Goal: Task Accomplishment & Management: Manage account settings

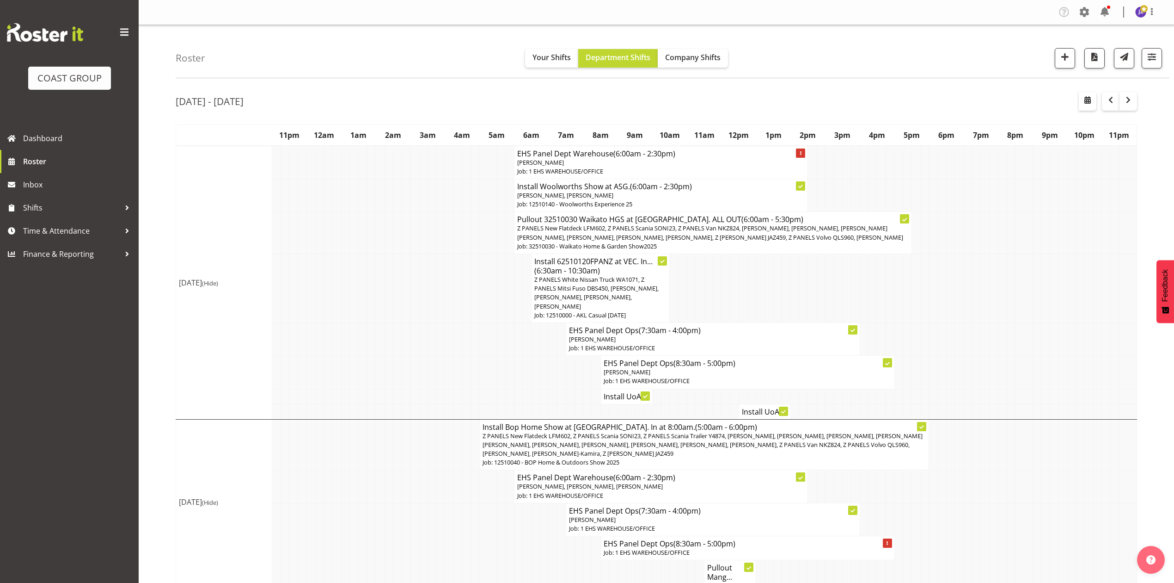
scroll to position [616, 0]
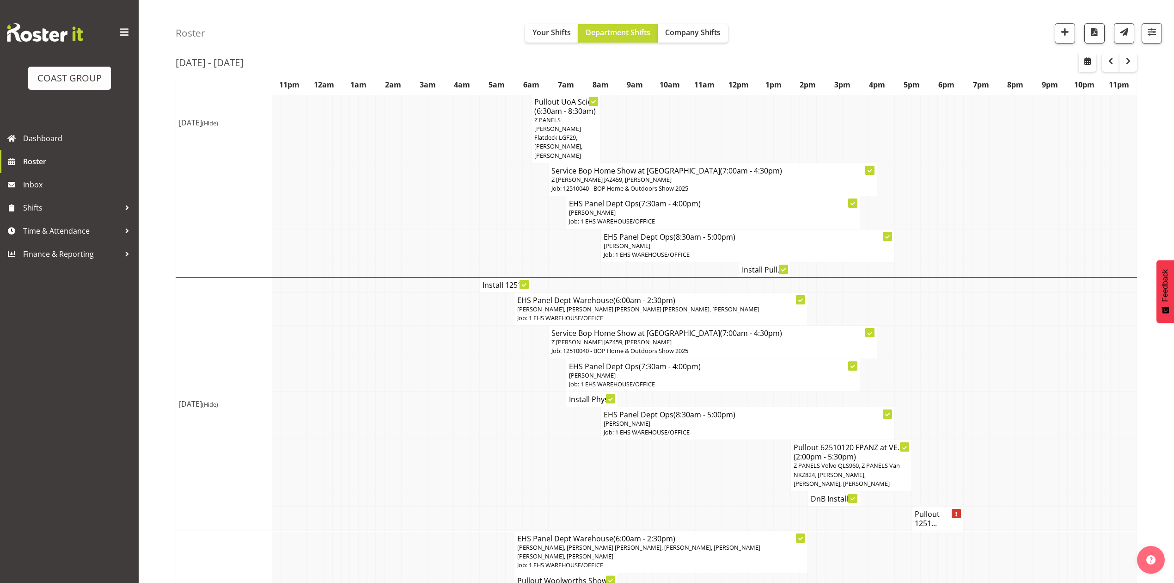
click at [497, 358] on td at bounding box center [501, 374] width 9 height 33
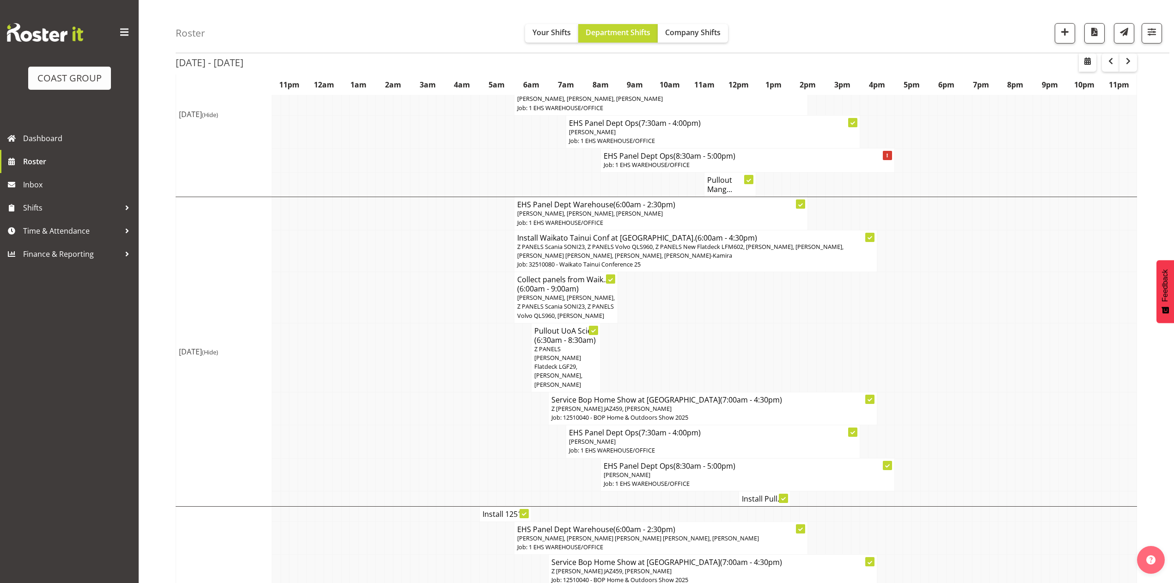
scroll to position [370, 0]
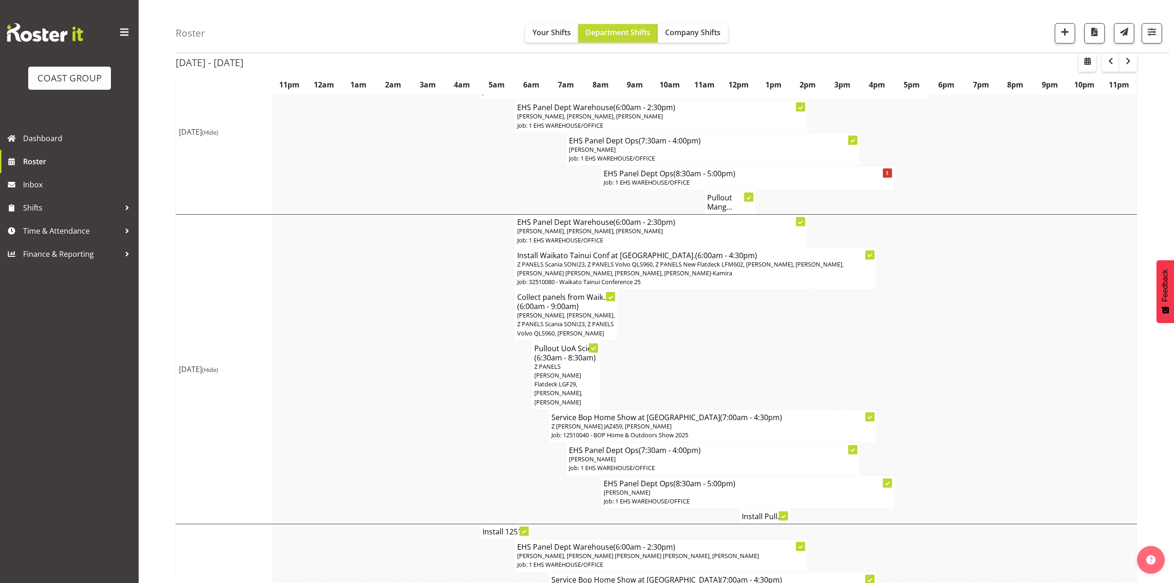
click at [817, 350] on td at bounding box center [821, 374] width 9 height 69
drag, startPoint x: 785, startPoint y: 313, endPoint x: 775, endPoint y: 332, distance: 20.7
click at [785, 314] on td at bounding box center [786, 314] width 9 height 51
click at [755, 348] on td at bounding box center [752, 374] width 9 height 69
click at [682, 359] on td at bounding box center [682, 374] width 9 height 69
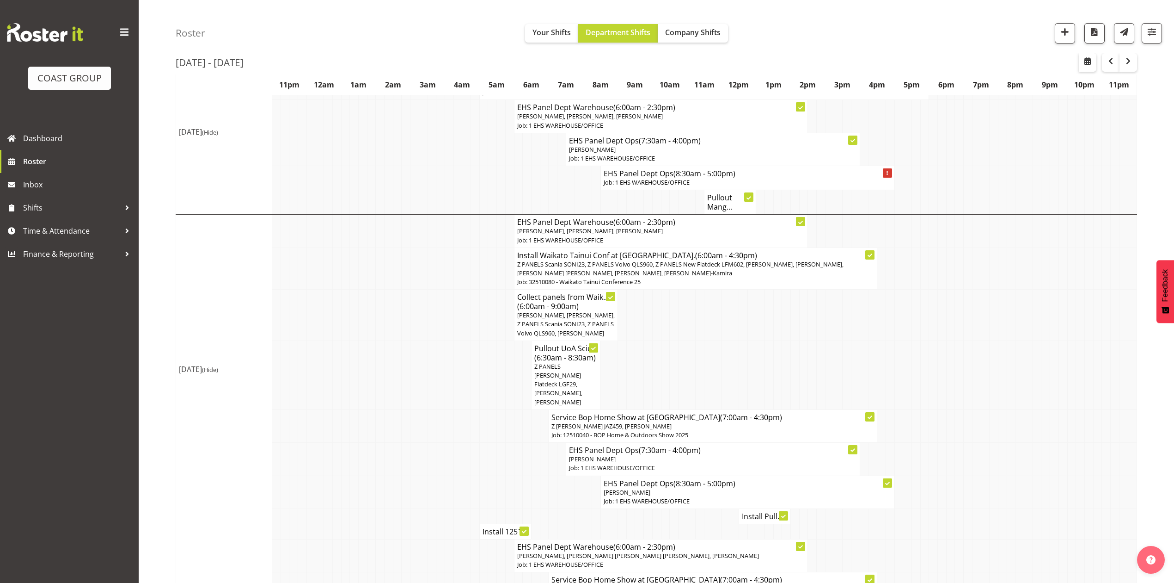
click at [648, 359] on td at bounding box center [648, 374] width 9 height 69
click at [581, 360] on span "(6:30am - 8:30am)" at bounding box center [564, 357] width 61 height 10
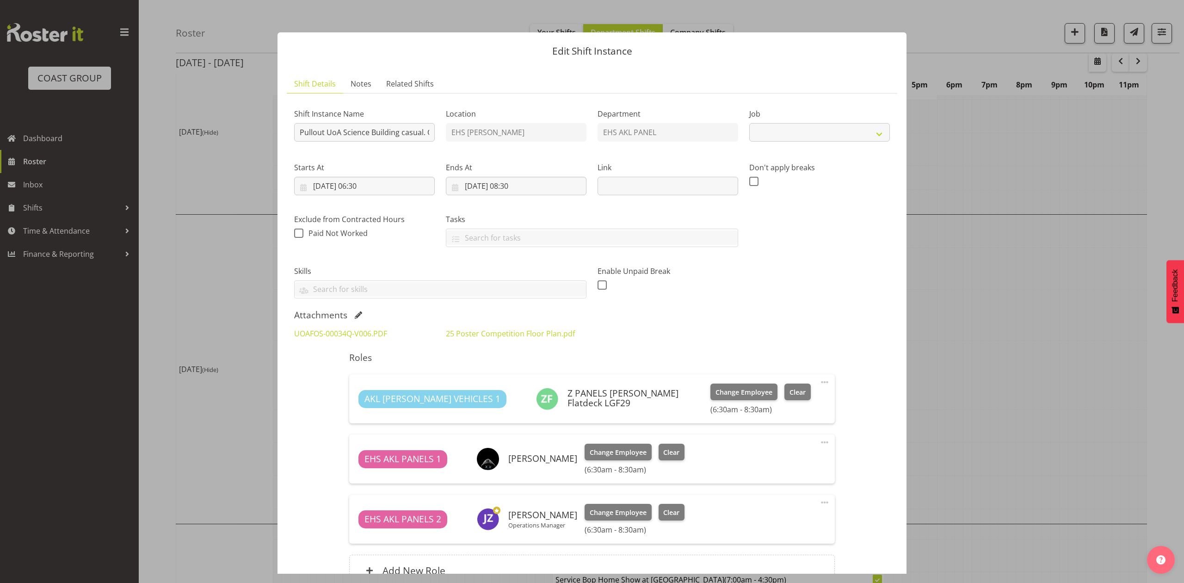
select select "8654"
click at [410, 129] on input "Pullout UoA Science Building casual. Out at 7am." at bounding box center [364, 132] width 141 height 18
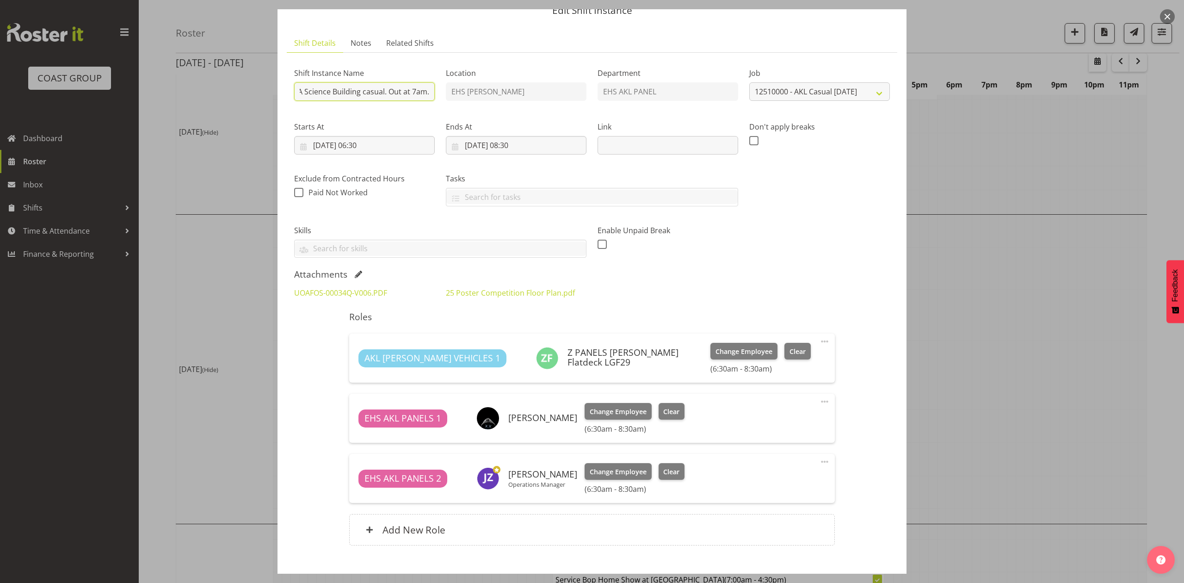
scroll to position [61, 0]
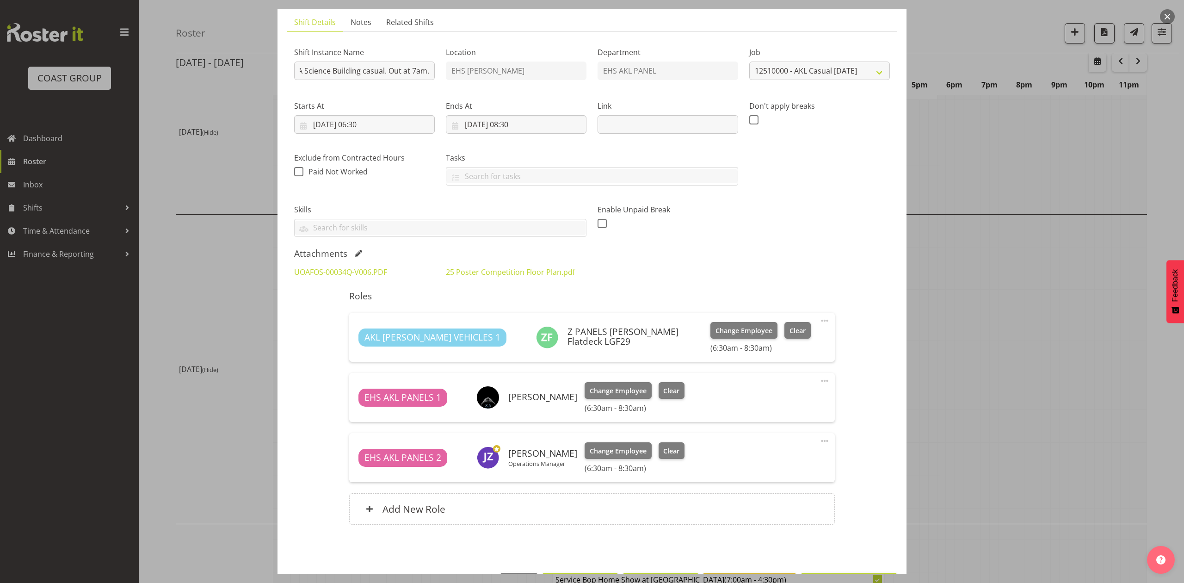
drag, startPoint x: 1166, startPoint y: 13, endPoint x: 1154, endPoint y: 40, distance: 29.2
click at [1166, 13] on button "button" at bounding box center [1167, 16] width 15 height 15
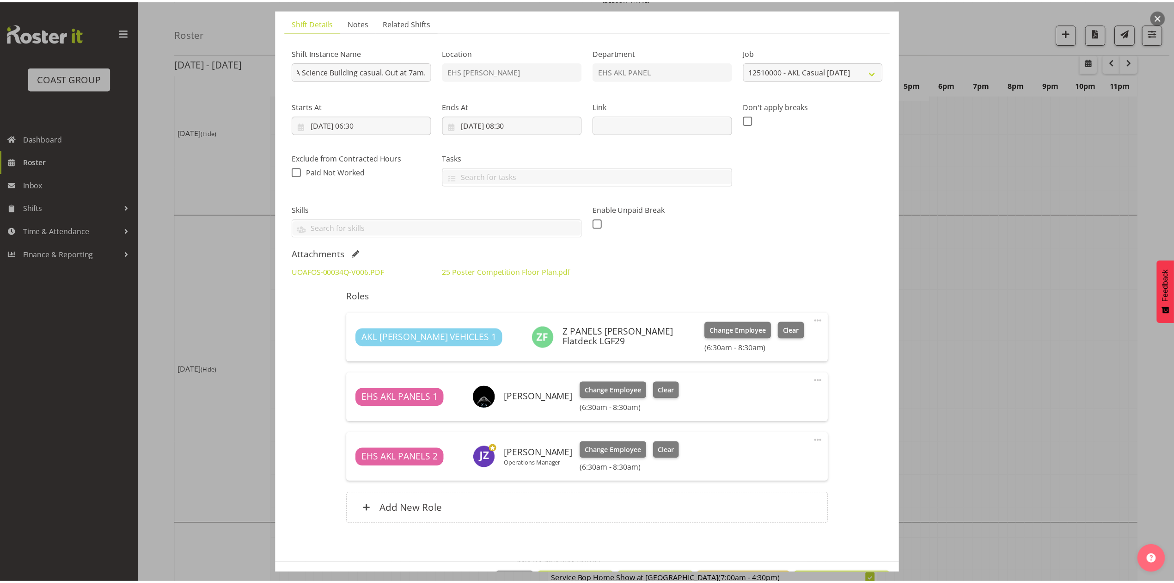
scroll to position [0, 0]
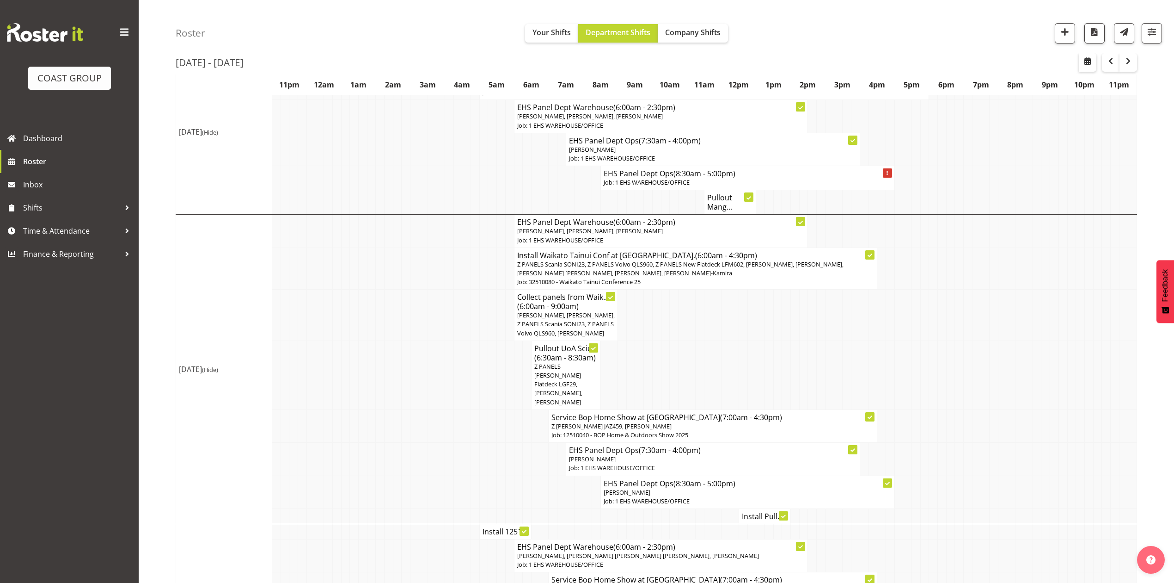
click at [990, 311] on td at bounding box center [994, 314] width 9 height 51
click at [718, 360] on td at bounding box center [717, 374] width 9 height 69
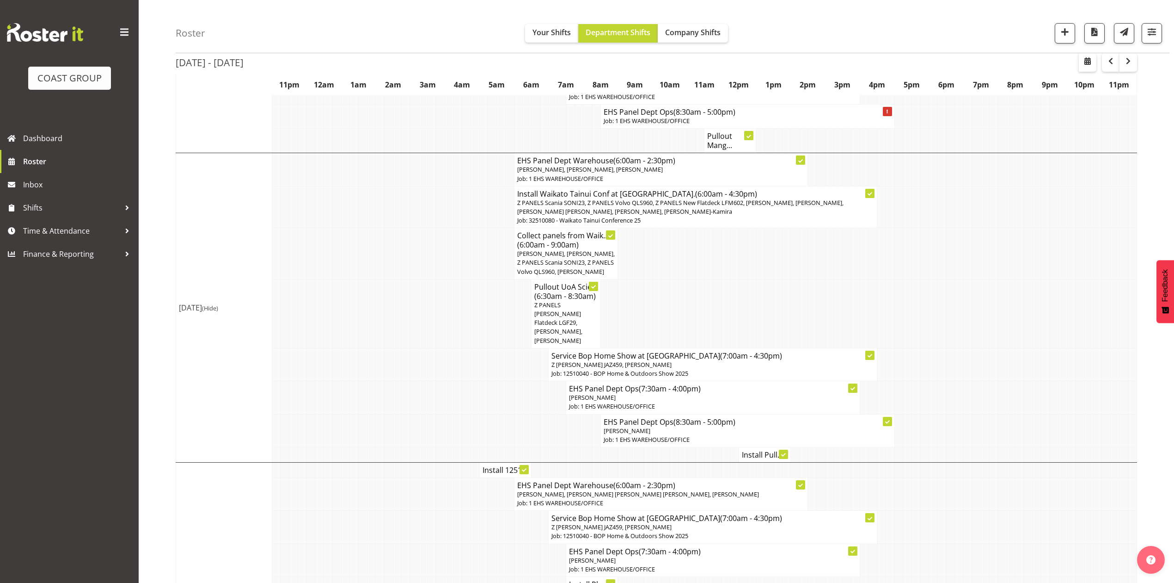
click at [755, 450] on h4 "Install Pull..." at bounding box center [765, 454] width 46 height 9
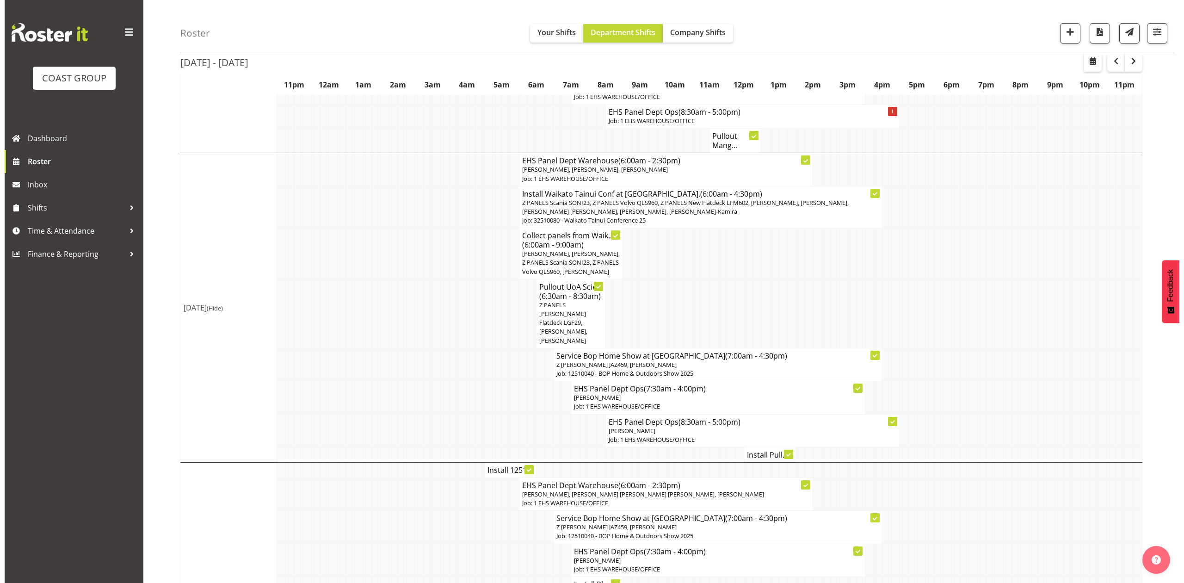
scroll to position [423, 0]
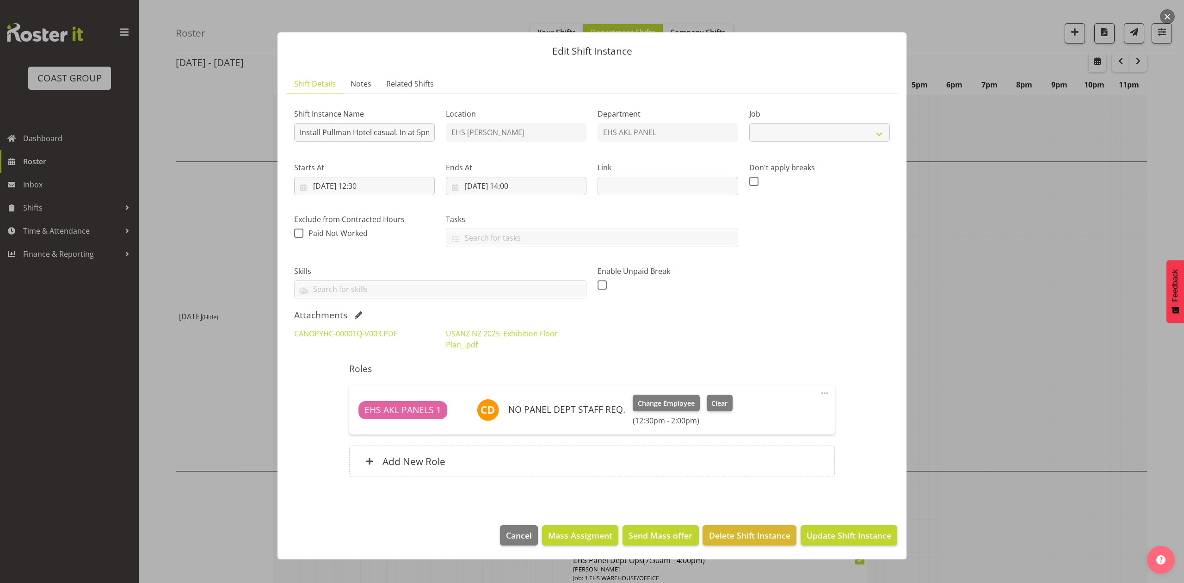
select select "8654"
click at [582, 352] on div "USANZ NZ 2025_Exhibition Floor Plan_.pdf" at bounding box center [516, 338] width 152 height 33
click at [355, 337] on link "CANOPYHC-00001Q-V003.PDF" at bounding box center [345, 333] width 103 height 10
click at [492, 329] on link "USANZ NZ 2025_Exhibition Floor Plan_.pdf" at bounding box center [502, 338] width 112 height 21
click at [970, 269] on div at bounding box center [592, 291] width 1184 height 583
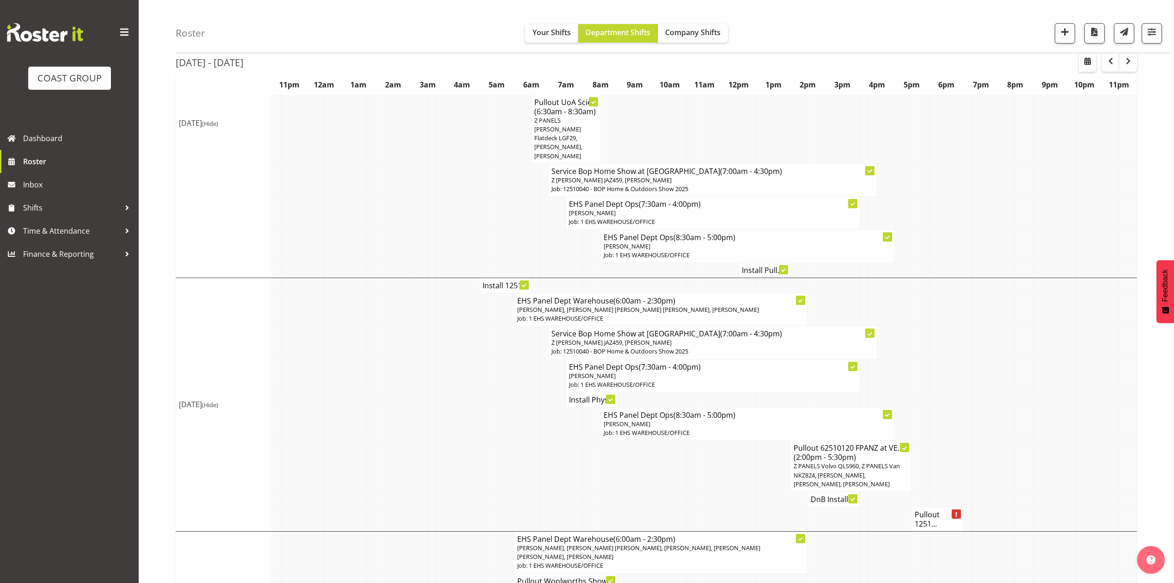
scroll to position [616, 0]
click at [512, 280] on h4 "Install 1251..." at bounding box center [506, 284] width 46 height 9
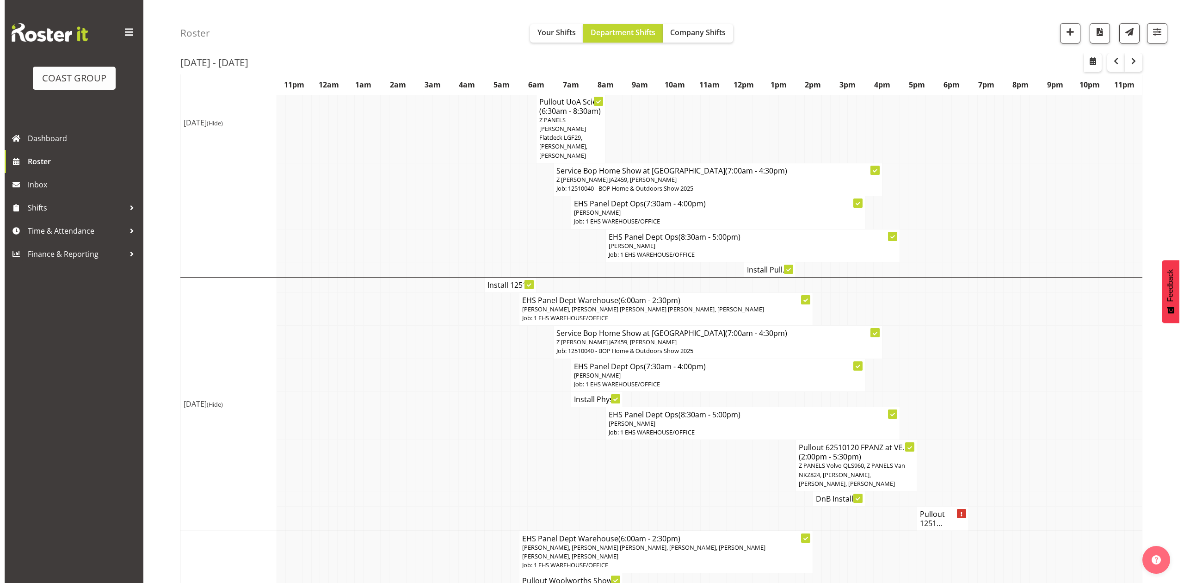
scroll to position [608, 0]
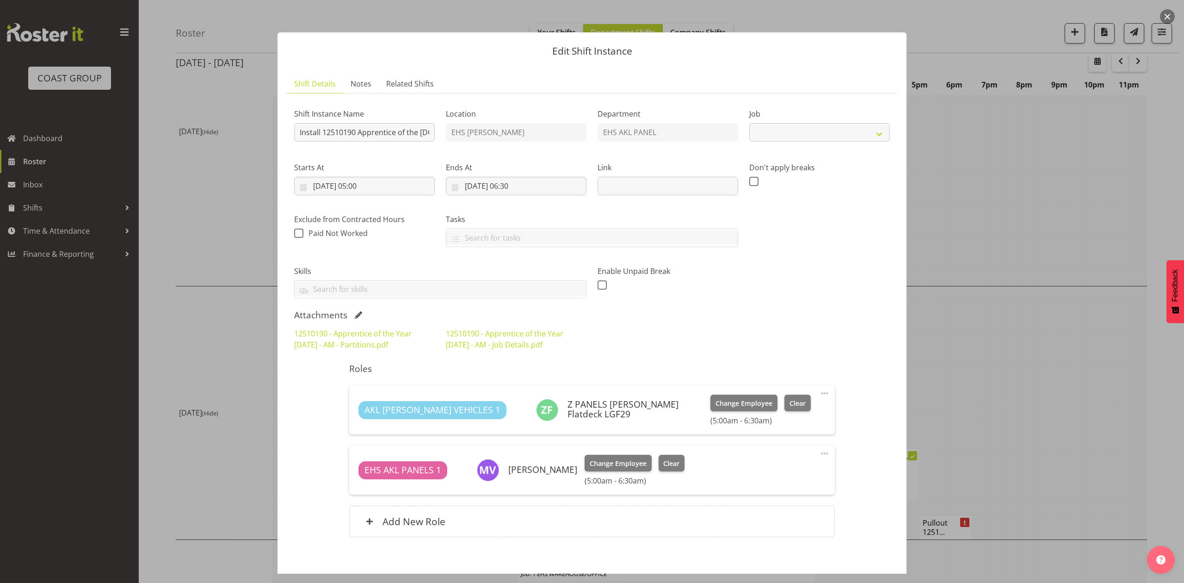
select select "10537"
click at [957, 288] on div at bounding box center [592, 291] width 1184 height 583
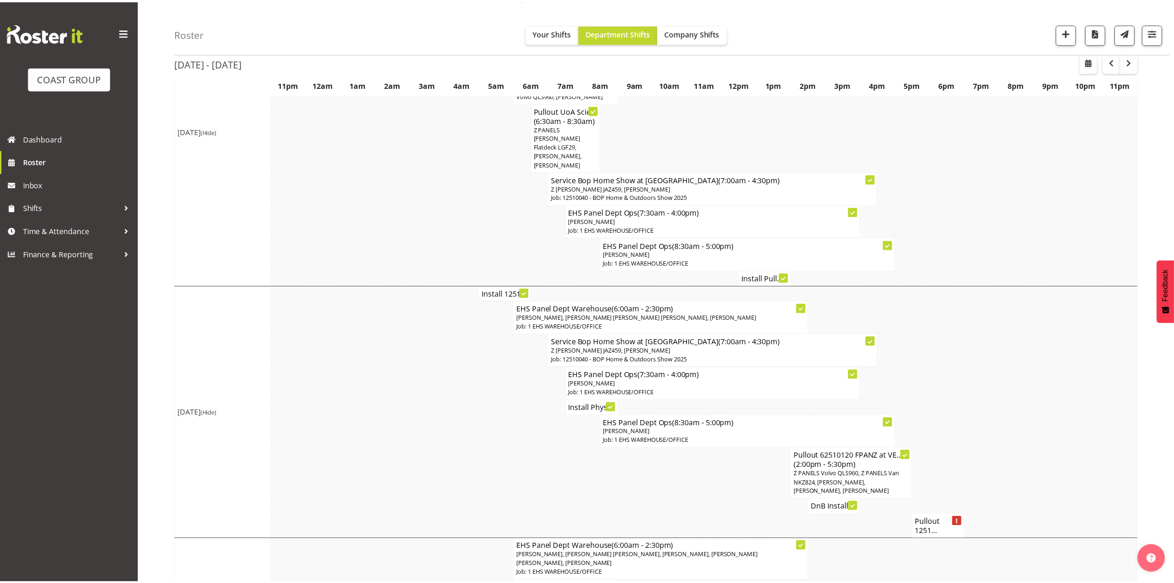
scroll to position [616, 0]
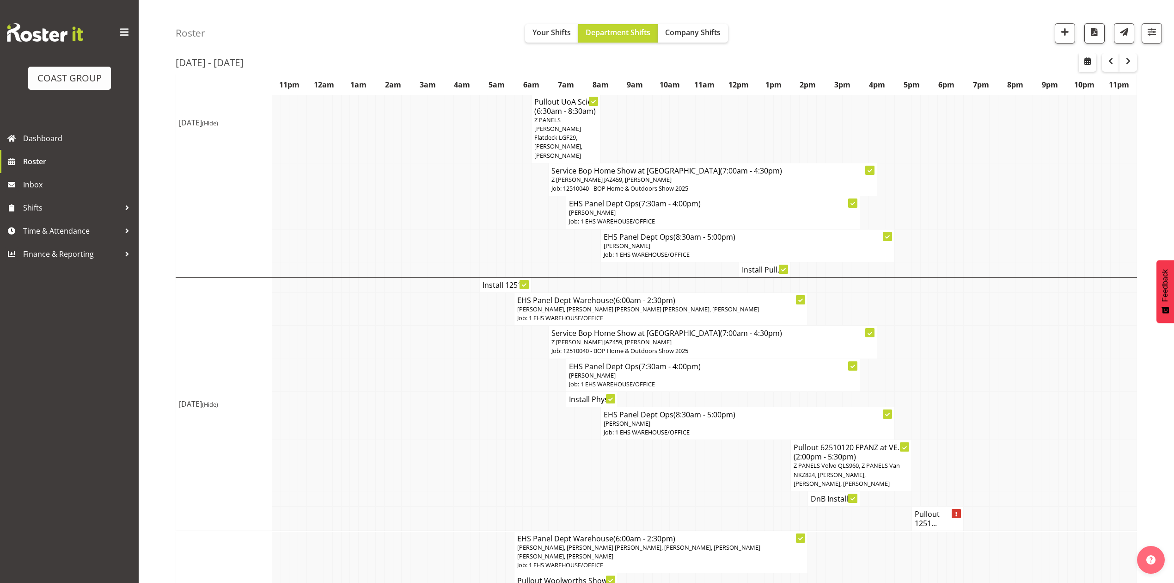
click at [524, 367] on td at bounding box center [527, 374] width 9 height 33
click at [518, 407] on td at bounding box center [518, 423] width 9 height 33
click at [579, 397] on h4 "Install Phys..." at bounding box center [592, 398] width 46 height 9
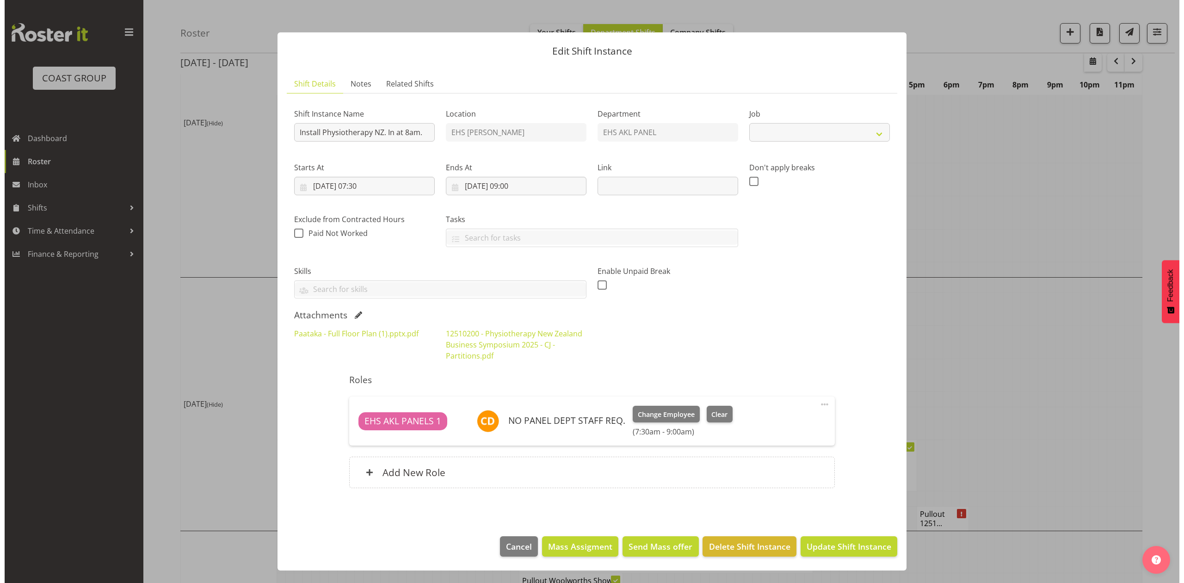
scroll to position [608, 0]
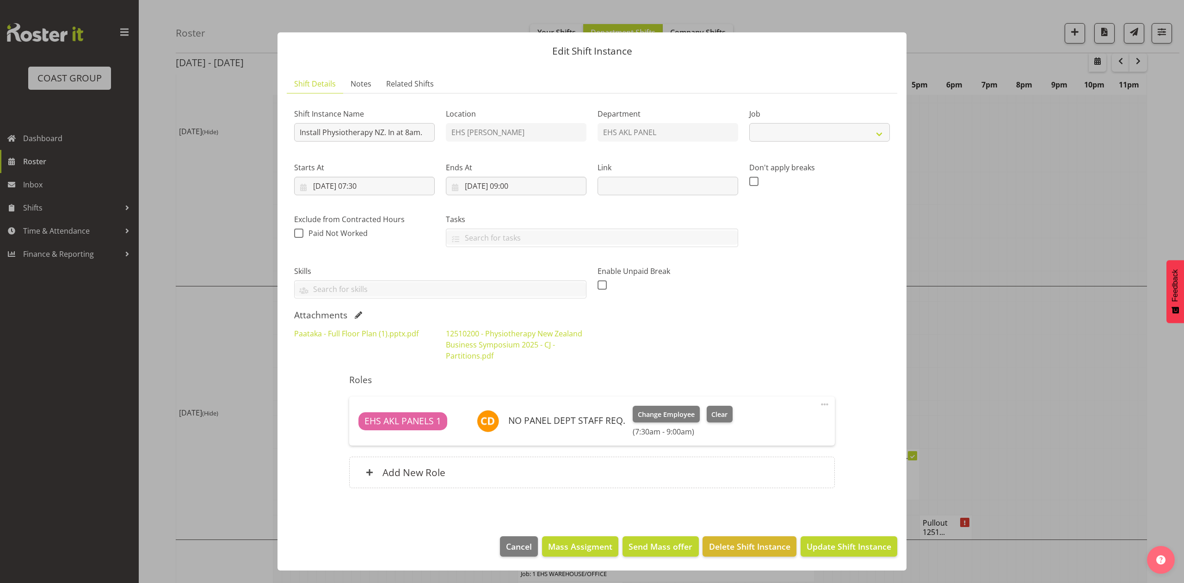
select select "9253"
click at [360, 335] on link "Paataka - Full Floor Plan (1).pptx.pdf" at bounding box center [356, 333] width 124 height 10
drag, startPoint x: 1073, startPoint y: 283, endPoint x: 1049, endPoint y: 320, distance: 43.9
click at [1073, 283] on div at bounding box center [592, 291] width 1184 height 583
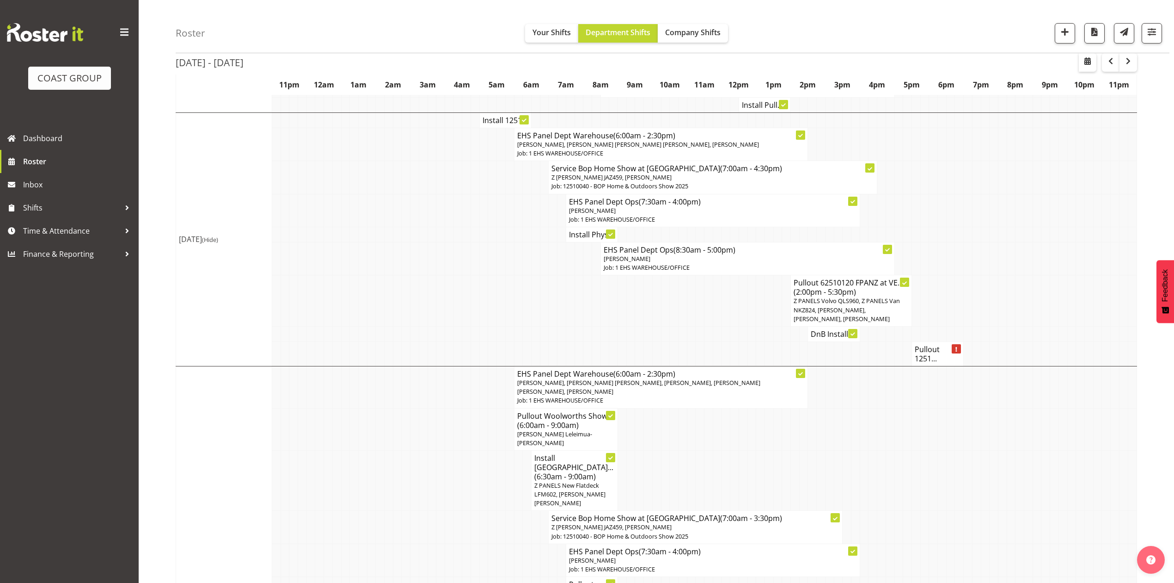
scroll to position [801, 0]
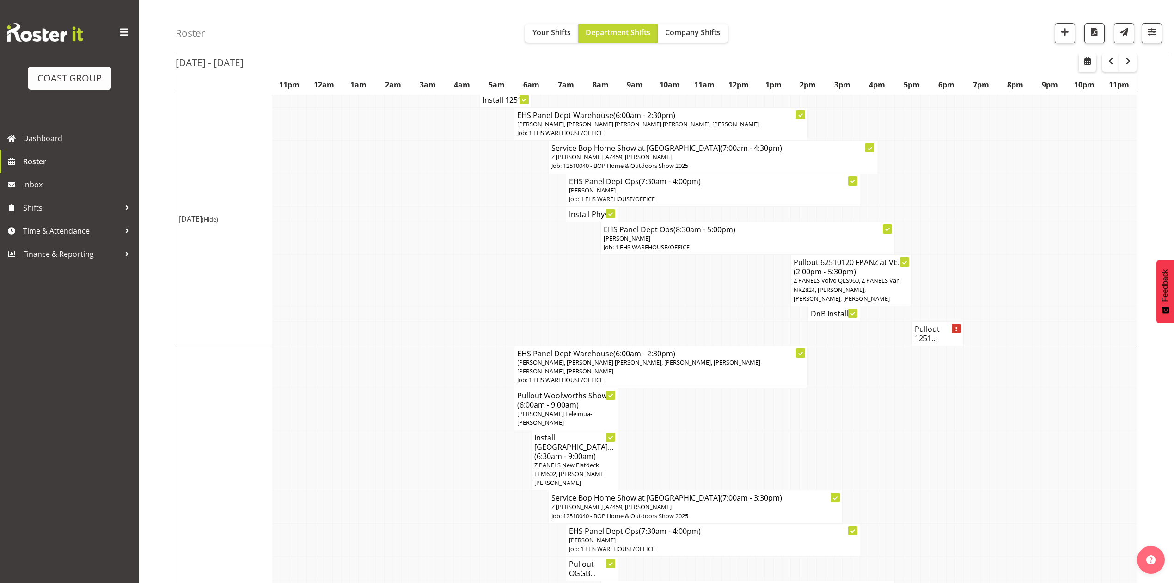
click at [816, 315] on h4 "DnB Install ..." at bounding box center [834, 313] width 46 height 9
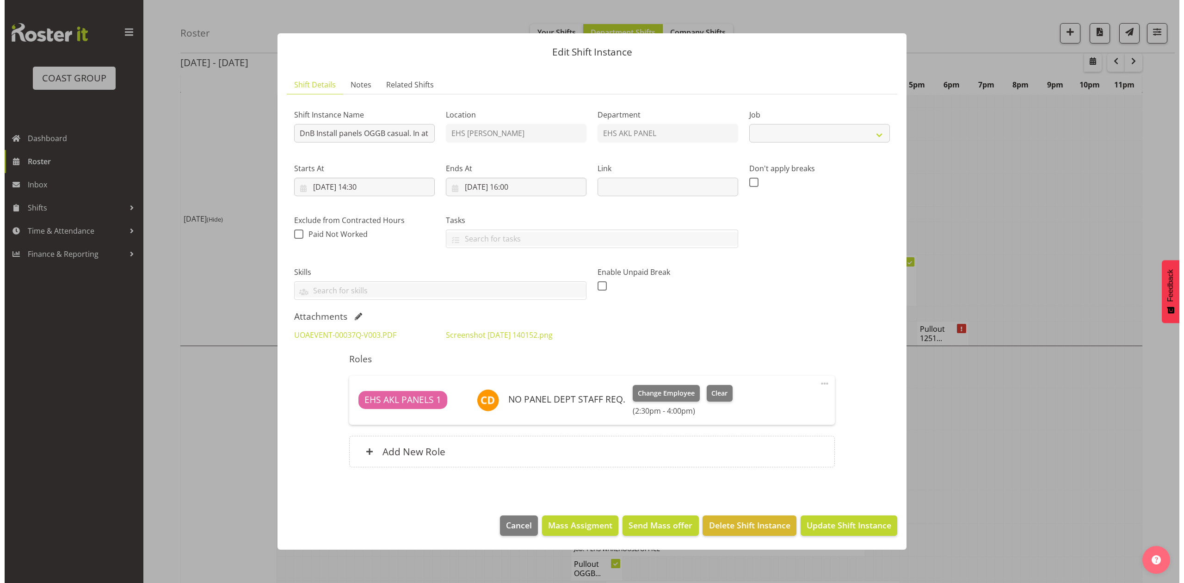
scroll to position [792, 0]
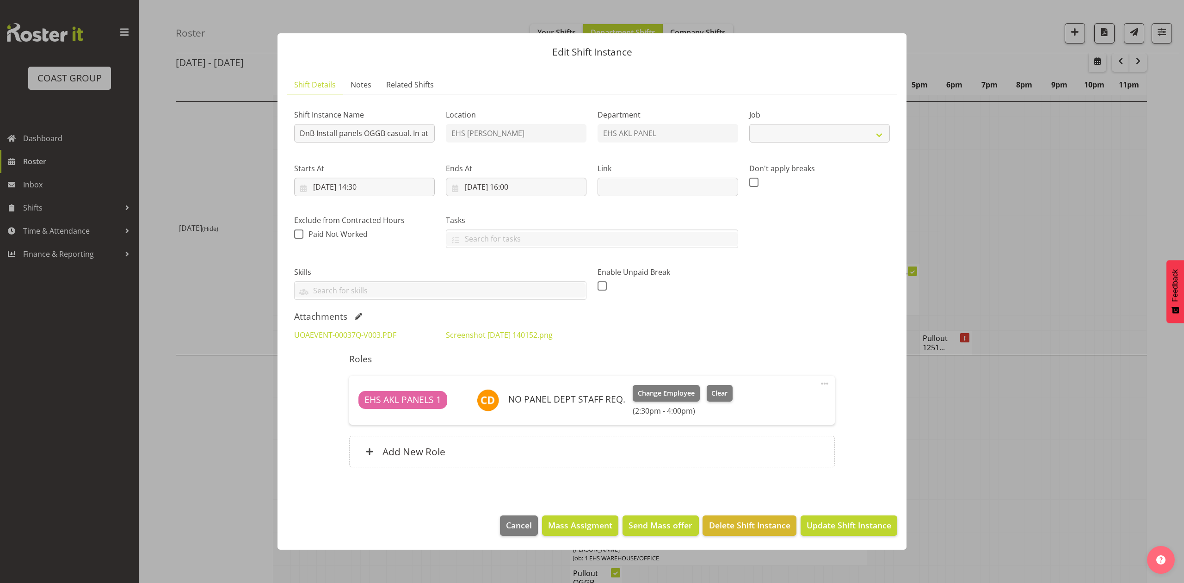
select select "8654"
click at [535, 331] on link "Screenshot [DATE] 140152.png" at bounding box center [499, 335] width 107 height 10
click at [962, 193] on div at bounding box center [592, 291] width 1184 height 583
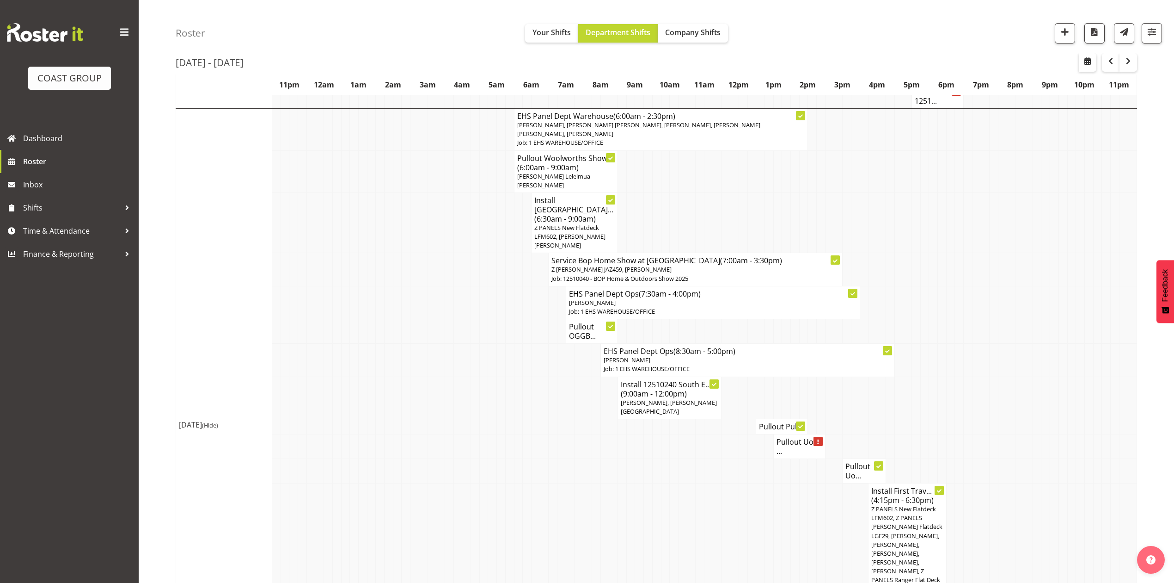
scroll to position [1048, 0]
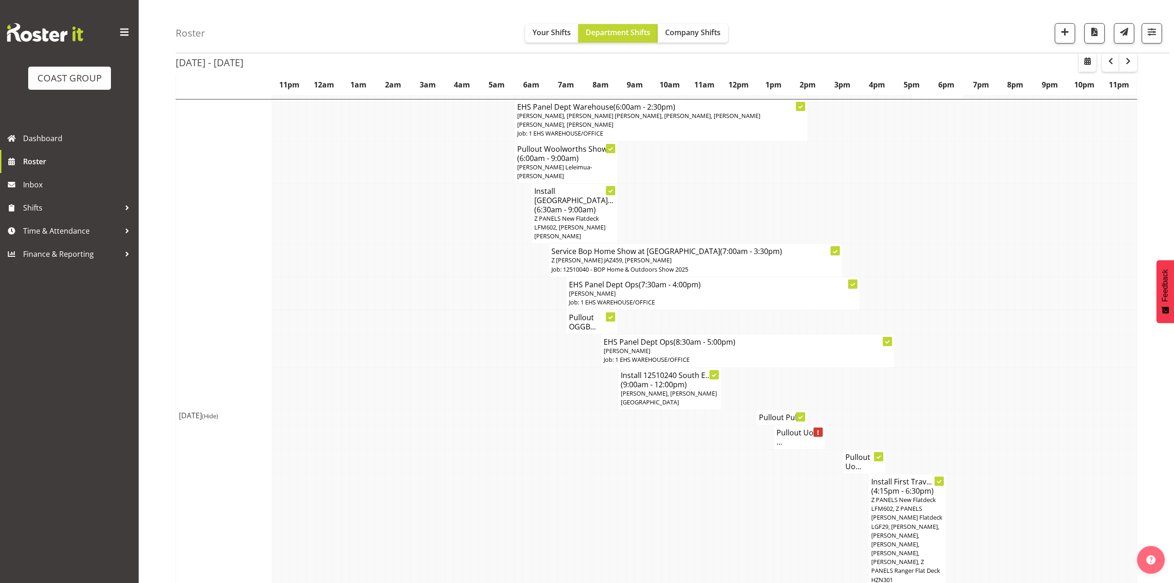
click at [692, 374] on h4 "Install 12510240 South E... (9:00am - 12:00pm)" at bounding box center [670, 379] width 98 height 18
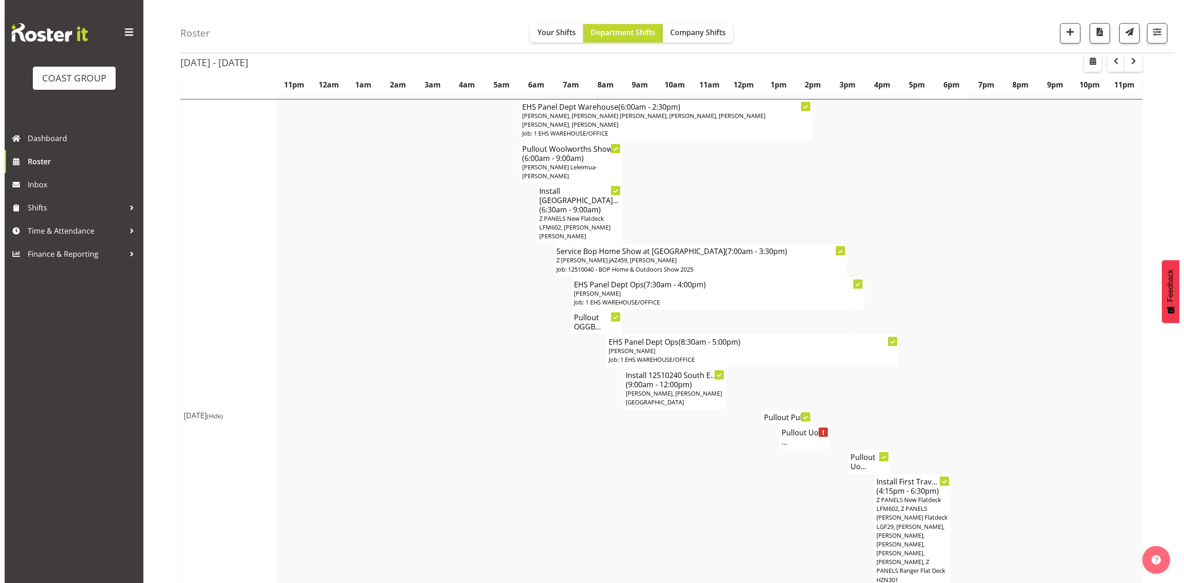
scroll to position [1039, 0]
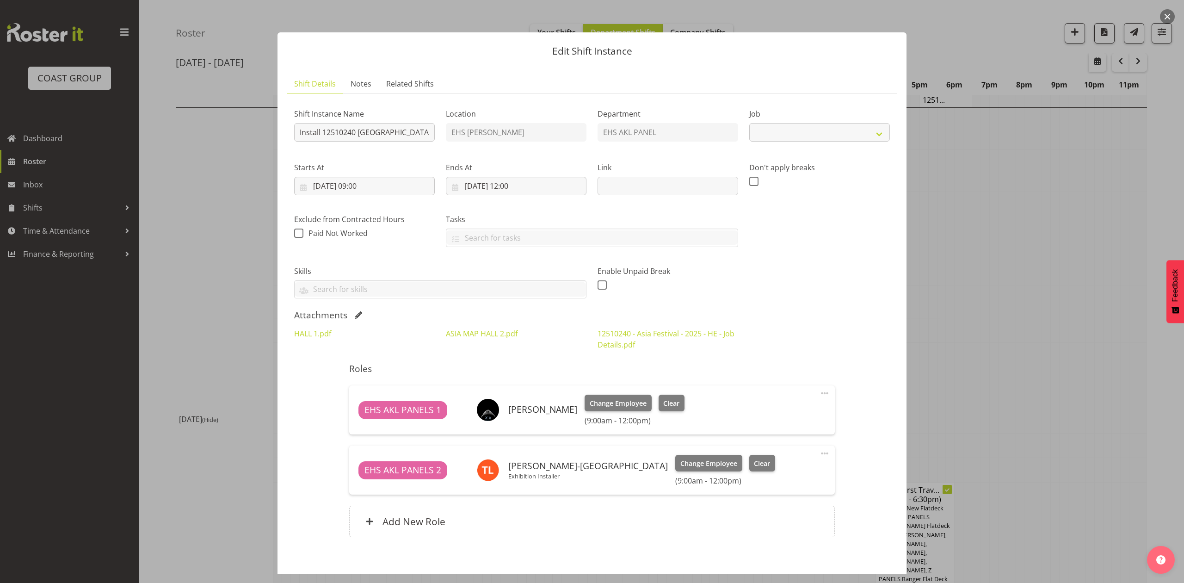
select select "10720"
click at [985, 270] on div at bounding box center [592, 291] width 1184 height 583
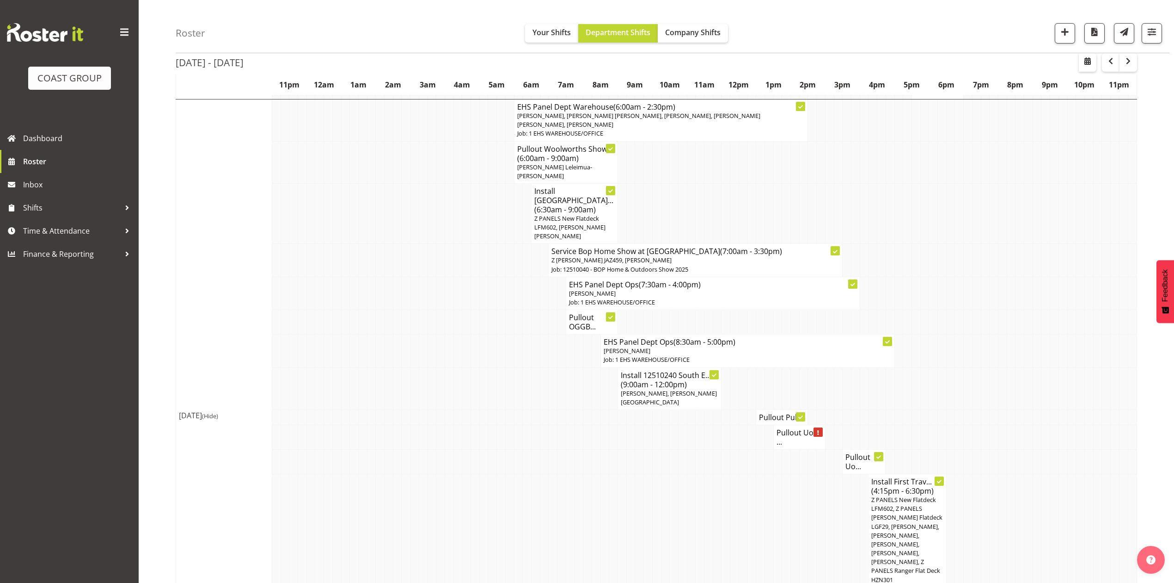
scroll to position [986, 0]
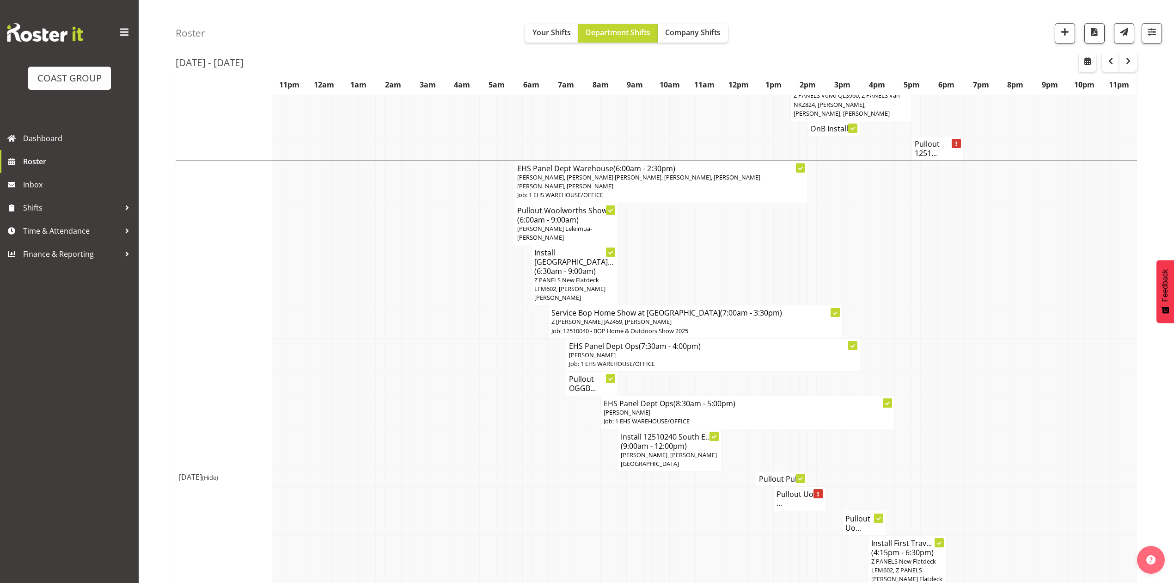
click at [581, 266] on span "(6:30am - 9:00am)" at bounding box center [564, 271] width 61 height 10
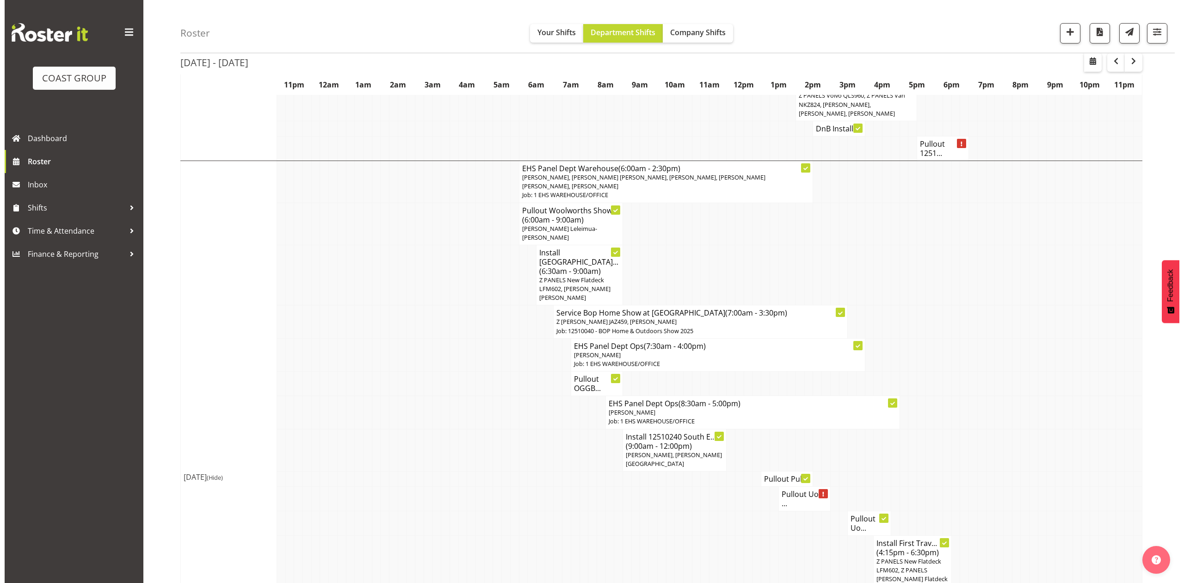
scroll to position [973, 0]
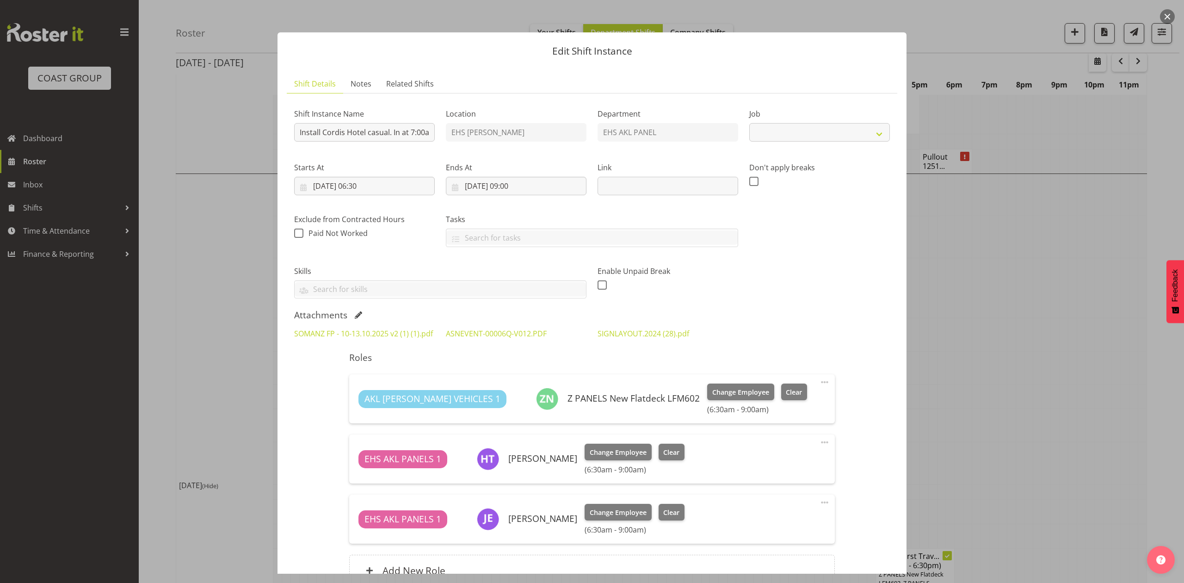
select select "8654"
click at [368, 335] on link "SOMANZ FP - 10-13.10.2025 v2 (1) (1).pdf" at bounding box center [363, 333] width 139 height 10
click at [450, 334] on link "ASNEVENT-00006Q-V012.PDF" at bounding box center [496, 333] width 101 height 10
click at [608, 332] on link "SIGNLAYOUT.2024 (28).pdf" at bounding box center [643, 333] width 92 height 10
click at [963, 322] on div at bounding box center [592, 291] width 1184 height 583
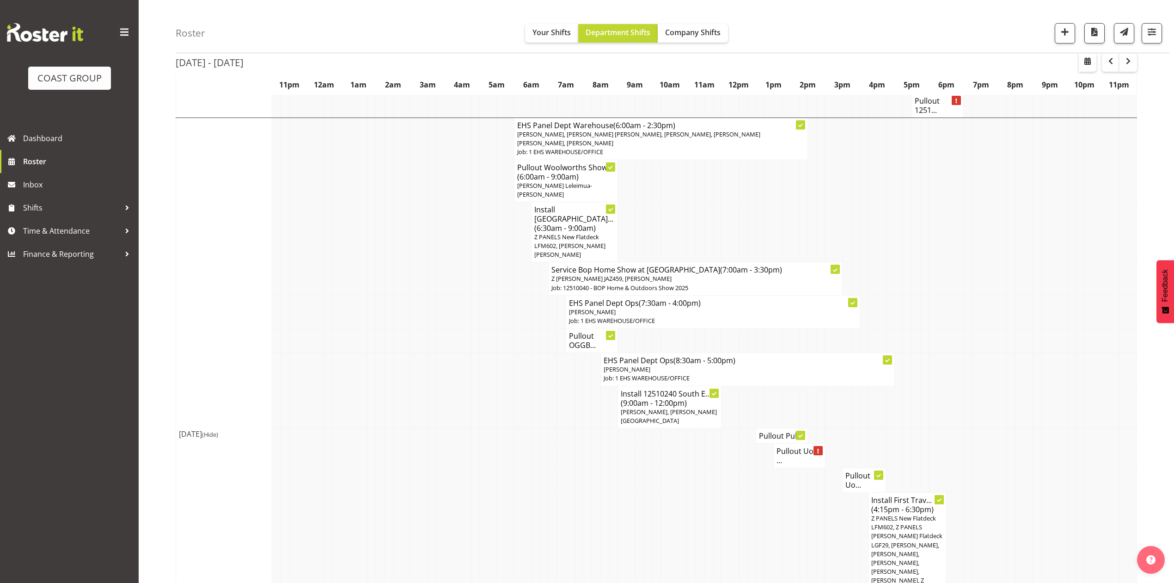
scroll to position [1048, 0]
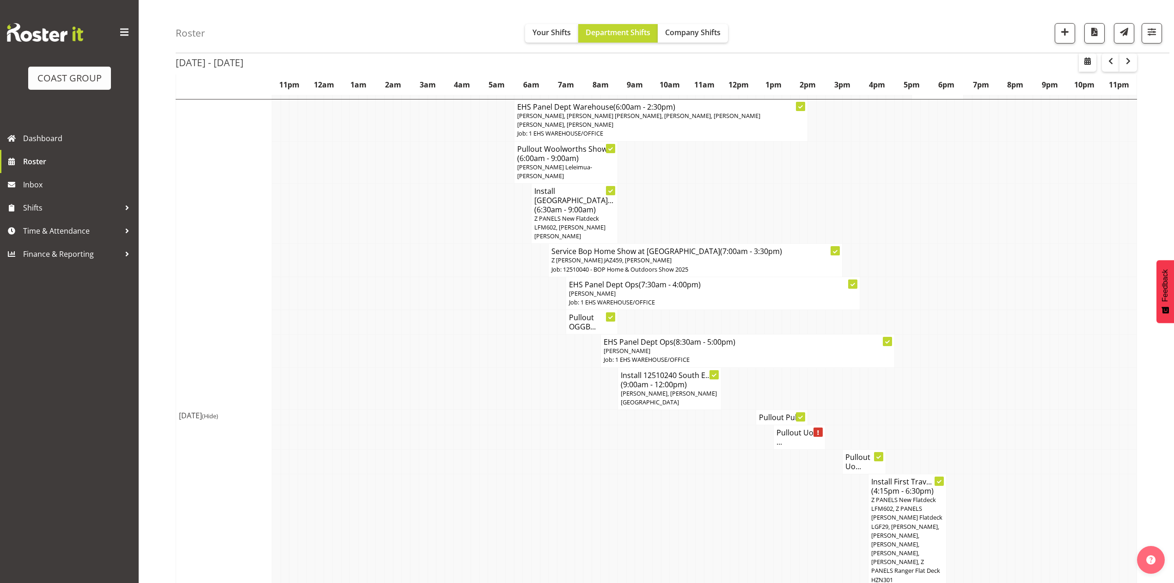
click at [789, 431] on h4 "Pullout UoA ..." at bounding box center [800, 437] width 46 height 18
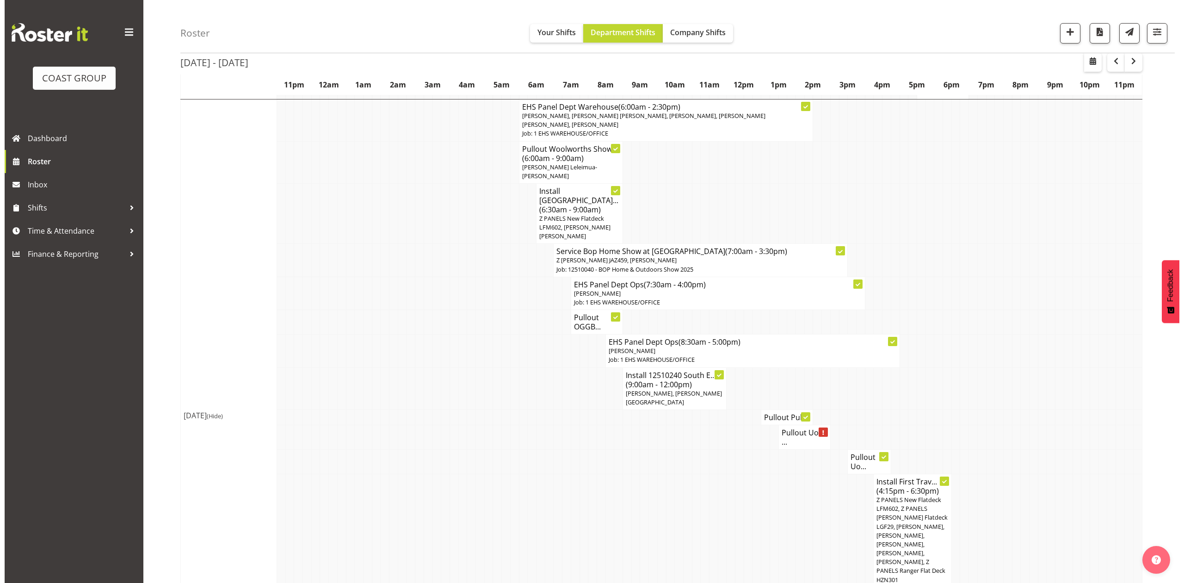
scroll to position [1039, 0]
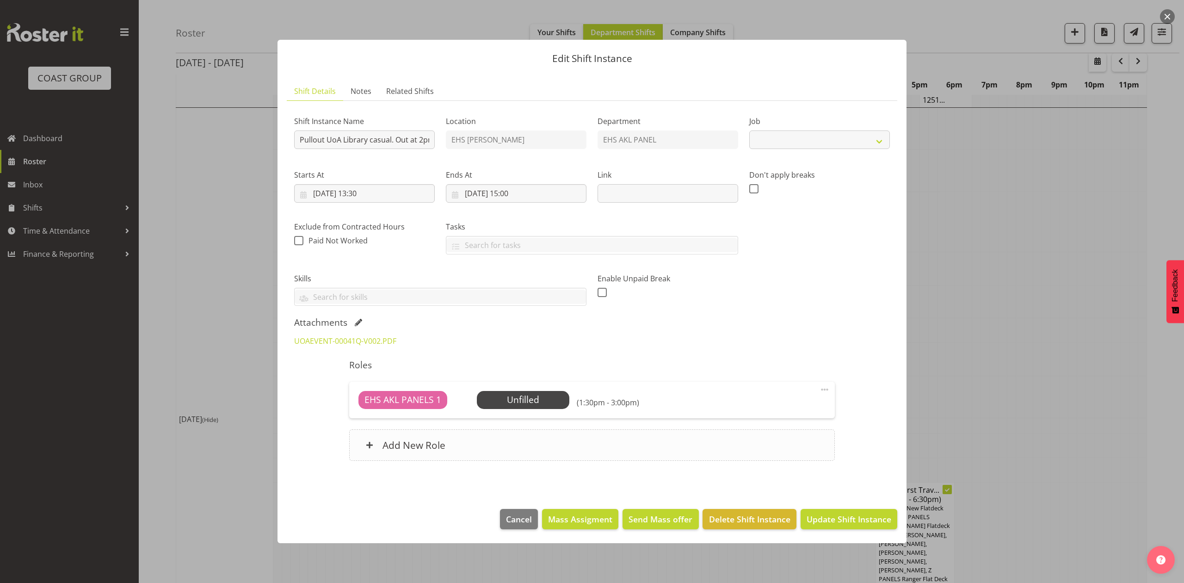
select select "8654"
click at [1001, 307] on div at bounding box center [592, 291] width 1184 height 583
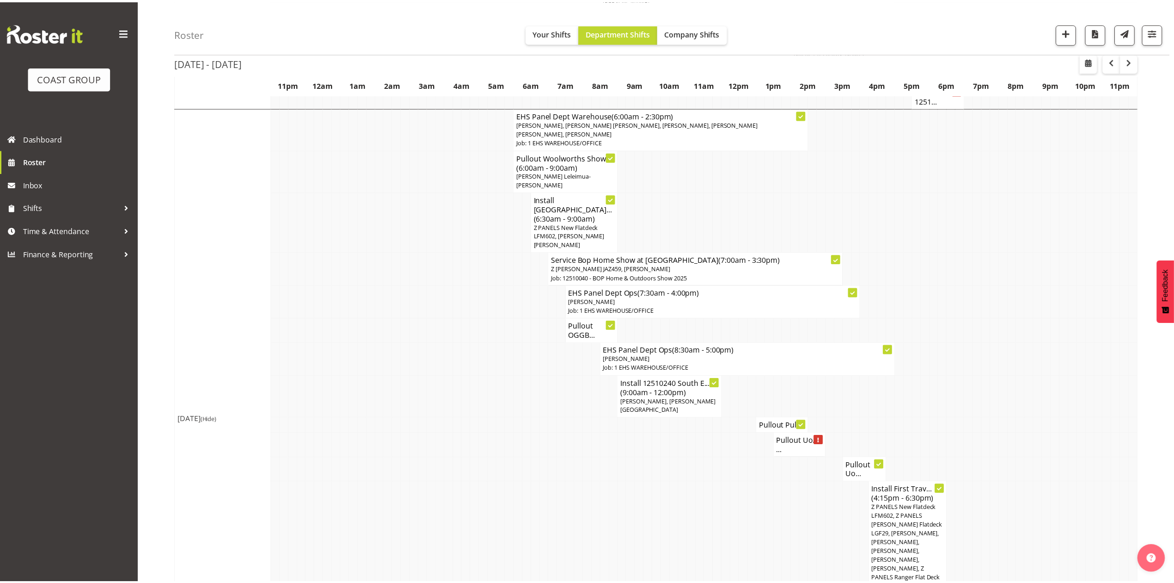
scroll to position [1048, 0]
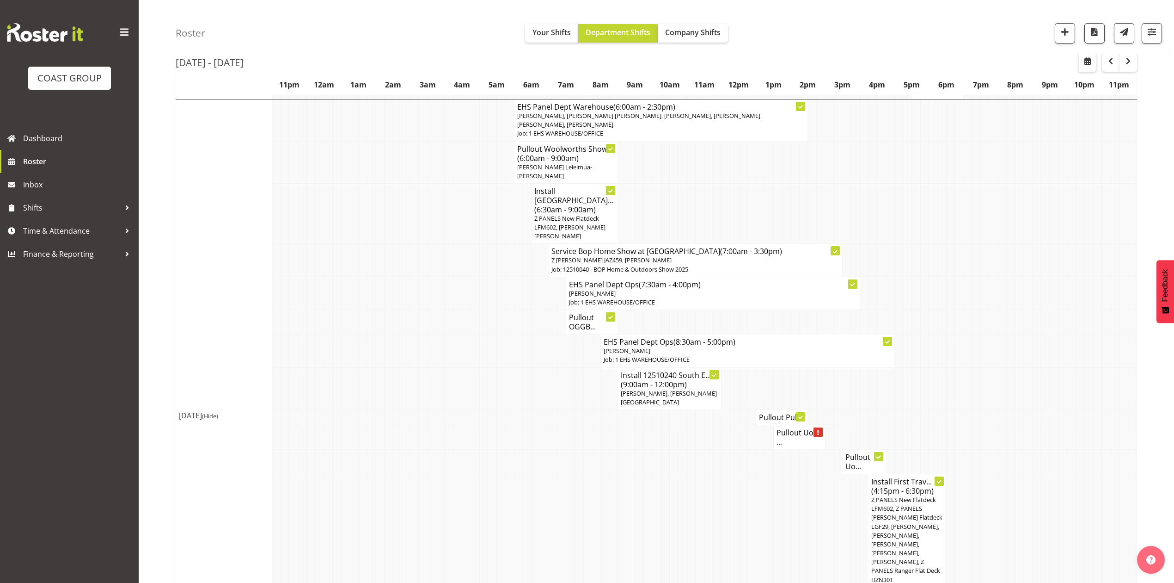
click at [769, 415] on h4 "Pullout Pull..." at bounding box center [782, 416] width 46 height 9
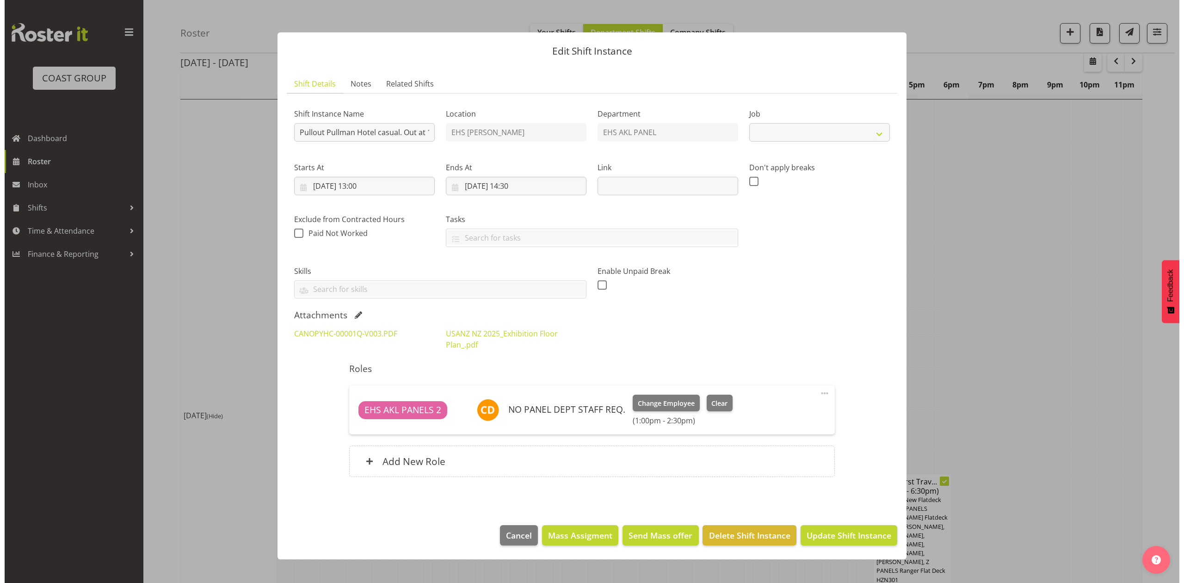
scroll to position [1039, 0]
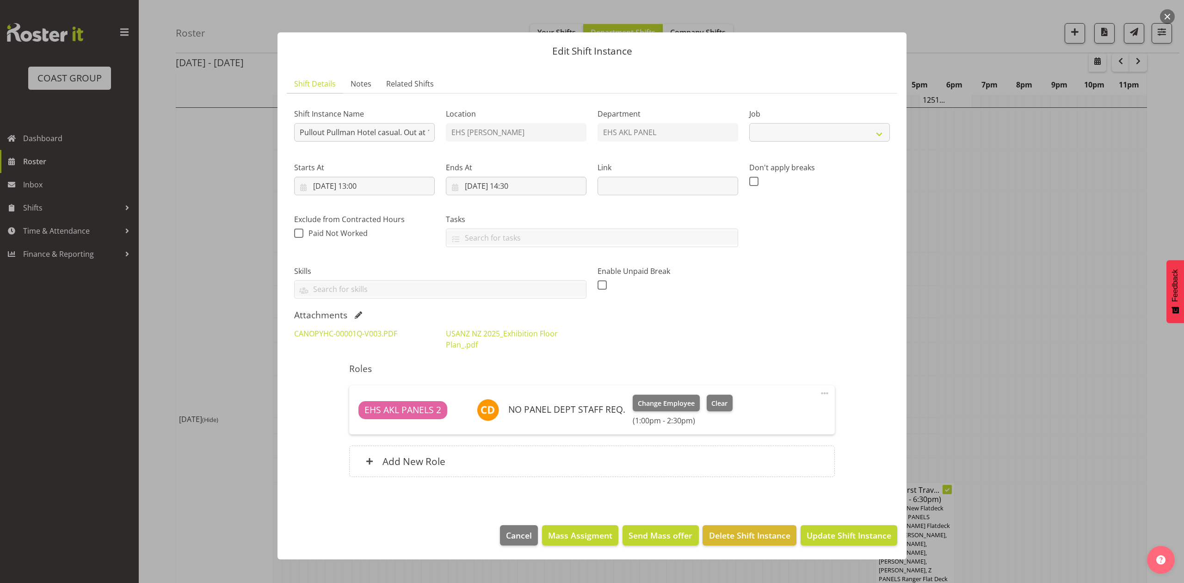
select select "8654"
click at [979, 313] on div at bounding box center [592, 291] width 1184 height 583
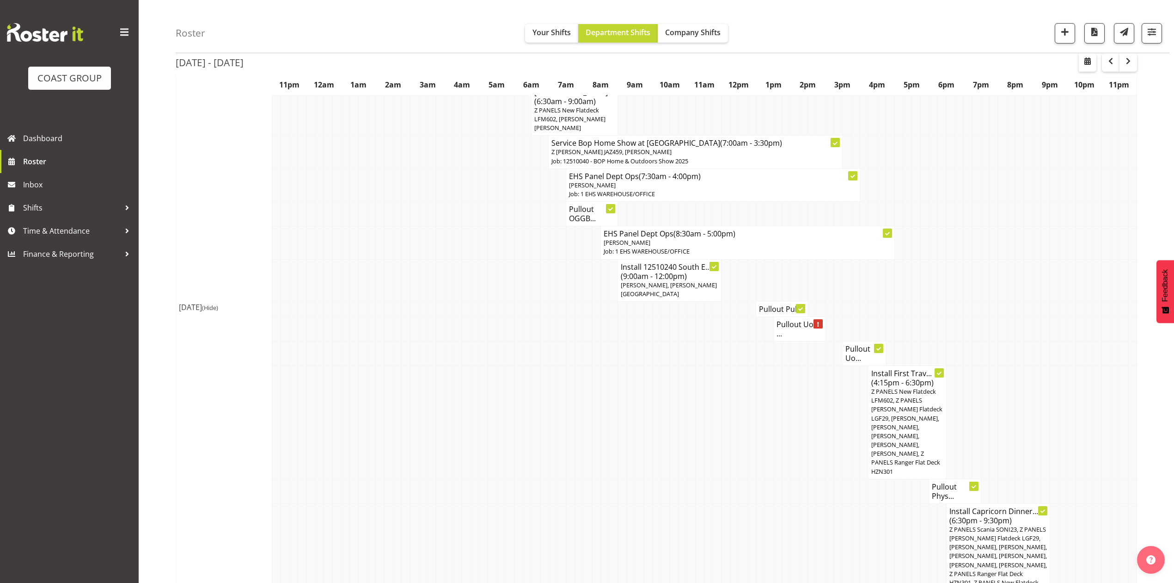
scroll to position [1171, 0]
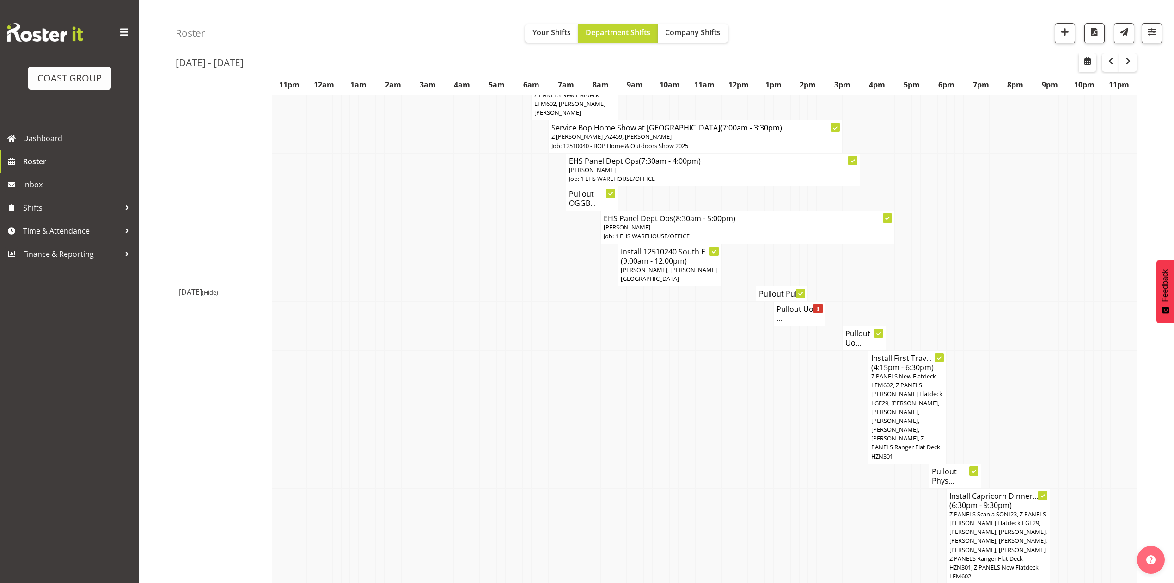
click at [860, 335] on h4 "Pullout Uo..." at bounding box center [864, 338] width 37 height 18
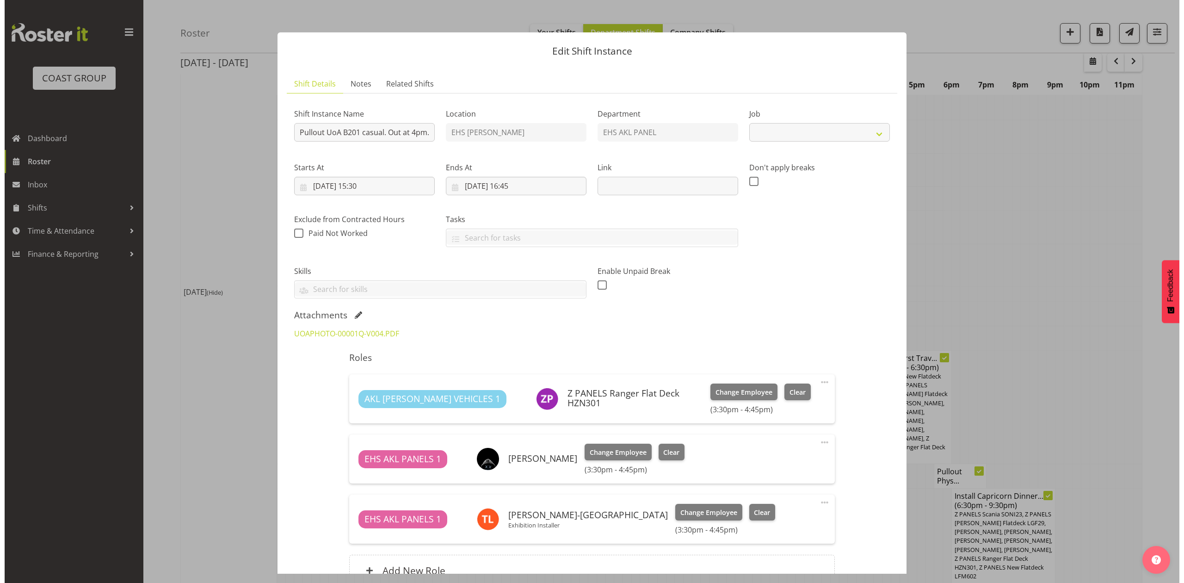
scroll to position [1153, 0]
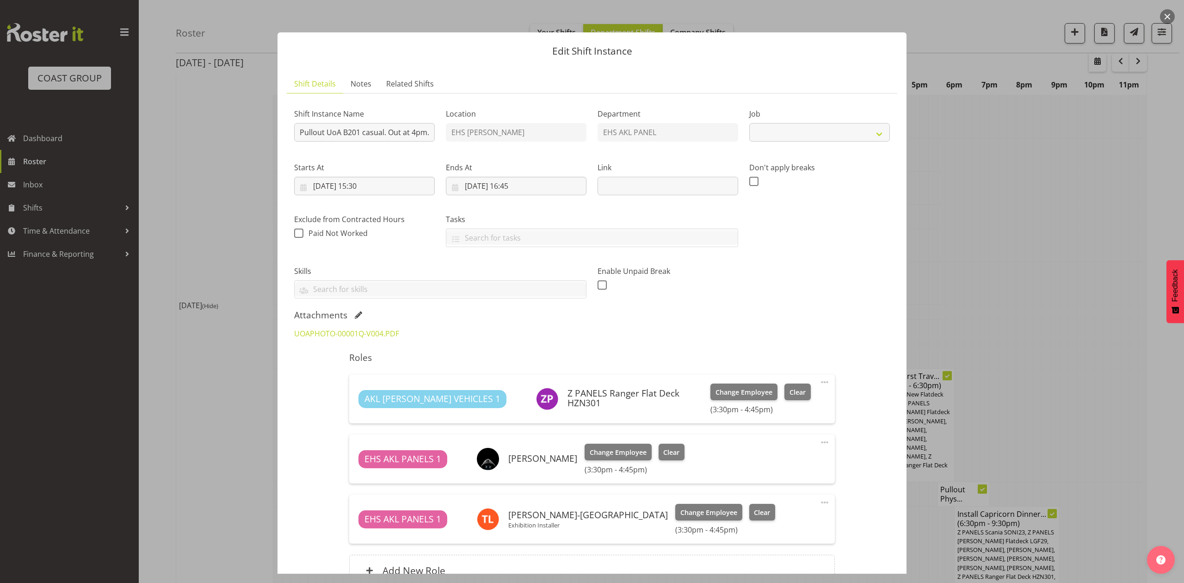
select select "8654"
click at [1003, 202] on div at bounding box center [592, 291] width 1184 height 583
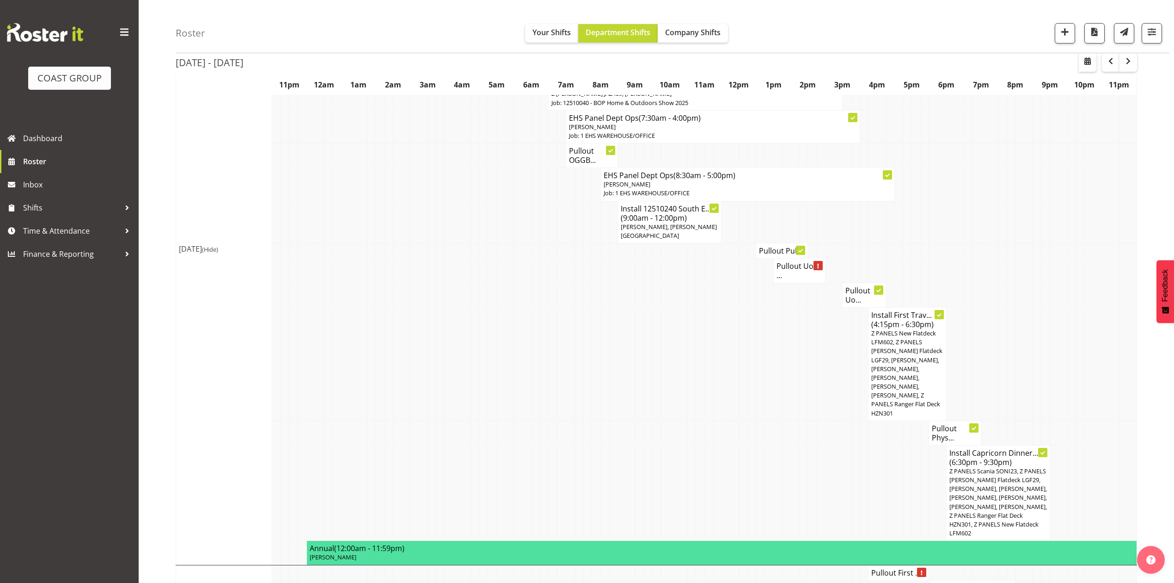
scroll to position [1233, 0]
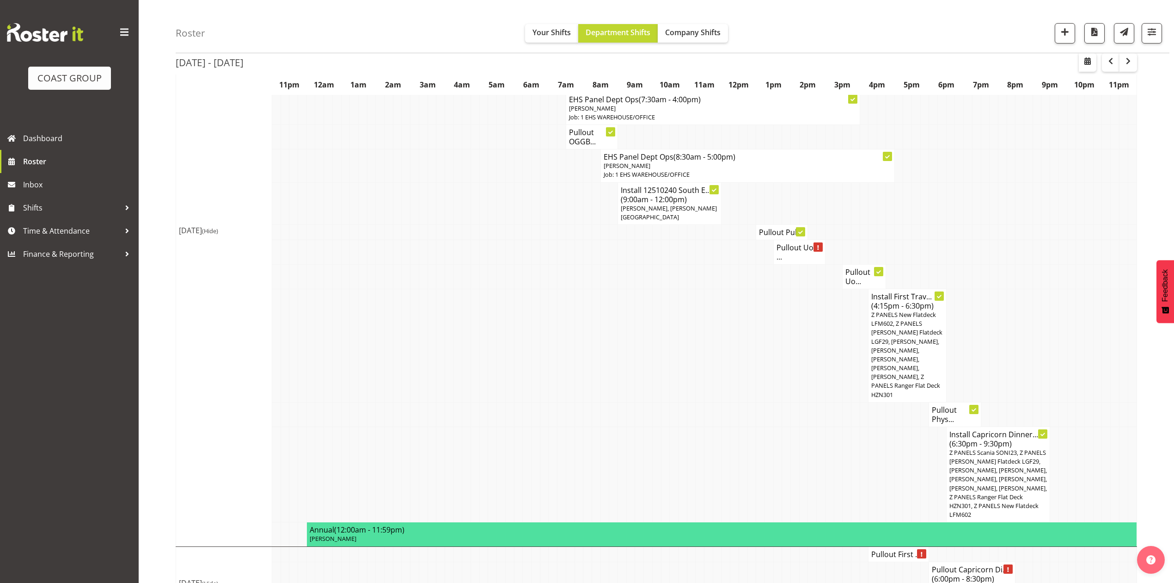
click at [991, 357] on td at bounding box center [994, 344] width 9 height 113
click at [900, 347] on span "Z PANELS New Flatdeck LFM602, Z PANELS [PERSON_NAME] Flatdeck LGF29, [PERSON_NA…" at bounding box center [907, 354] width 71 height 88
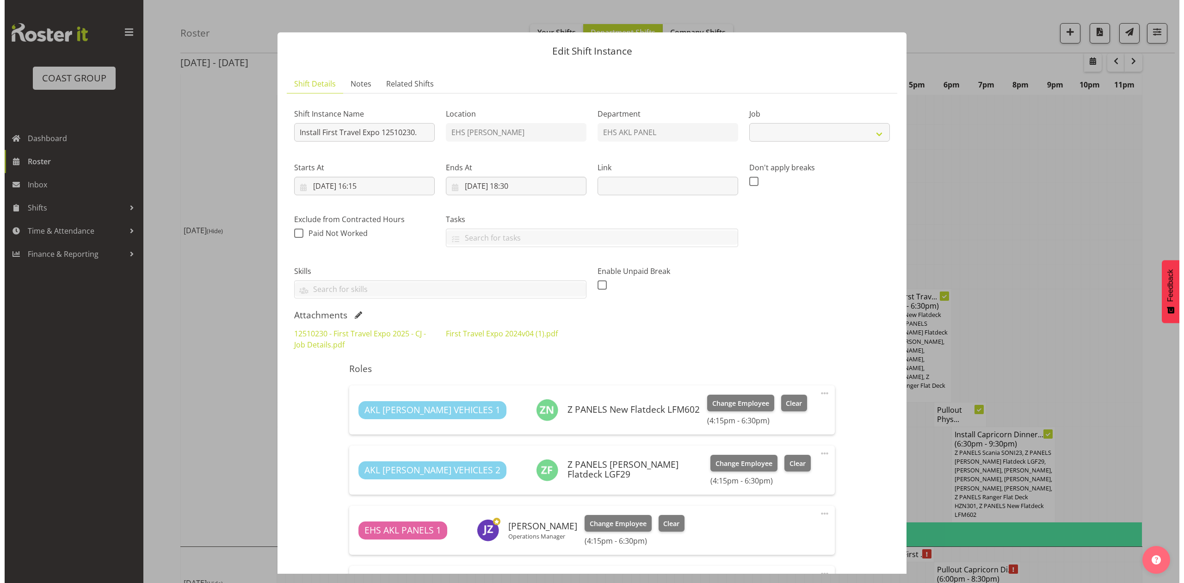
scroll to position [1215, 0]
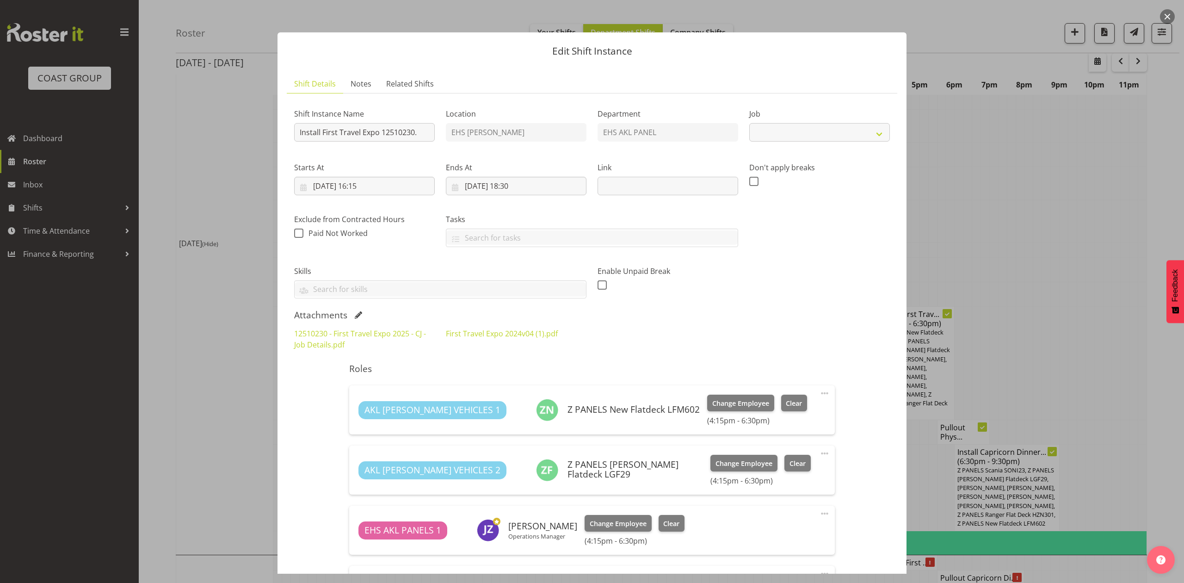
select select "10651"
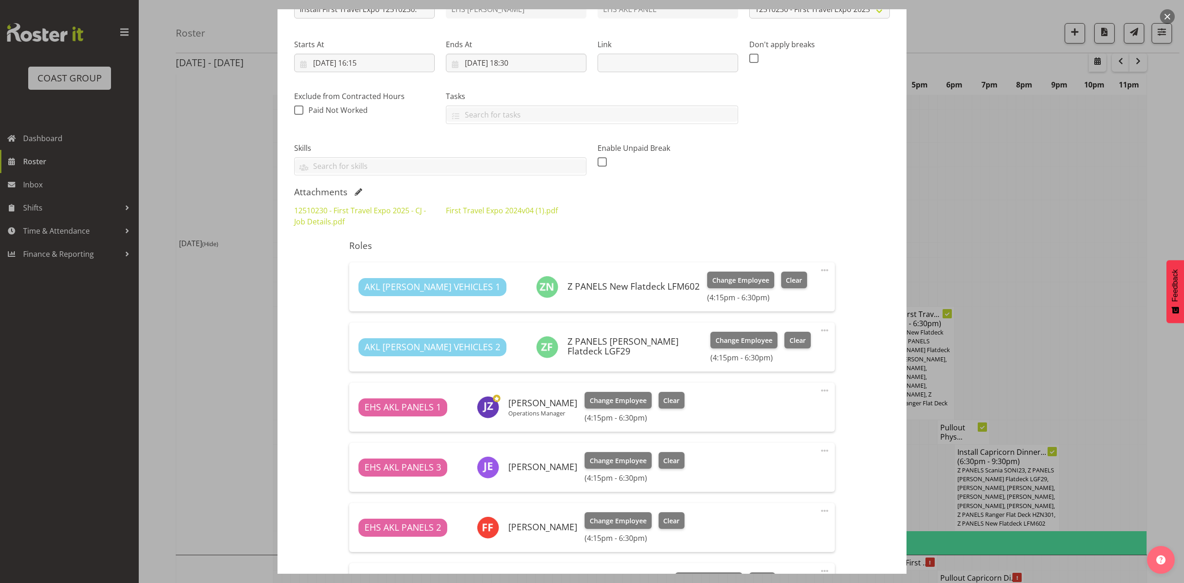
scroll to position [185, 0]
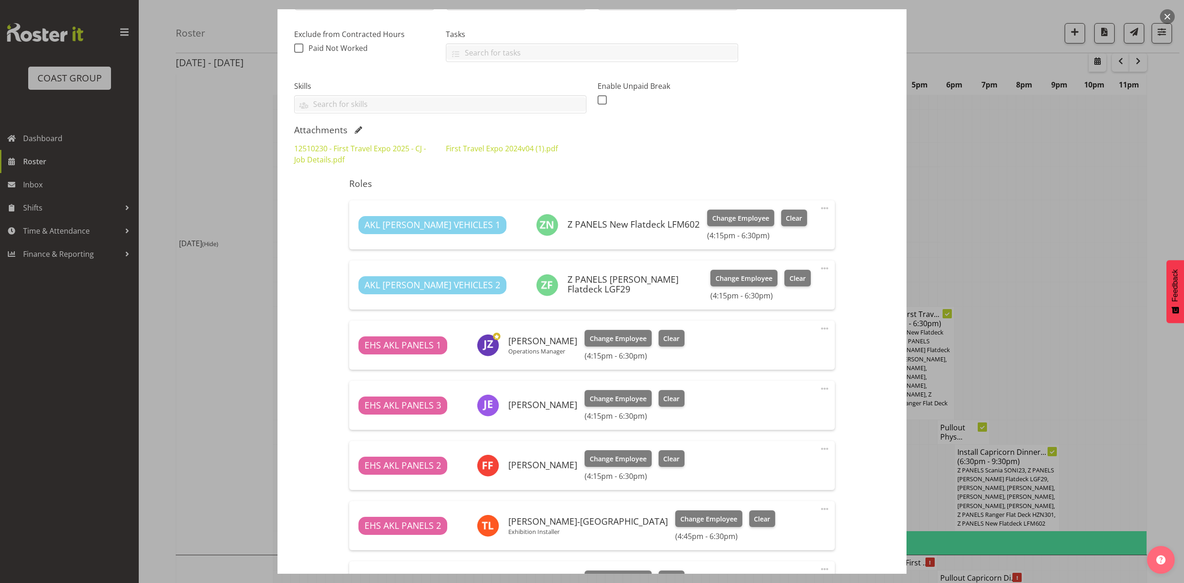
click at [1056, 232] on div at bounding box center [592, 291] width 1184 height 583
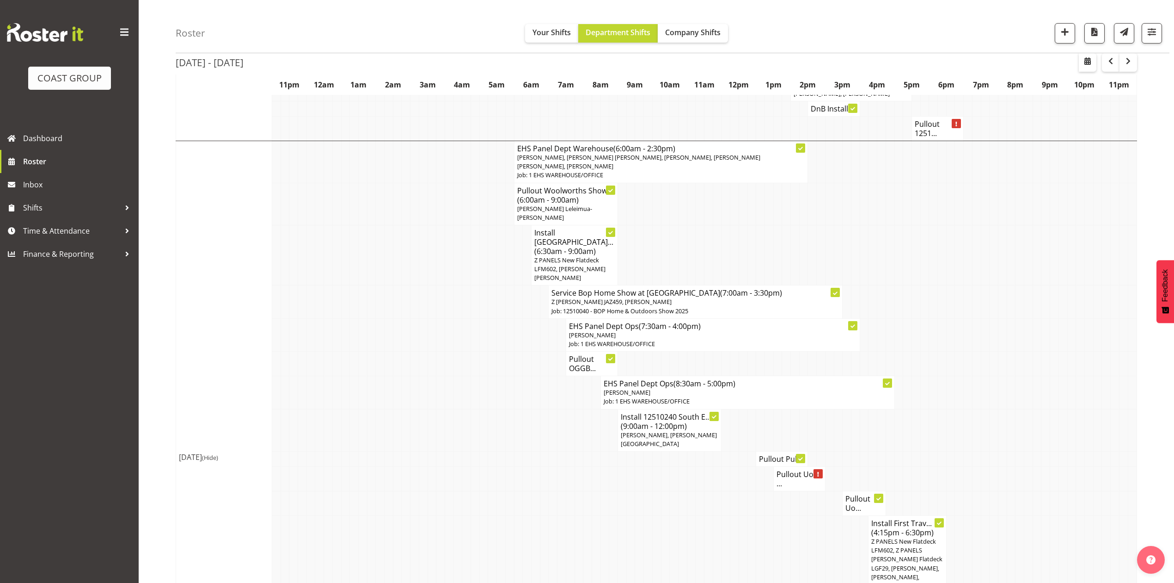
scroll to position [1171, 0]
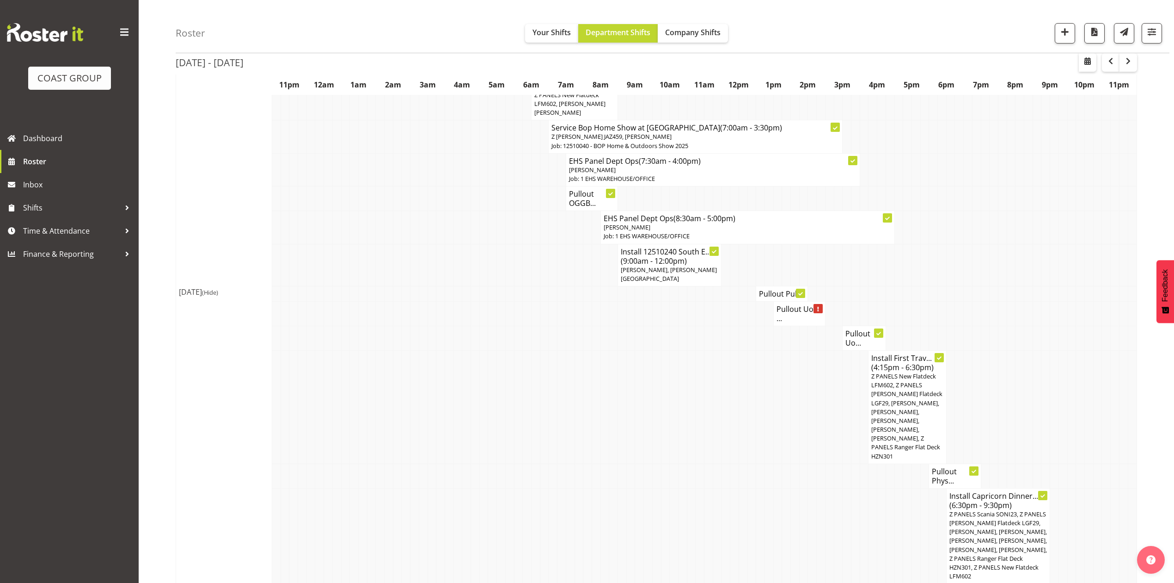
click at [882, 406] on span "Z PANELS New Flatdeck LFM602, Z PANELS [PERSON_NAME] Flatdeck LGF29, [PERSON_NA…" at bounding box center [907, 416] width 71 height 88
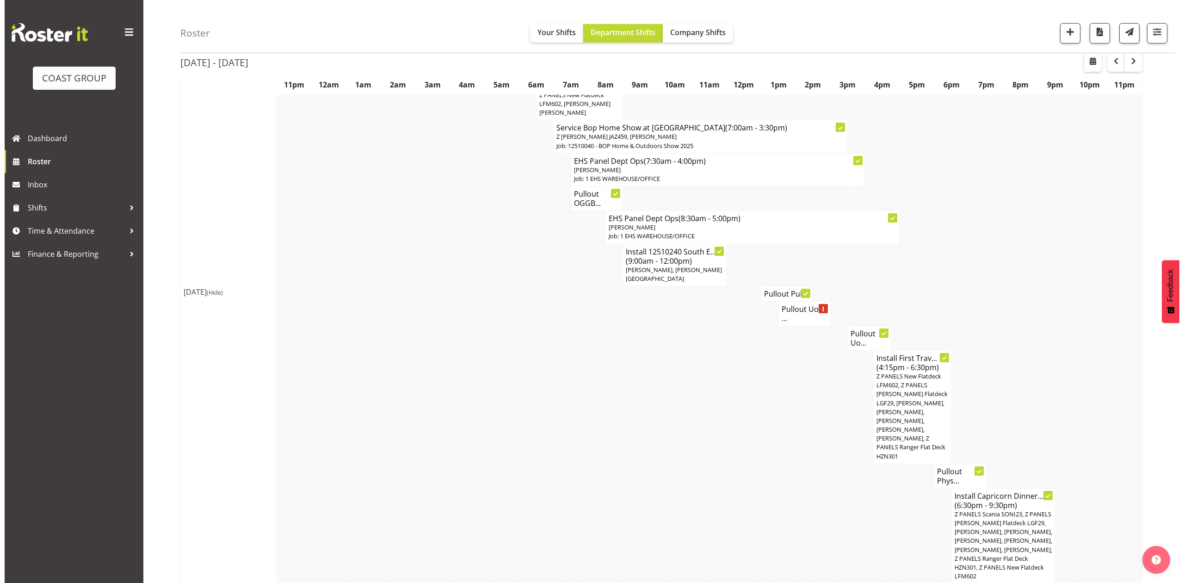
scroll to position [1153, 0]
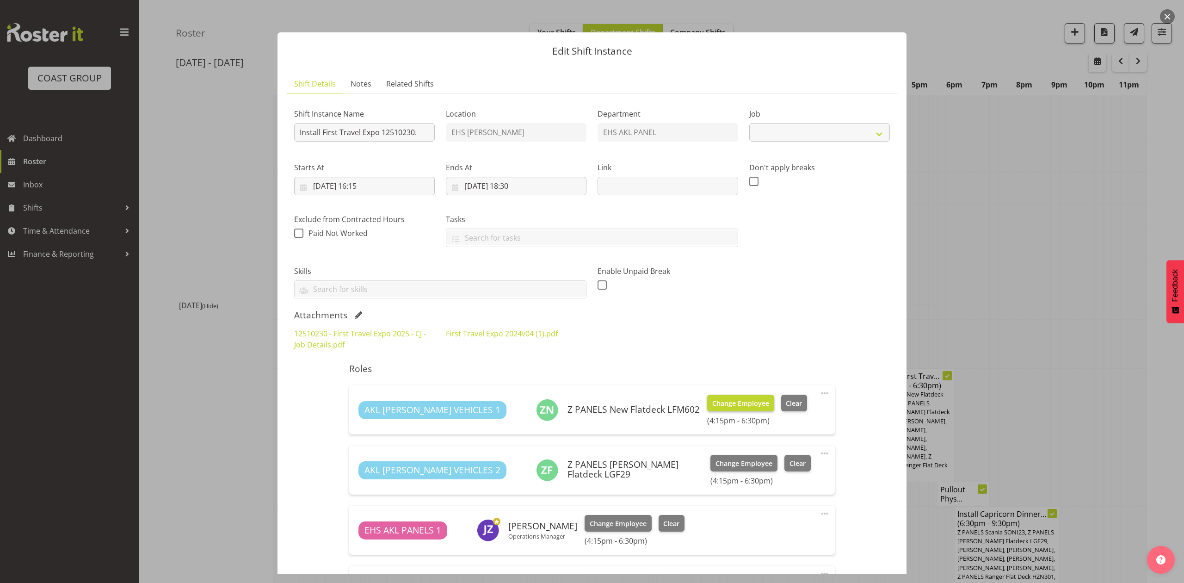
select select "10651"
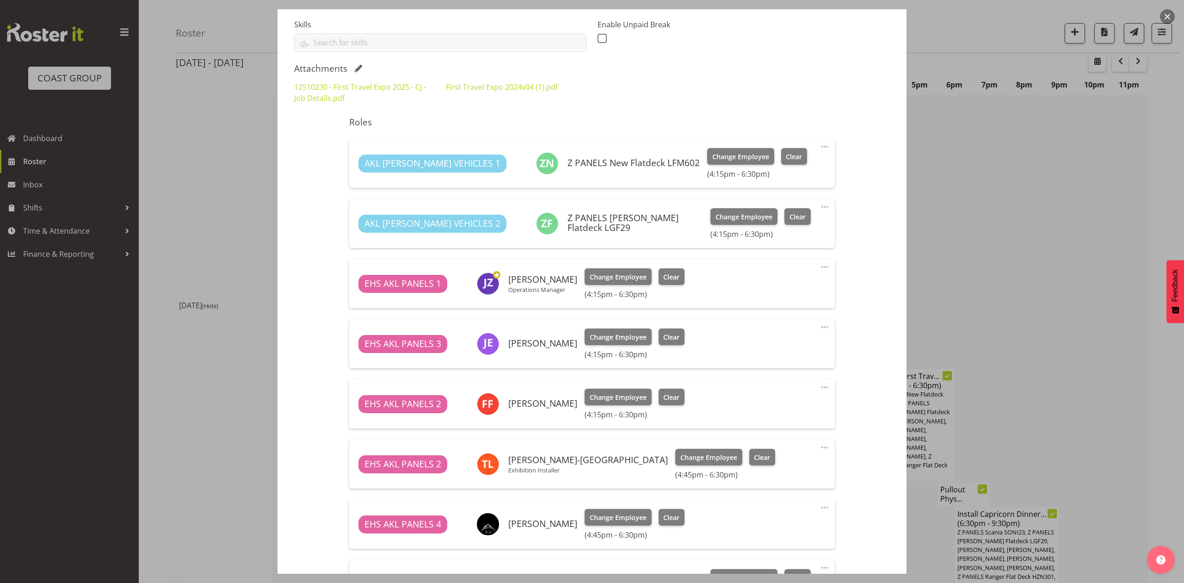
scroll to position [61, 0]
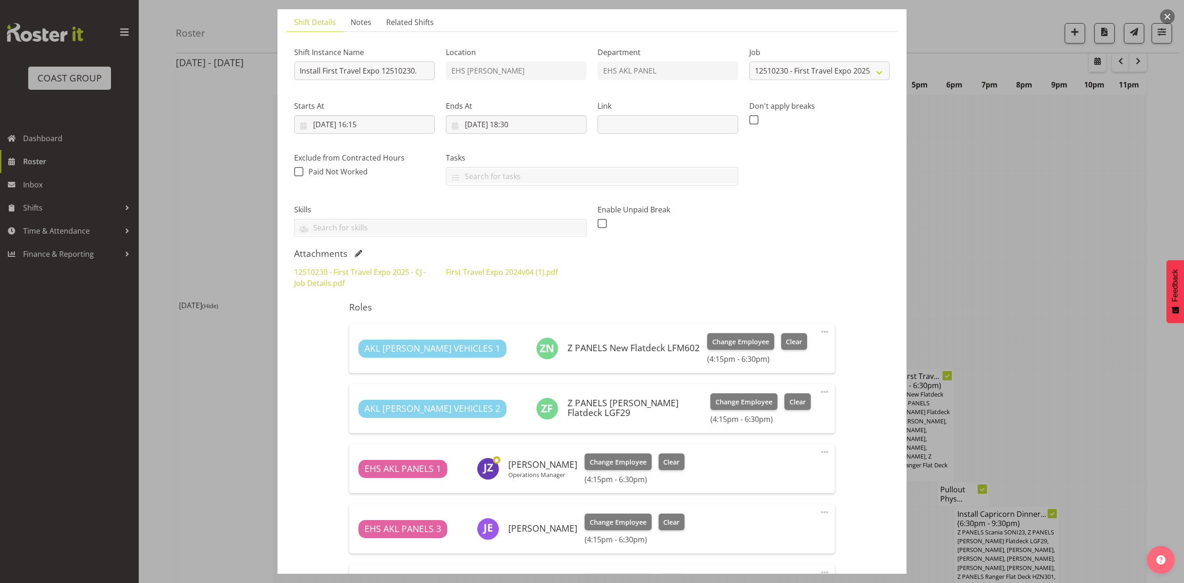
click at [968, 233] on div at bounding box center [592, 291] width 1184 height 583
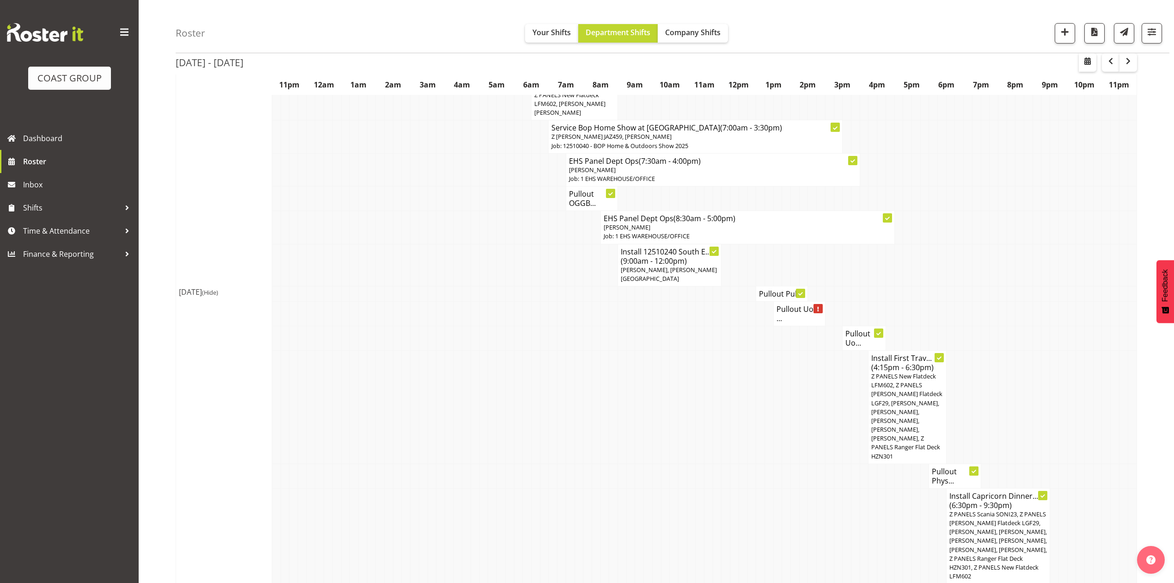
scroll to position [1233, 0]
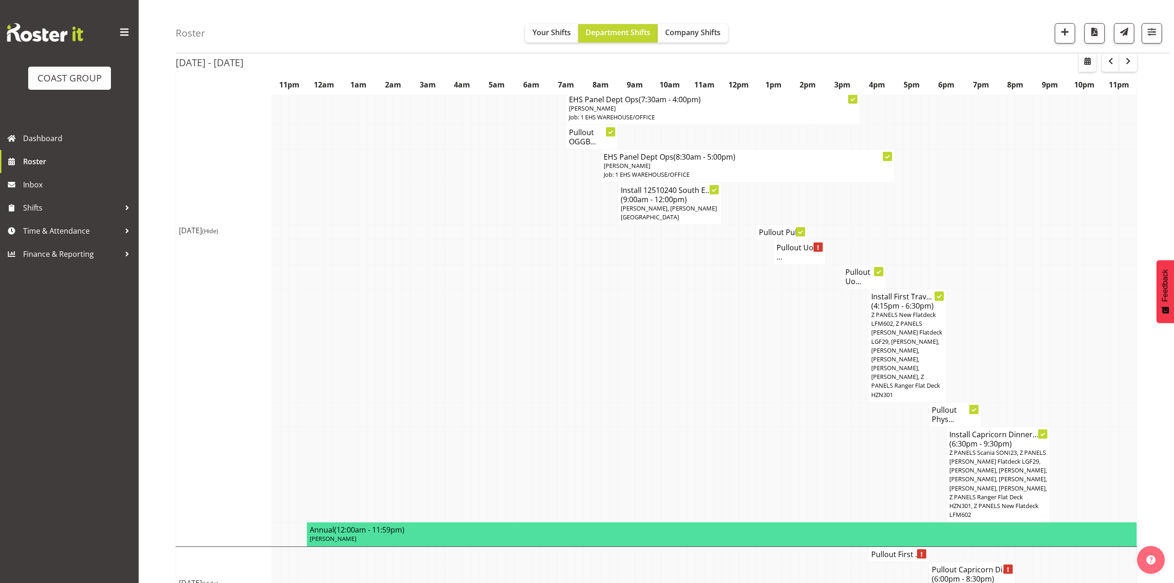
click at [1009, 466] on span "Z PANELS Scania SONI23, Z PANELS [PERSON_NAME] Flatdeck LGF29, [PERSON_NAME], […" at bounding box center [999, 483] width 98 height 70
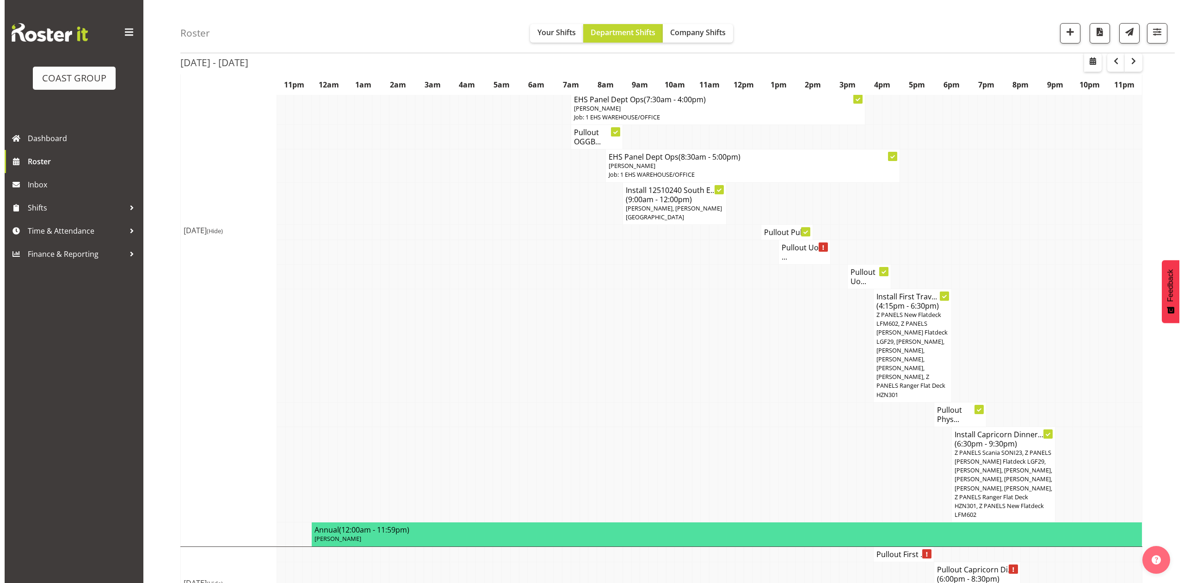
scroll to position [1215, 0]
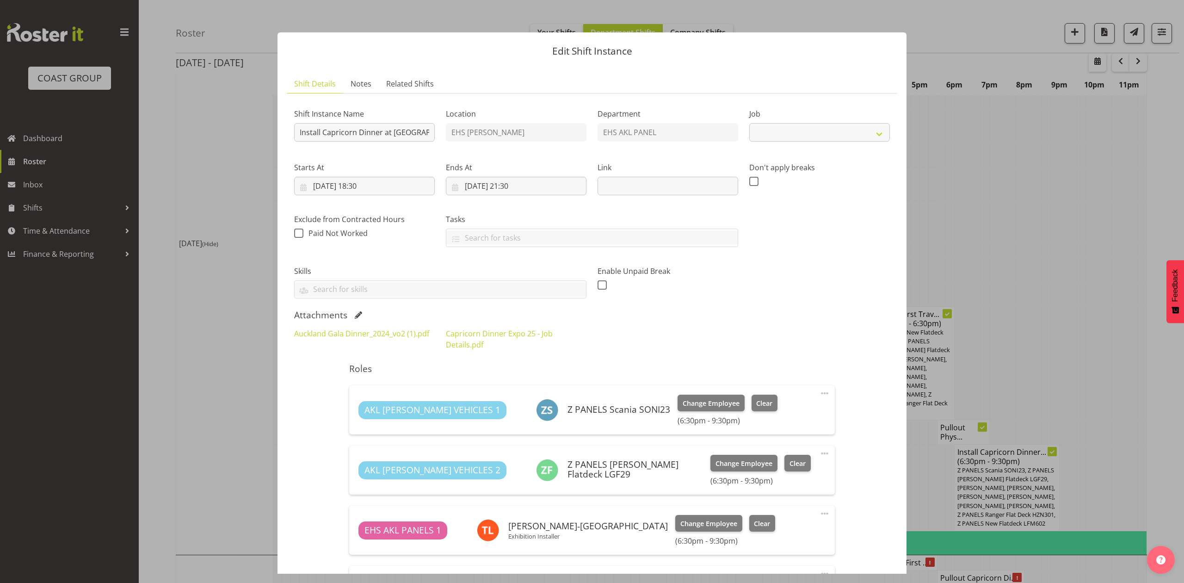
select select "9881"
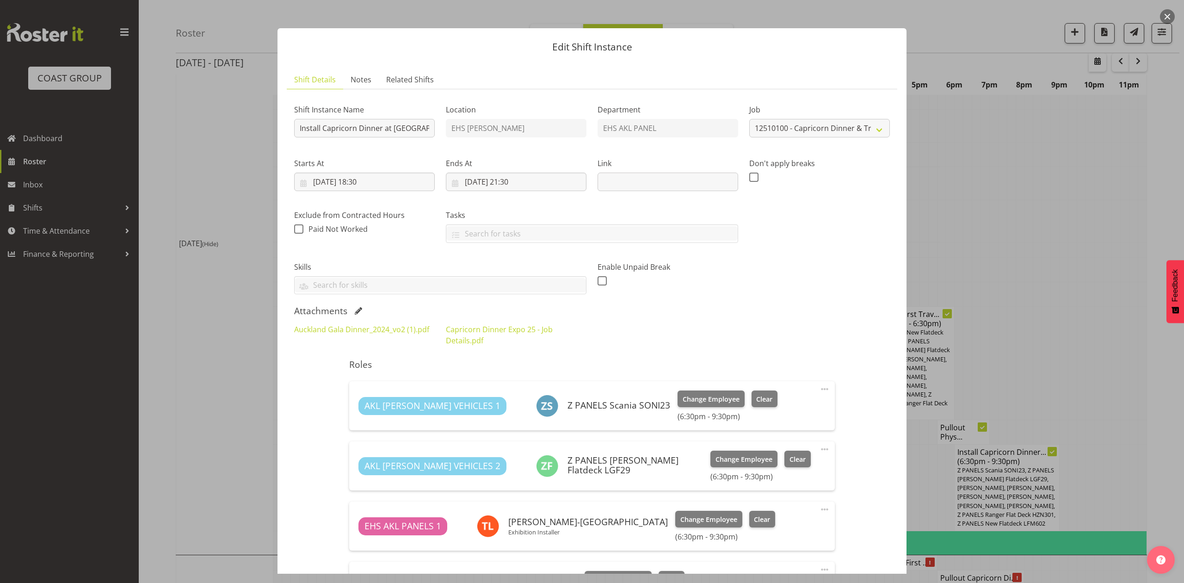
scroll to position [0, 0]
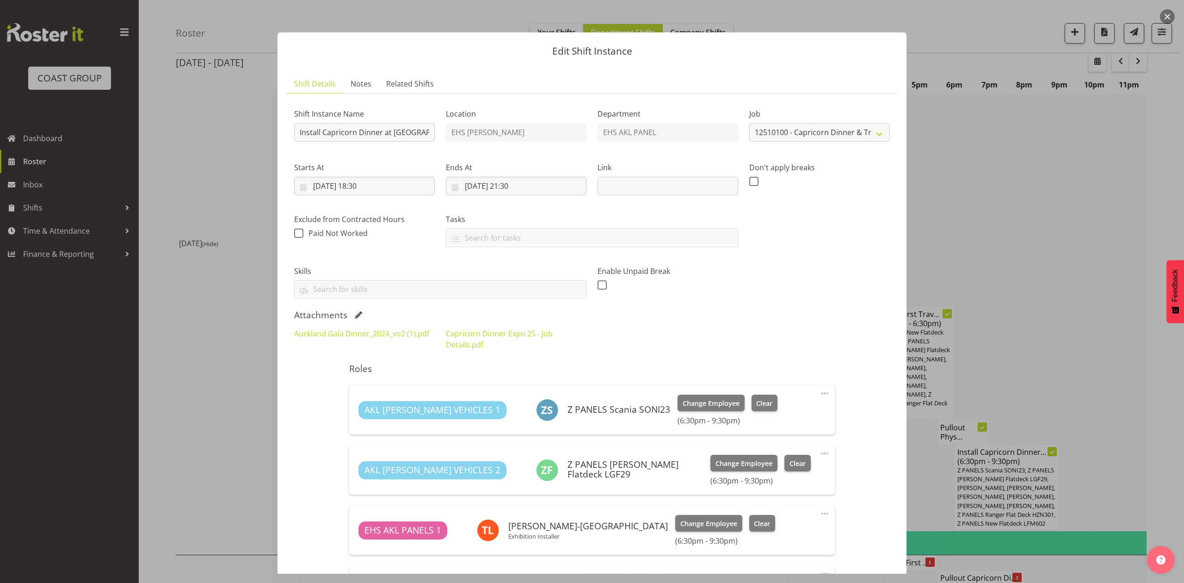
click at [1021, 289] on div at bounding box center [592, 291] width 1184 height 583
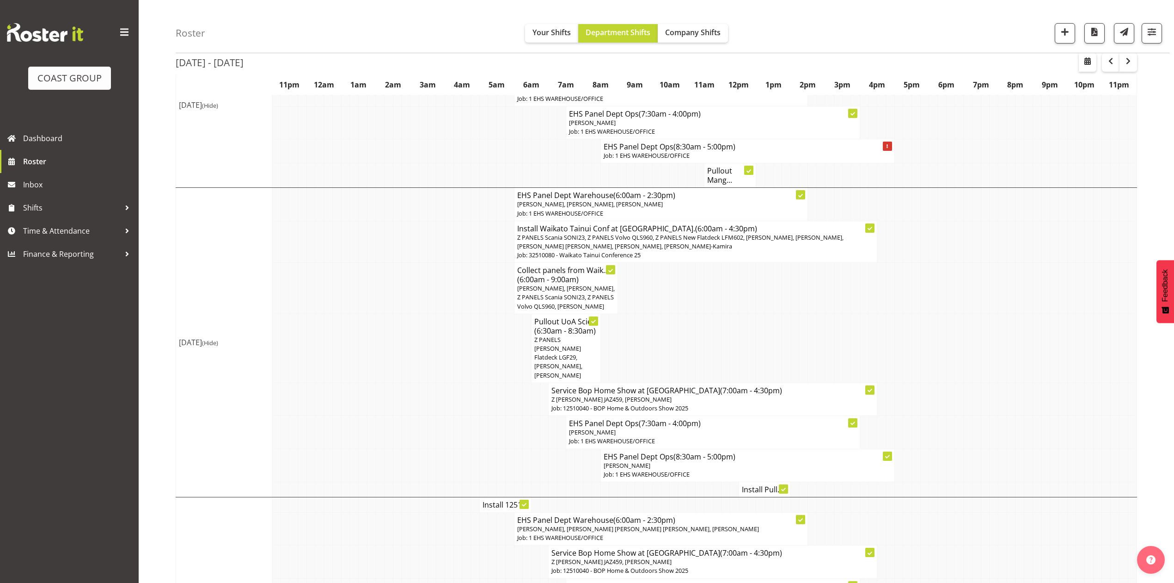
scroll to position [377, 0]
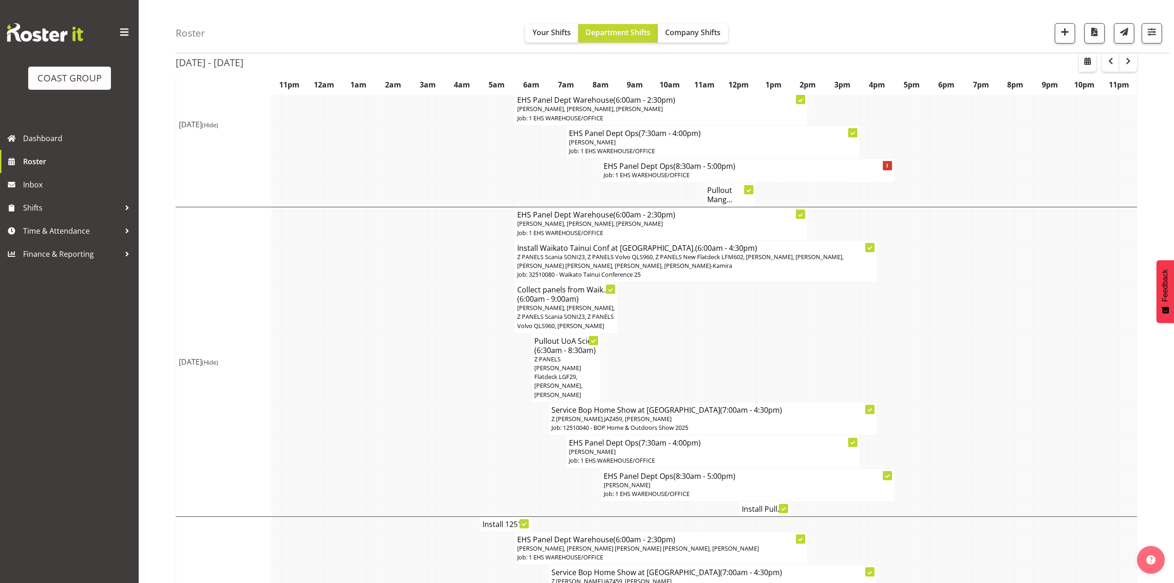
click at [933, 319] on td at bounding box center [933, 307] width 9 height 51
click at [1003, 437] on td at bounding box center [1002, 451] width 9 height 33
click at [457, 337] on td at bounding box center [458, 367] width 9 height 69
click at [735, 289] on td at bounding box center [734, 307] width 9 height 51
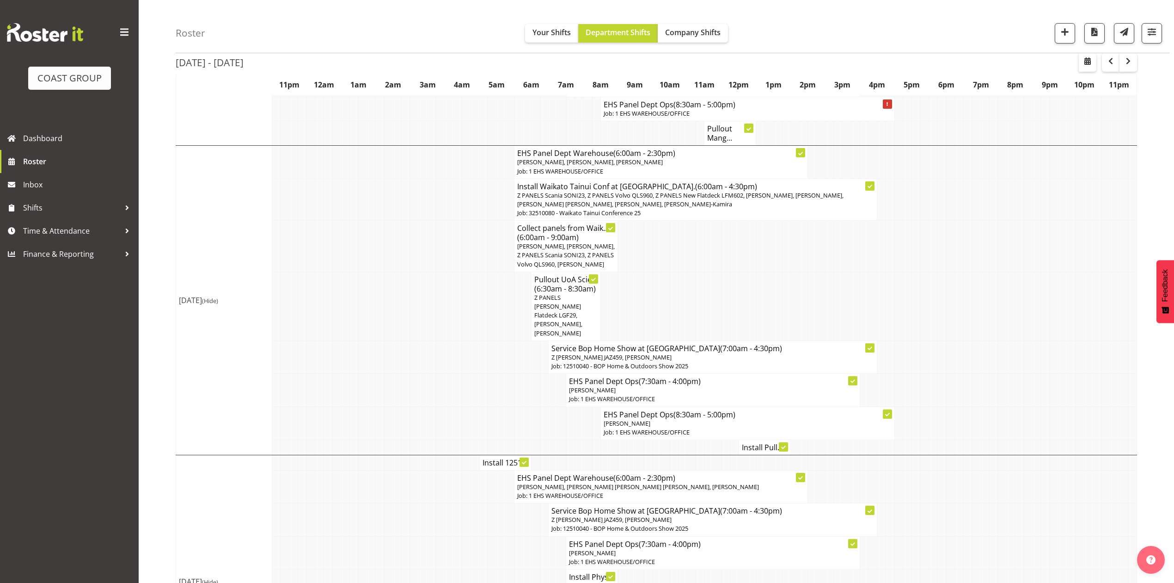
scroll to position [500, 0]
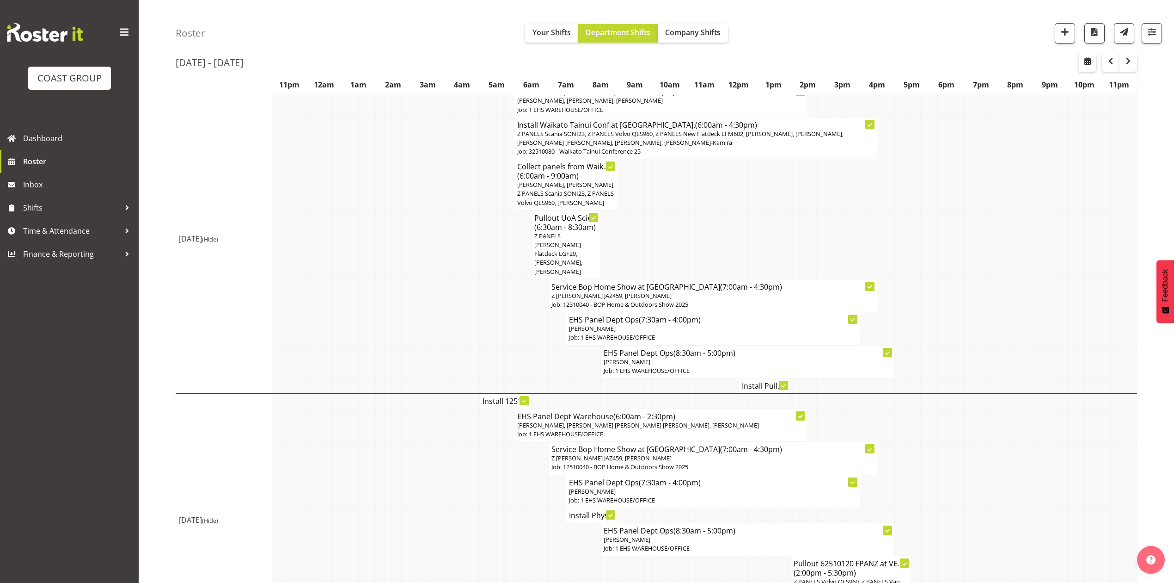
click at [751, 381] on h4 "Install Pull..." at bounding box center [765, 385] width 46 height 9
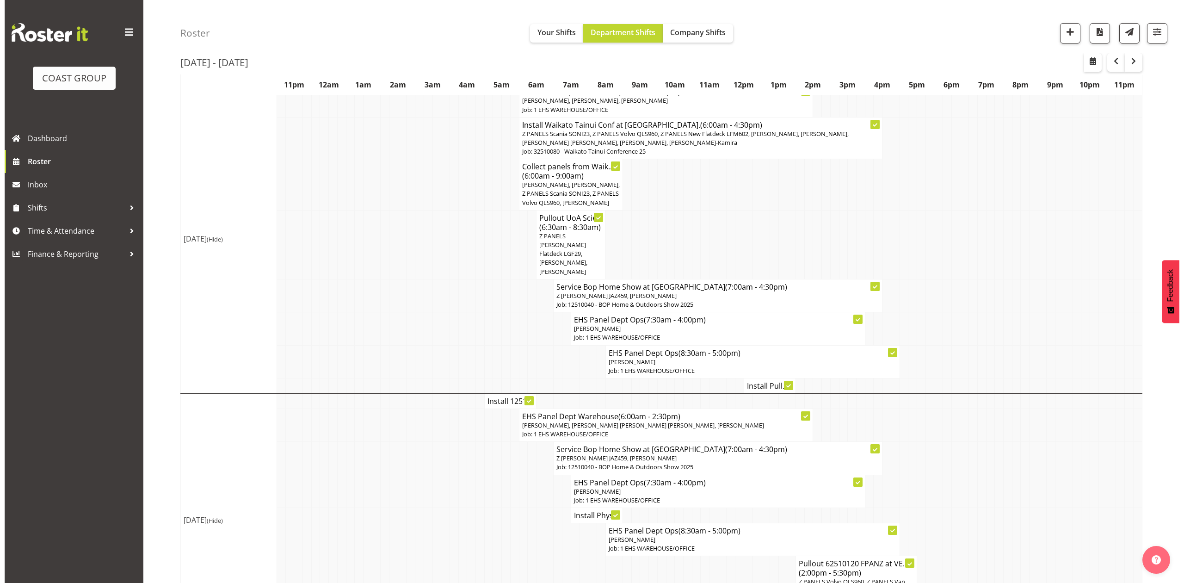
scroll to position [492, 0]
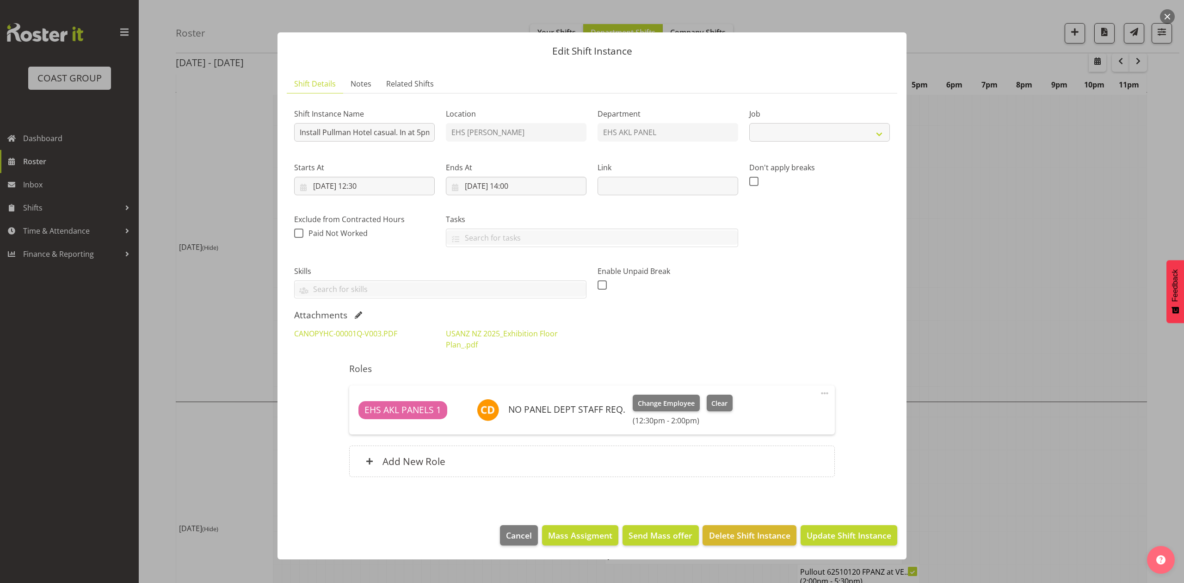
select select "8654"
click at [1148, 298] on div at bounding box center [592, 291] width 1184 height 583
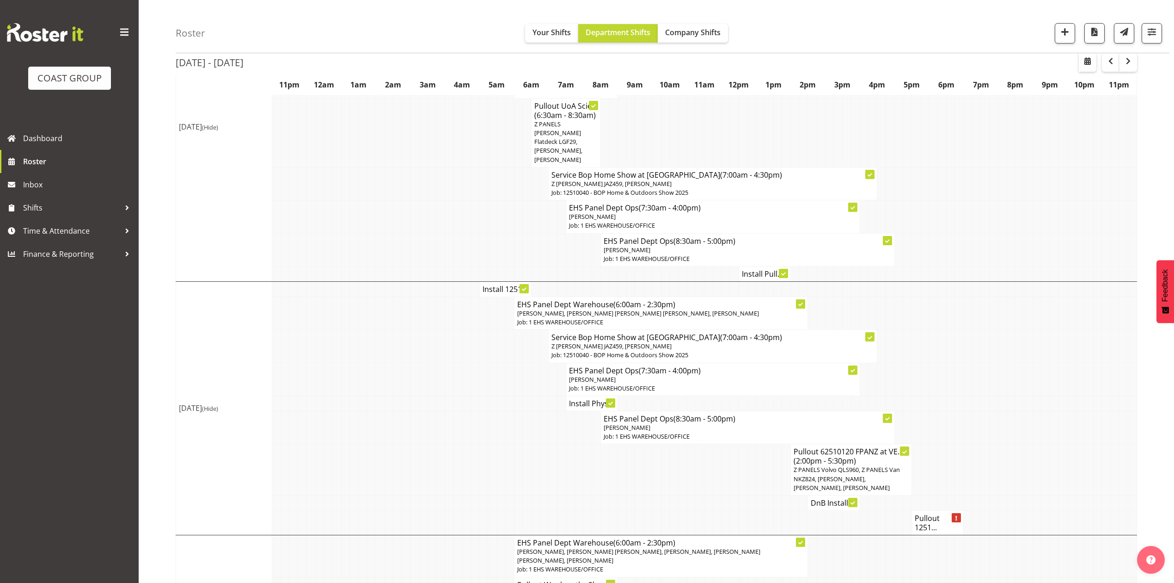
scroll to position [624, 0]
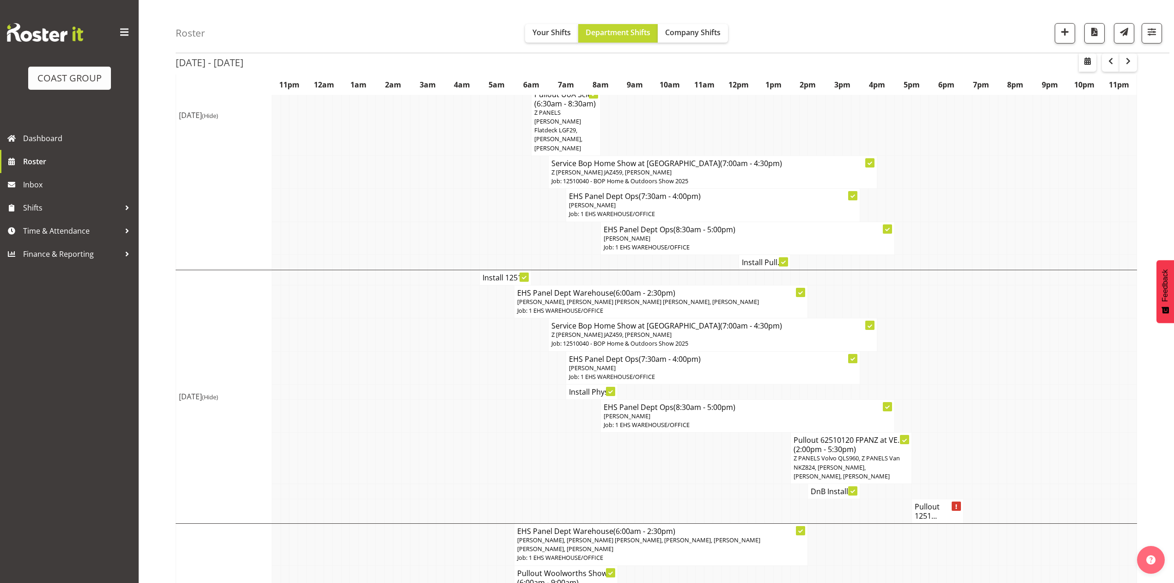
click at [497, 273] on h4 "Install 1251..." at bounding box center [506, 277] width 46 height 9
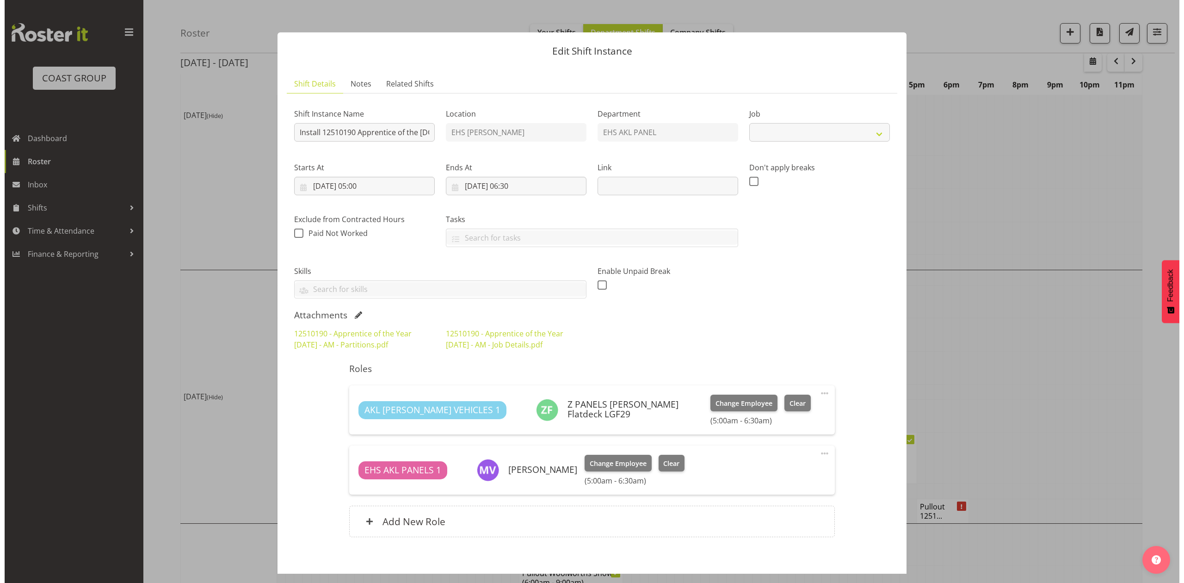
scroll to position [615, 0]
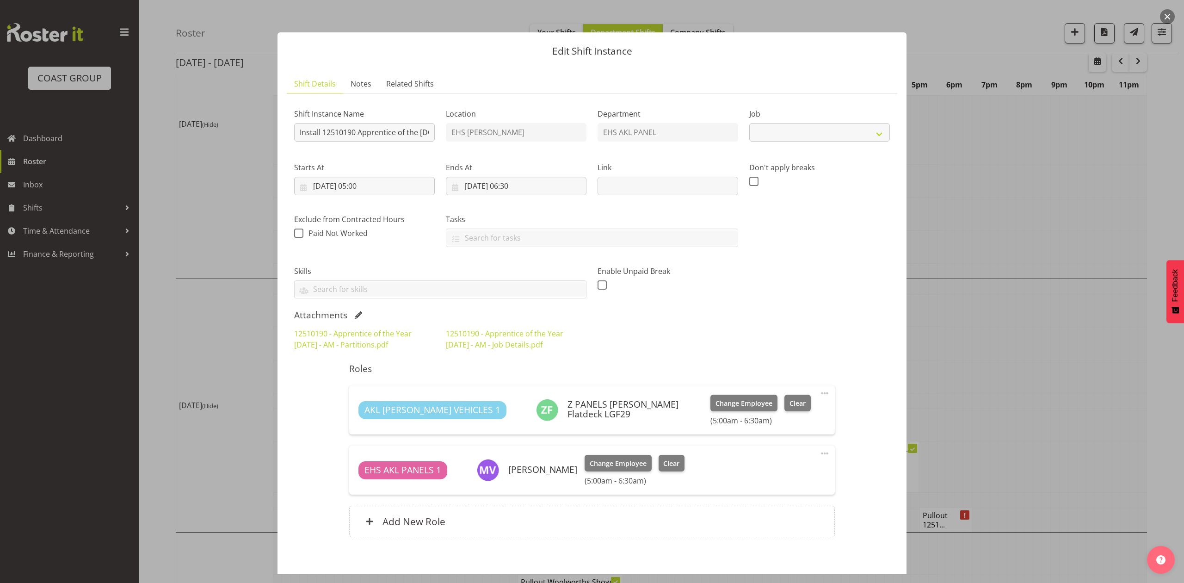
select select "10537"
click at [1050, 342] on div at bounding box center [592, 291] width 1184 height 583
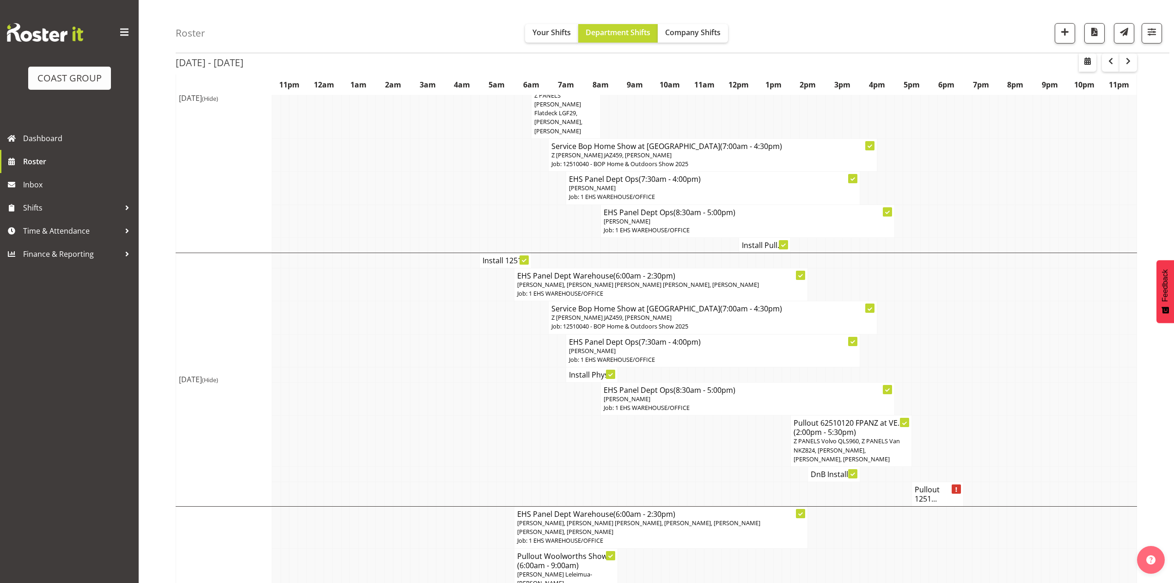
scroll to position [685, 0]
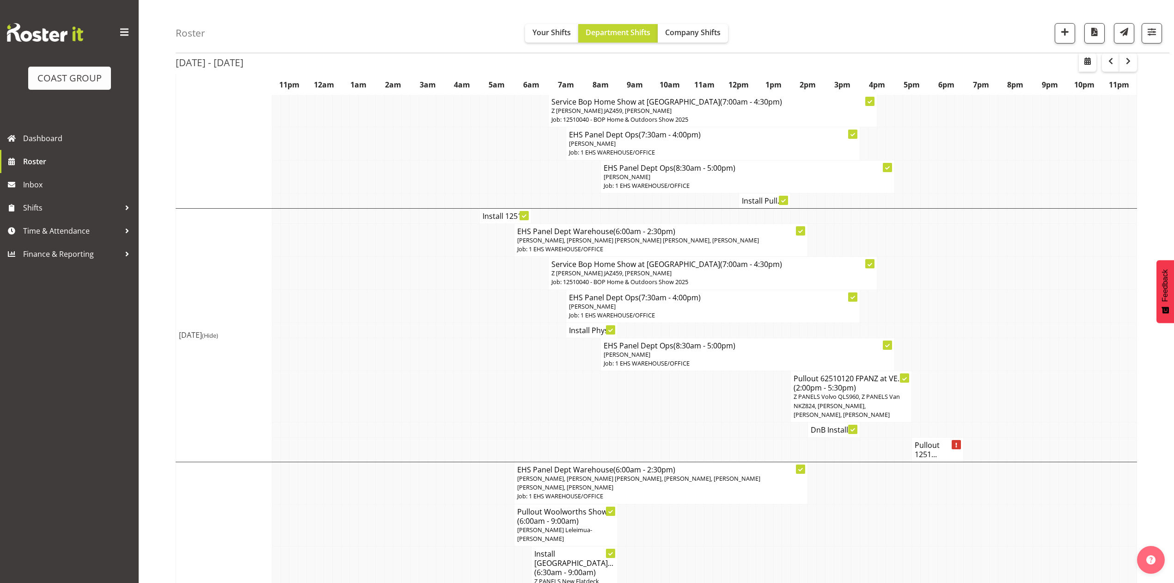
click at [595, 328] on h4 "Install Phys..." at bounding box center [592, 329] width 46 height 9
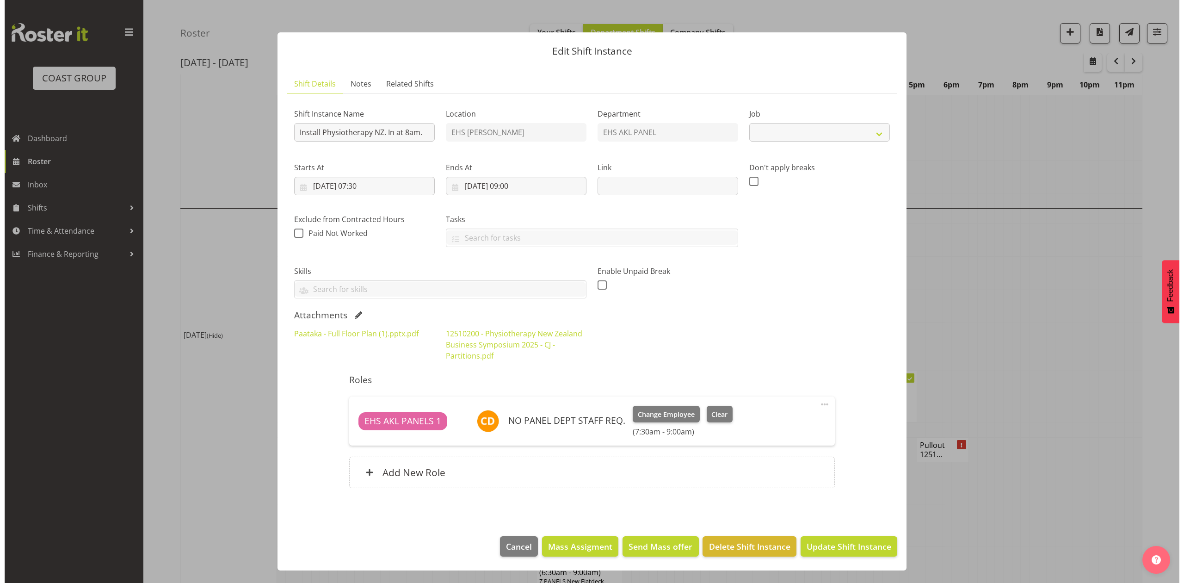
scroll to position [677, 0]
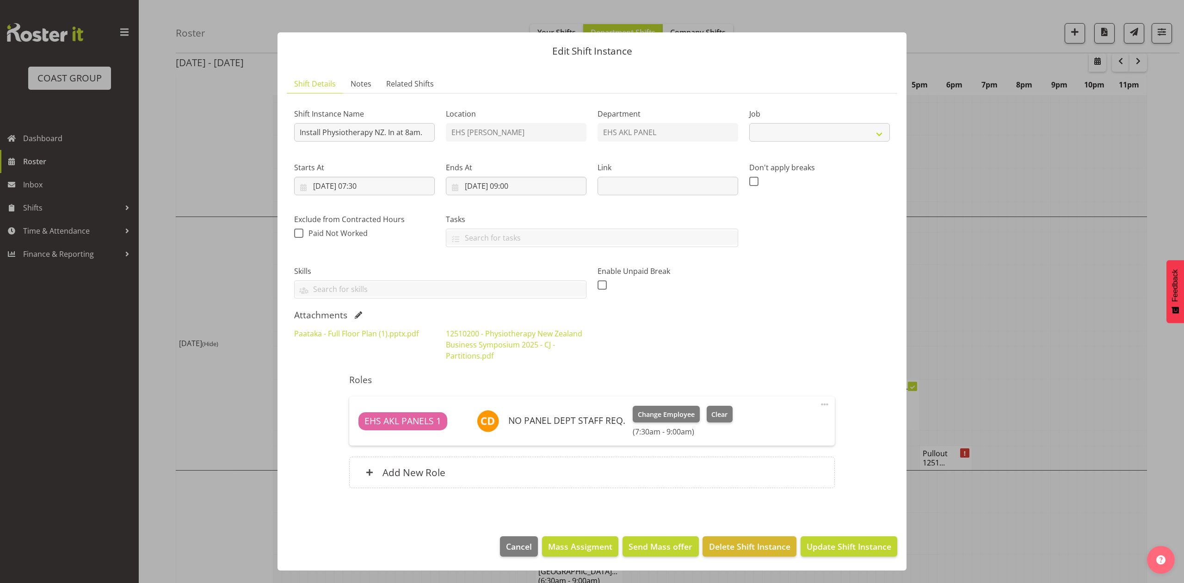
select select "9253"
click at [966, 323] on div at bounding box center [592, 291] width 1184 height 583
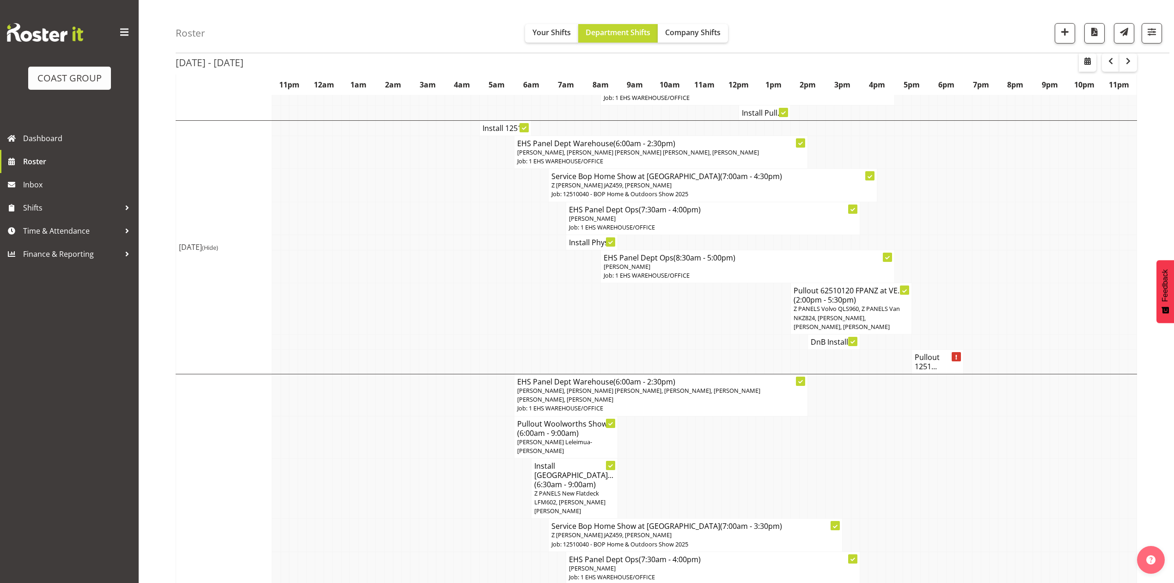
scroll to position [809, 0]
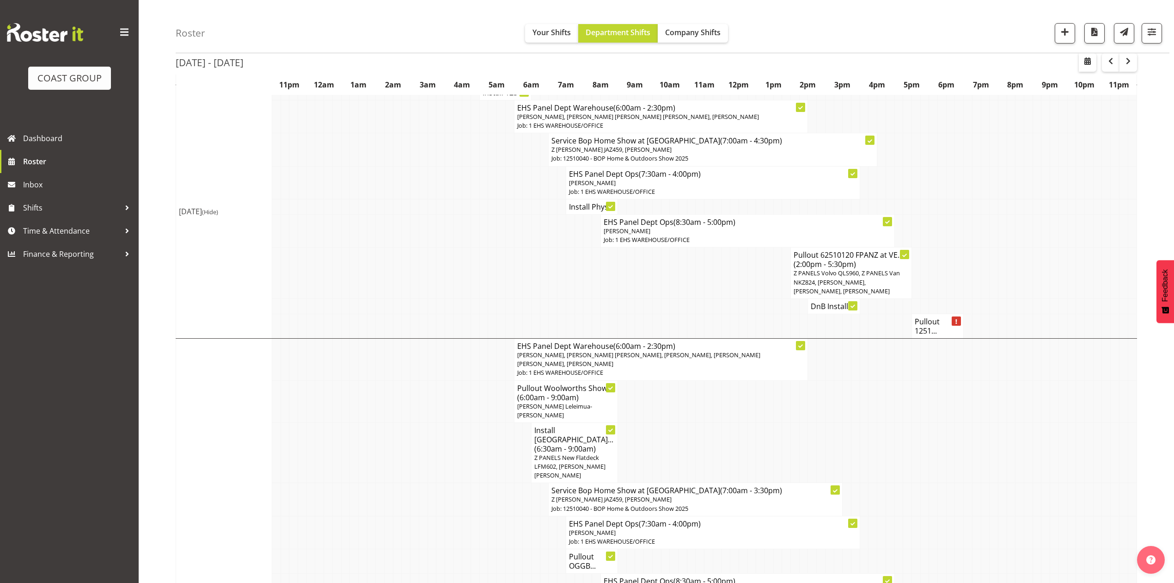
click at [837, 311] on h4 "DnB Install ..." at bounding box center [834, 305] width 46 height 9
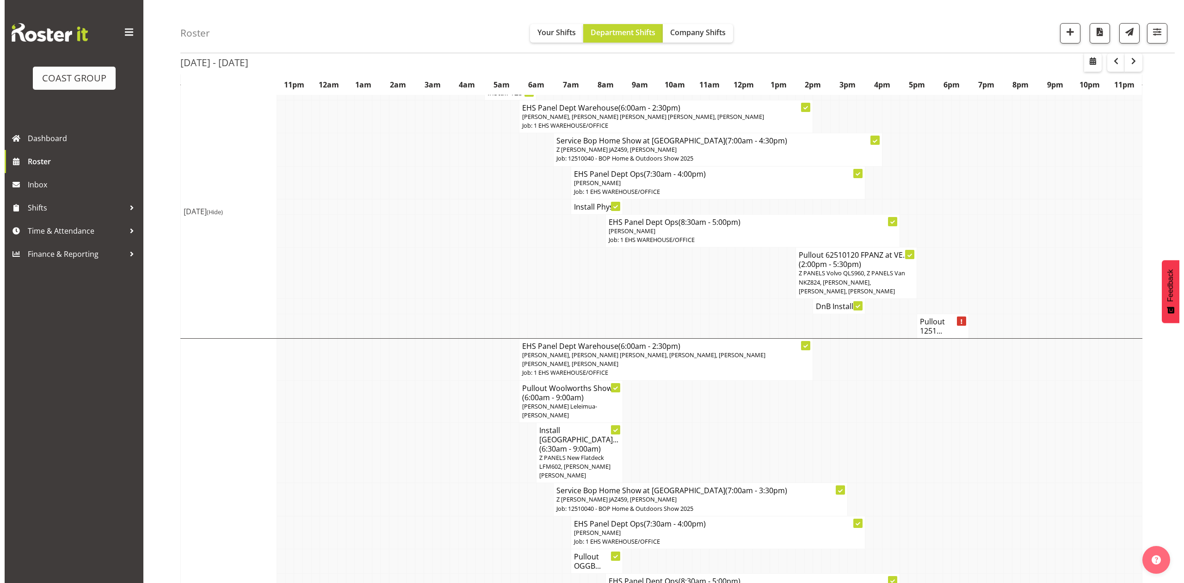
scroll to position [799, 0]
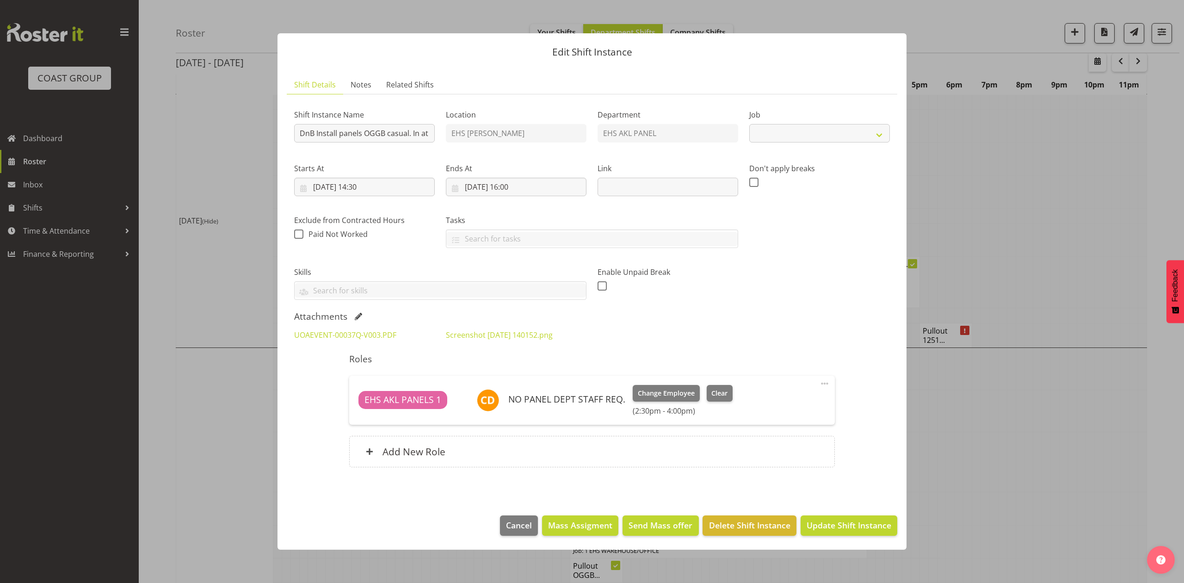
select select "8654"
click at [1045, 365] on div at bounding box center [592, 291] width 1184 height 583
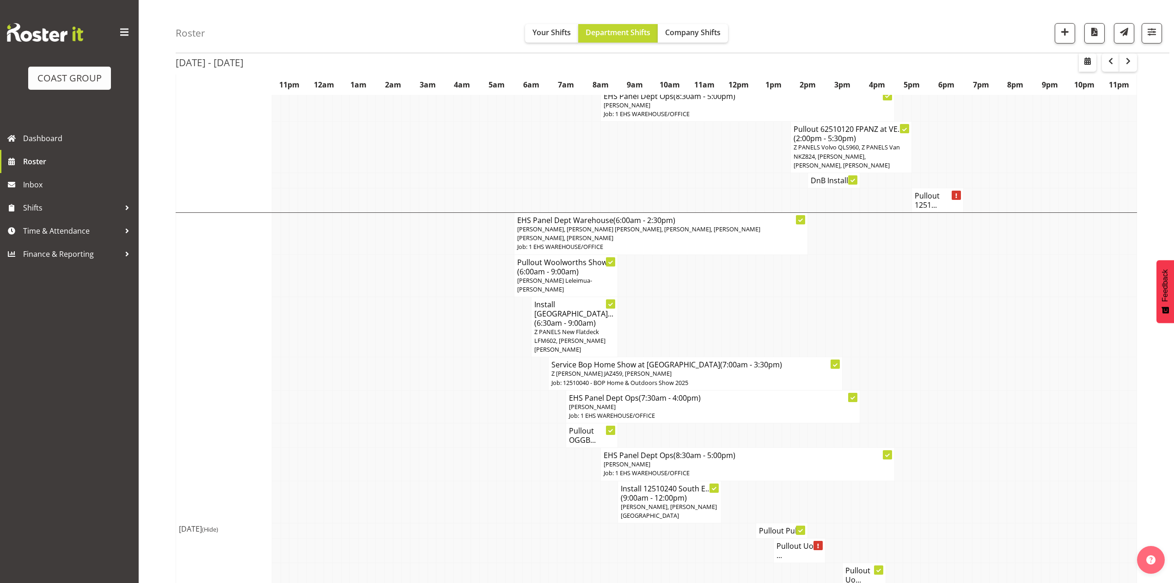
scroll to position [994, 0]
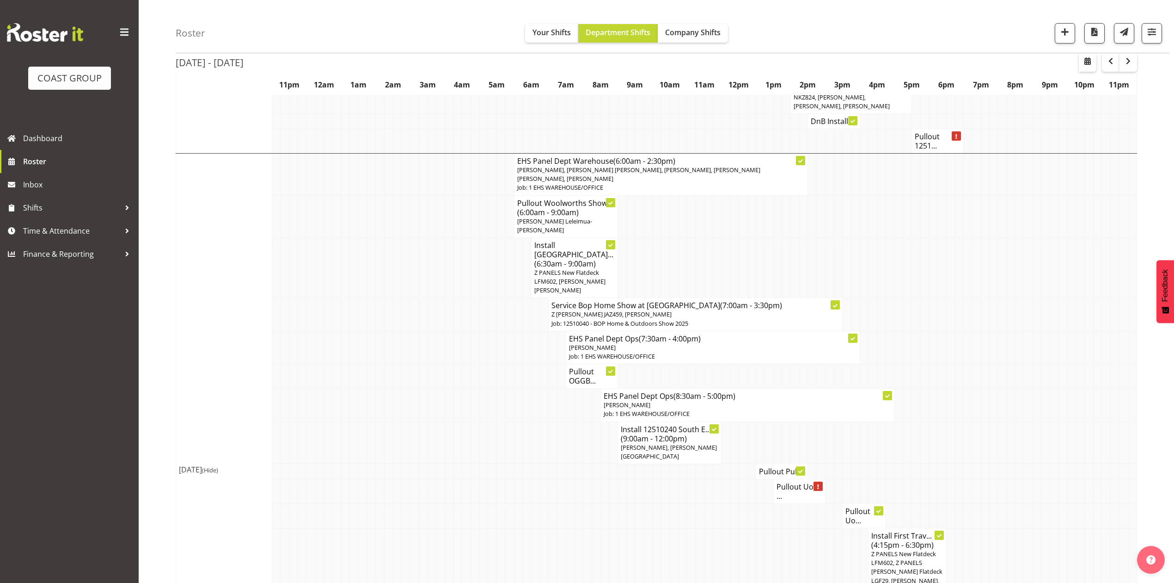
click at [595, 276] on span "Z PANELS New Flatdeck LFM602, [PERSON_NAME] [PERSON_NAME]" at bounding box center [569, 281] width 71 height 26
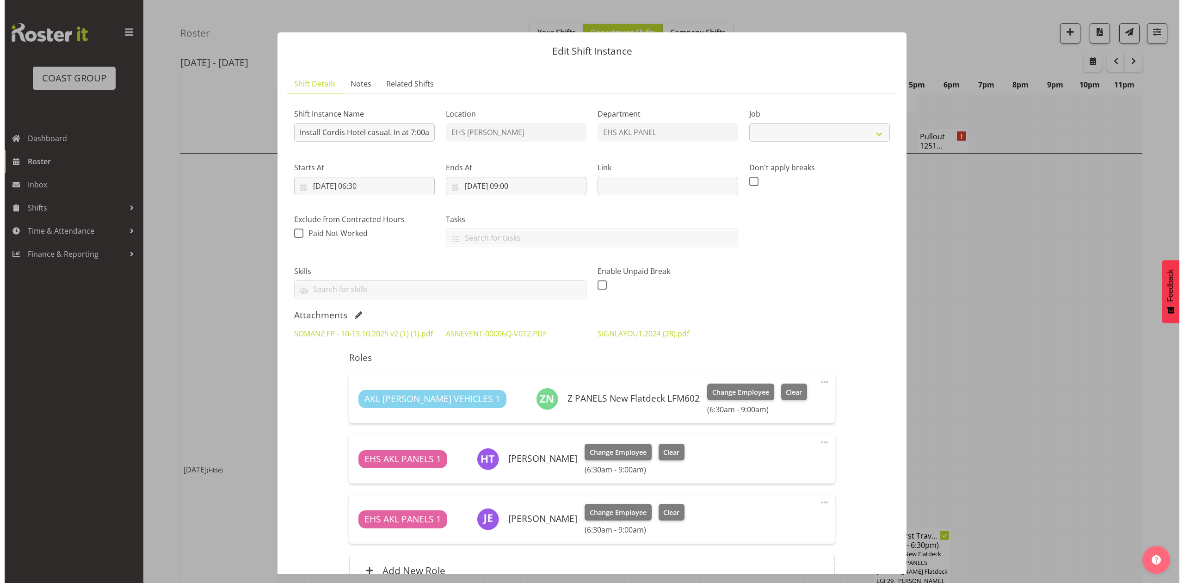
scroll to position [981, 0]
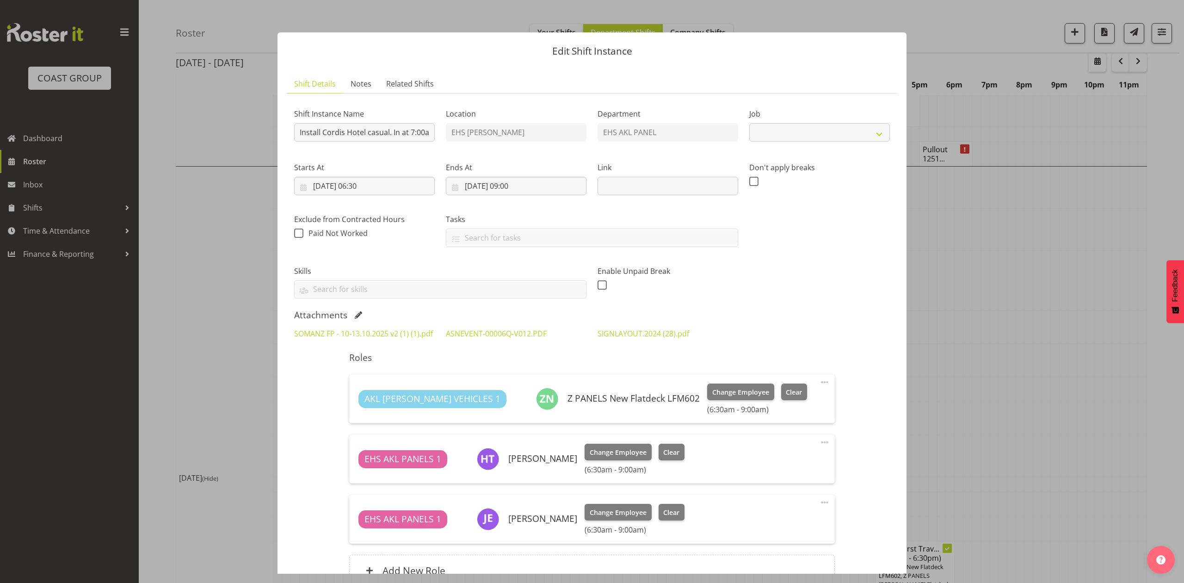
select select "8654"
click at [387, 333] on link "SOMANZ FP - 10-13.10.2025 v2 (1) (1).pdf" at bounding box center [363, 333] width 139 height 10
click at [522, 335] on link "ASNEVENT-00006Q-V012.PDF" at bounding box center [496, 333] width 101 height 10
click at [659, 330] on link "SIGNLAYOUT.2024 (28).pdf" at bounding box center [643, 333] width 92 height 10
click at [376, 331] on link "SOMANZ FP - 10-13.10.2025 v2 (1) (1).pdf" at bounding box center [363, 333] width 139 height 10
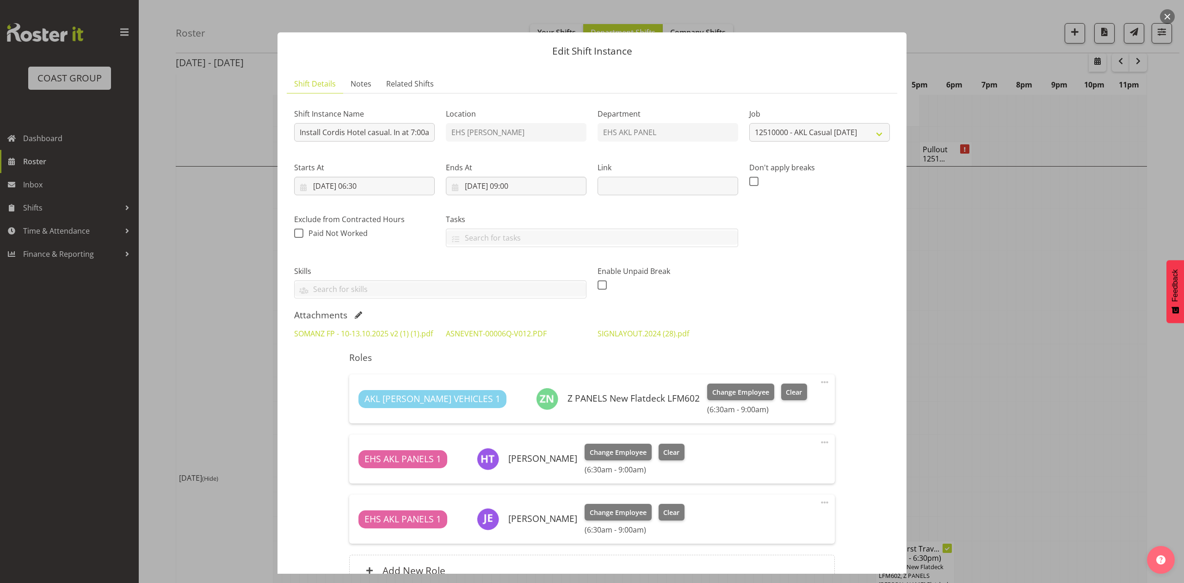
click at [1128, 279] on div at bounding box center [592, 291] width 1184 height 583
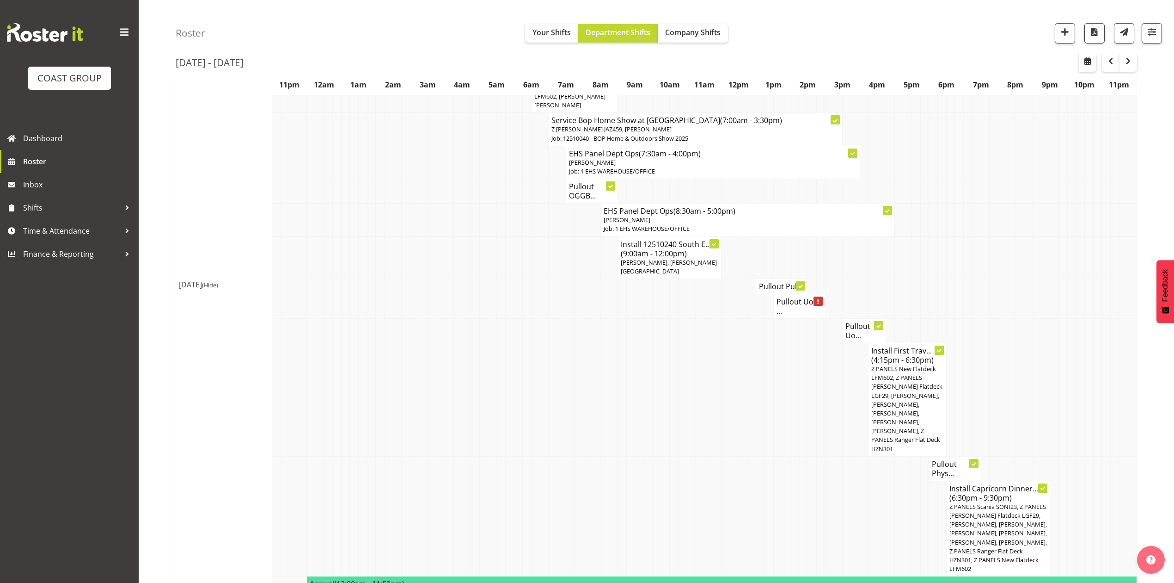
scroll to position [1240, 0]
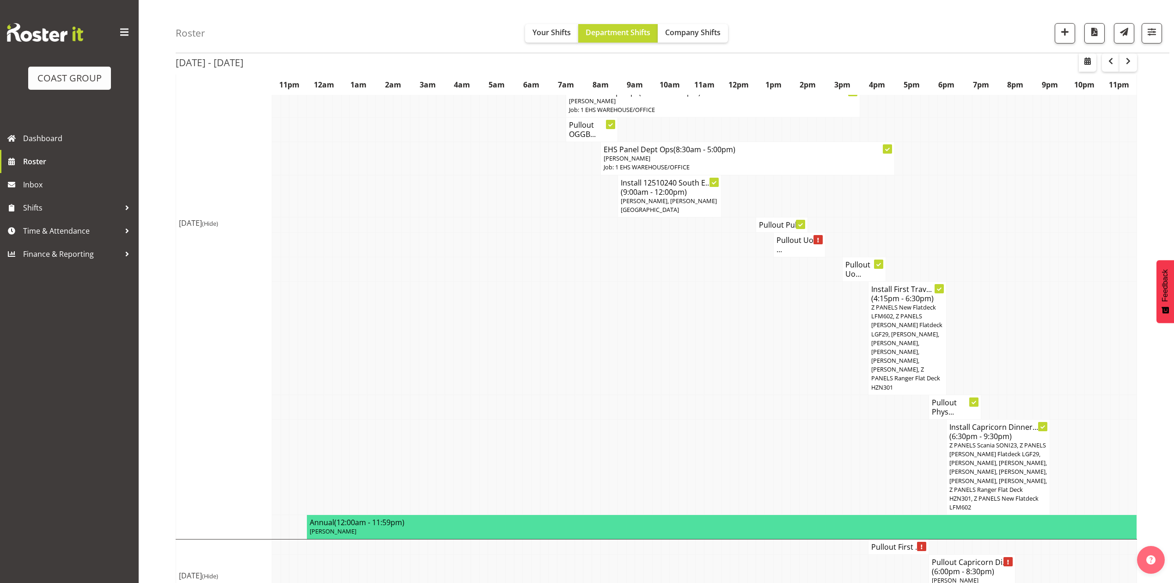
click at [894, 348] on span "Z PANELS New Flatdeck LFM602, Z PANELS [PERSON_NAME] Flatdeck LGF29, [PERSON_NA…" at bounding box center [907, 347] width 71 height 88
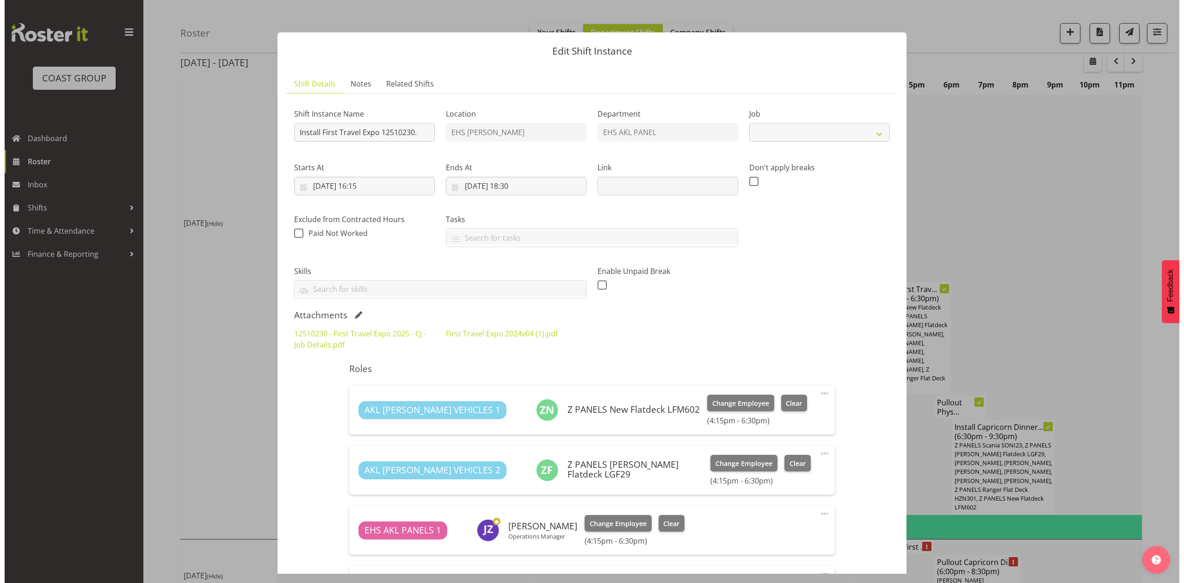
scroll to position [1222, 0]
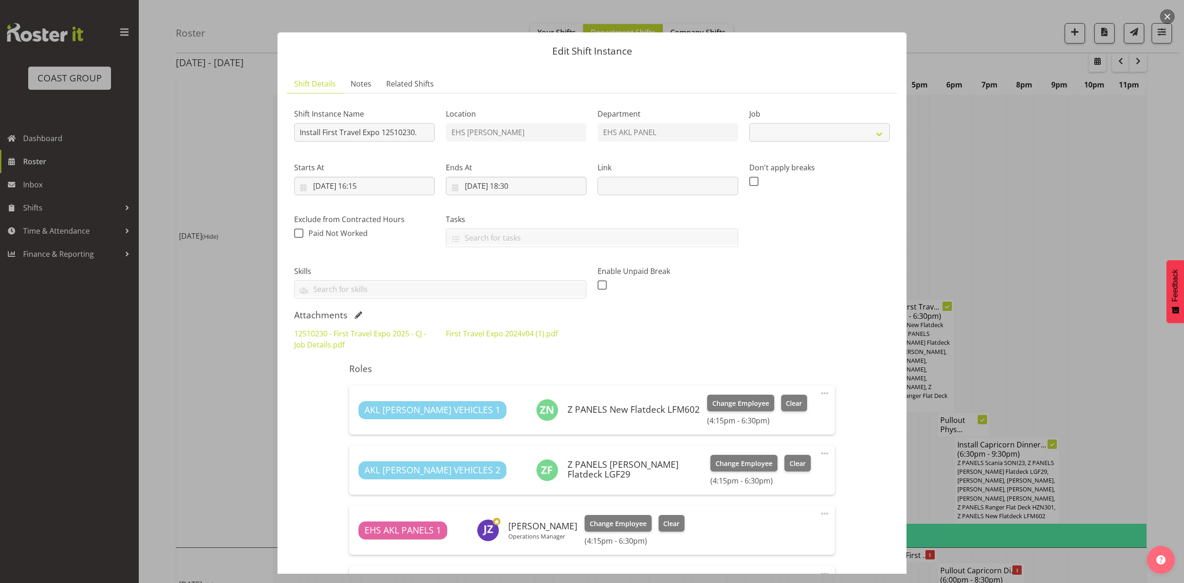
select select "10651"
click at [525, 334] on link "First Travel Expo 2024v04 (1).pdf" at bounding box center [502, 333] width 112 height 10
click at [1062, 203] on div at bounding box center [592, 291] width 1184 height 583
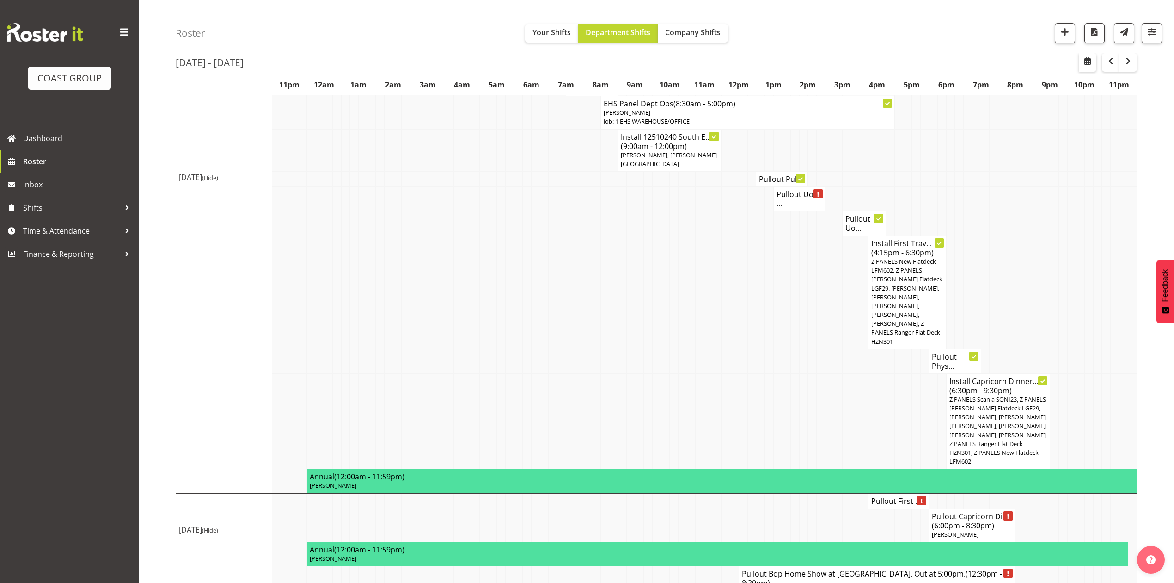
scroll to position [1302, 0]
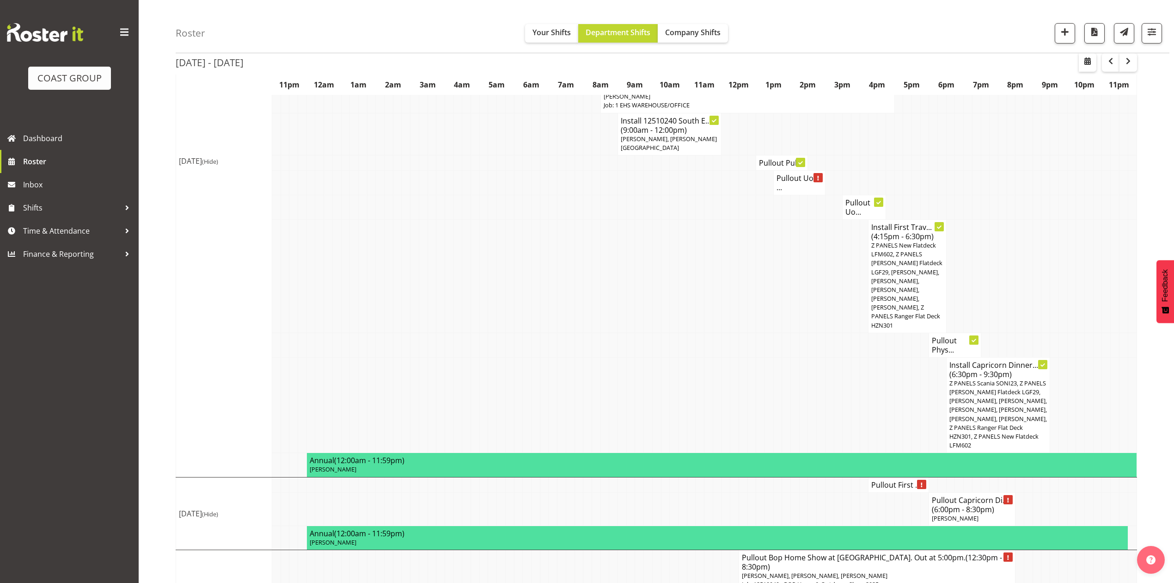
click at [762, 362] on td at bounding box center [760, 405] width 9 height 96
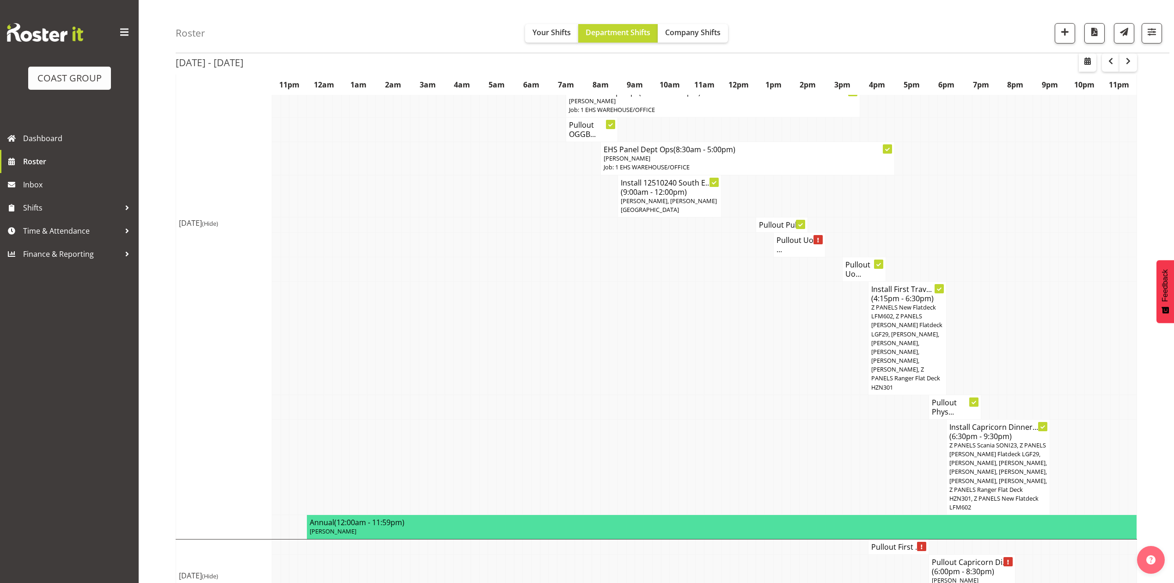
scroll to position [1179, 0]
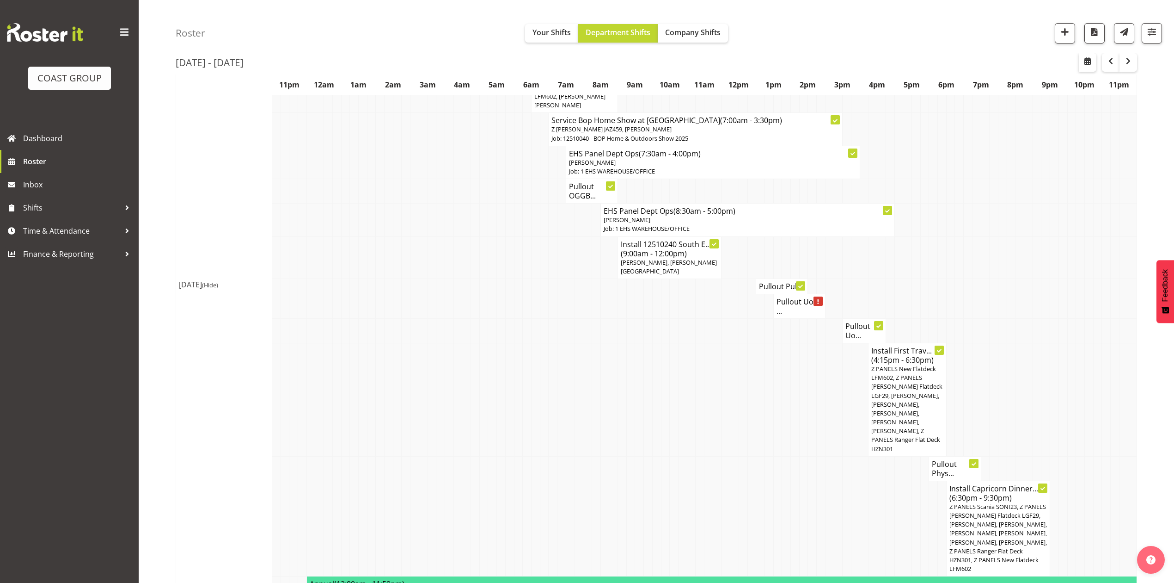
click at [1035, 350] on td at bounding box center [1037, 399] width 9 height 113
click at [1053, 300] on td at bounding box center [1054, 306] width 9 height 25
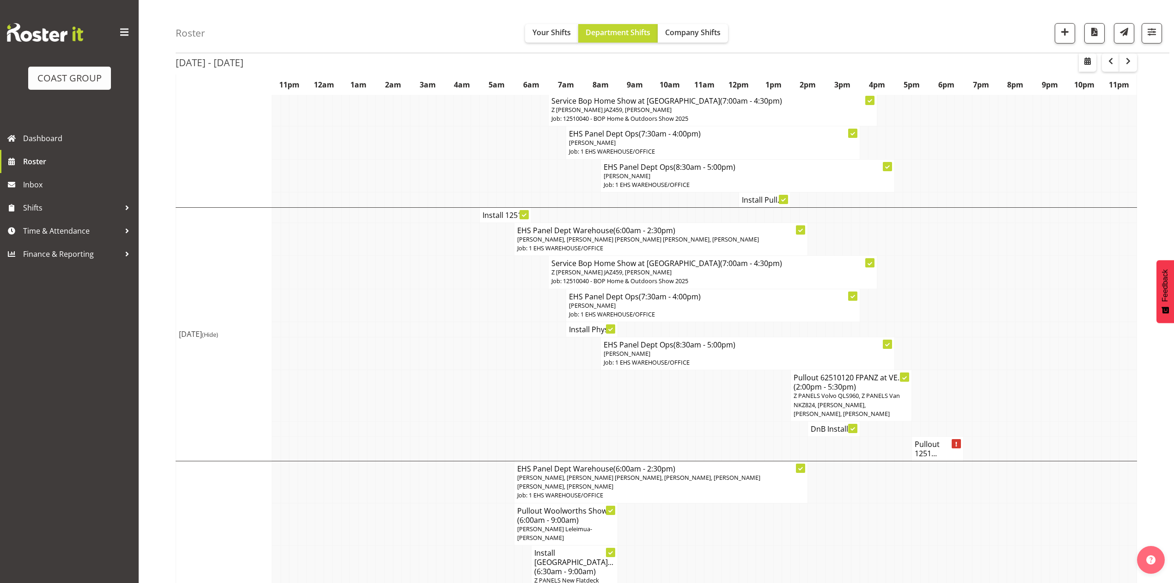
scroll to position [685, 0]
click at [1113, 330] on td at bounding box center [1115, 330] width 9 height 15
click at [1099, 358] on td at bounding box center [1097, 354] width 9 height 33
click at [879, 257] on td at bounding box center [882, 273] width 9 height 33
click at [901, 257] on td at bounding box center [899, 273] width 9 height 33
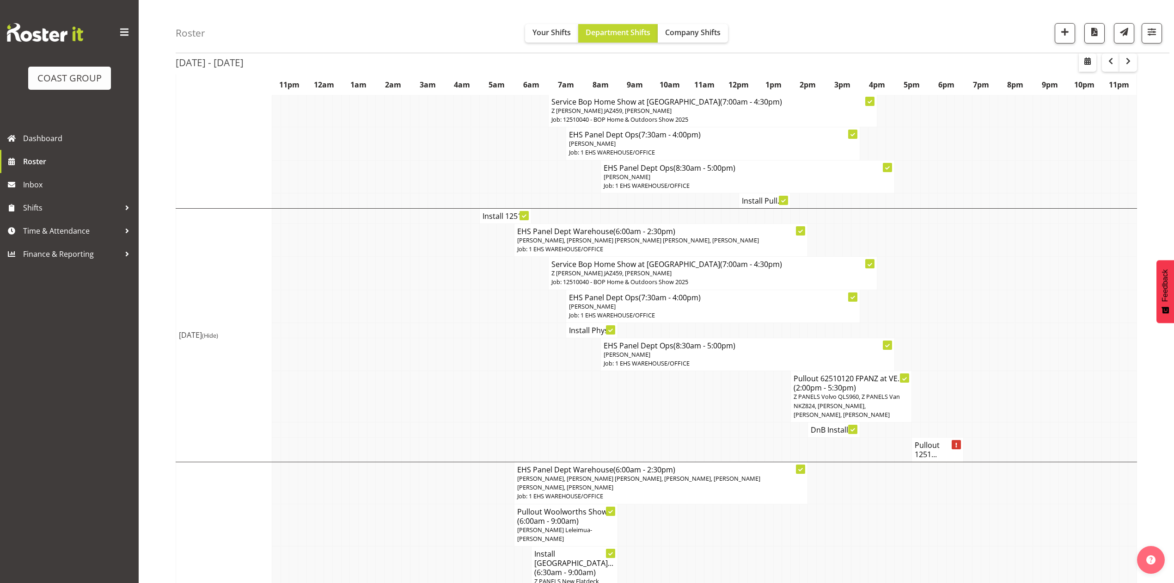
click at [968, 326] on td at bounding box center [968, 330] width 9 height 15
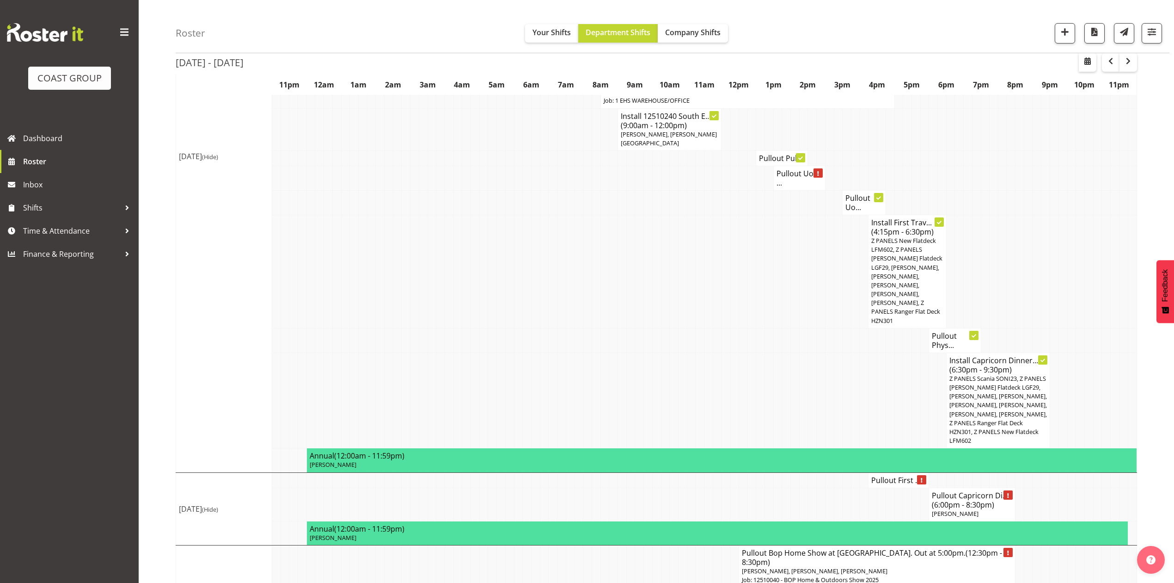
scroll to position [1363, 0]
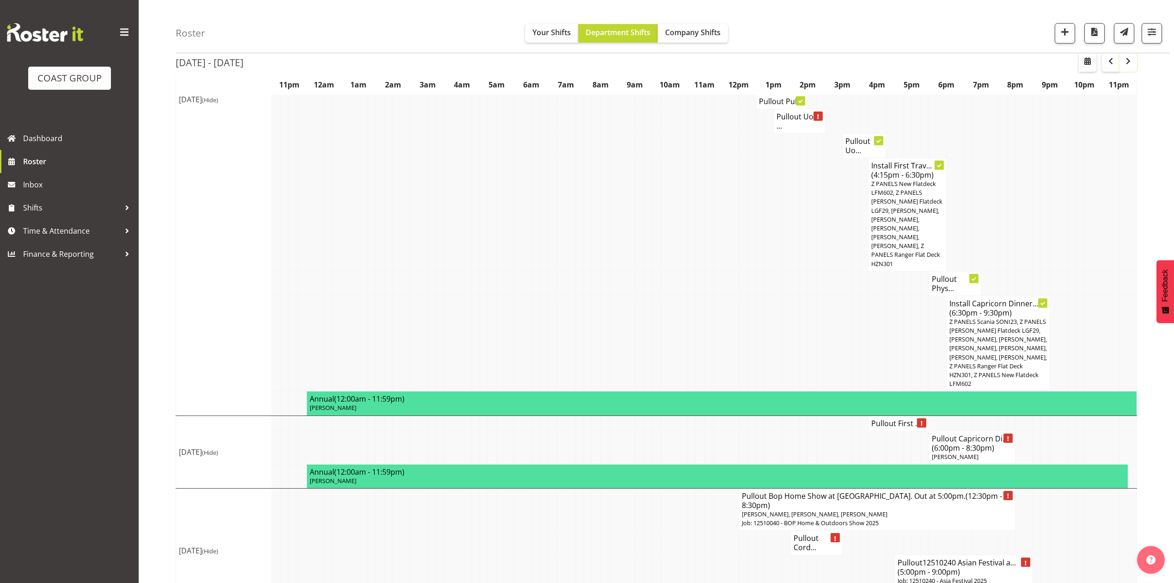
click at [1127, 60] on span "button" at bounding box center [1128, 60] width 11 height 11
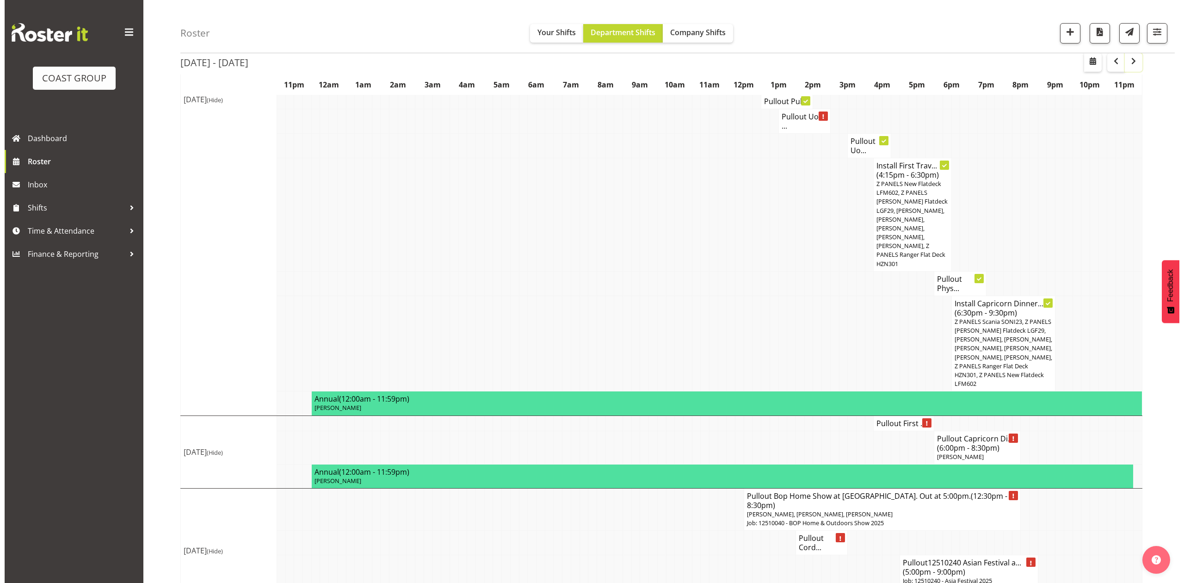
scroll to position [0, 0]
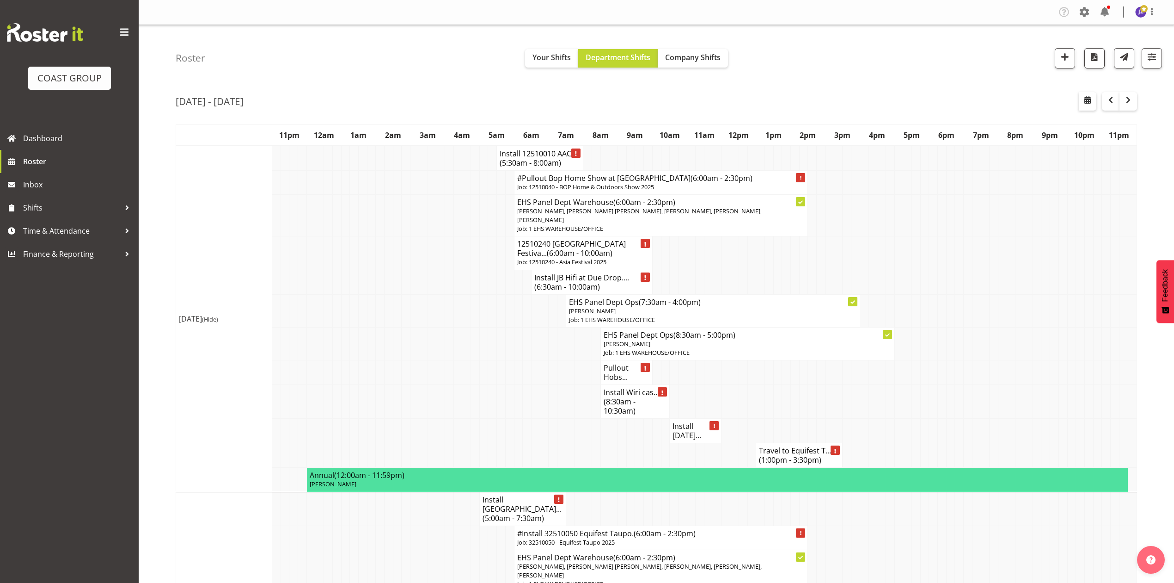
click at [729, 391] on td at bounding box center [726, 402] width 9 height 34
click at [683, 426] on h4 "Install [DATE]..." at bounding box center [696, 430] width 46 height 18
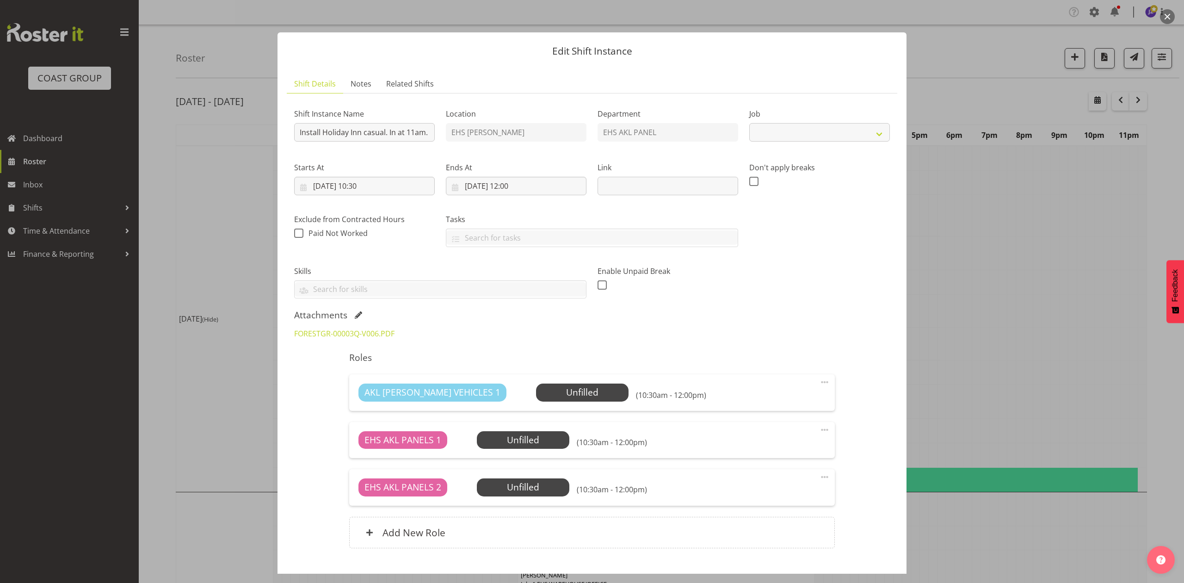
select select "8654"
click at [358, 315] on span at bounding box center [358, 314] width 7 height 7
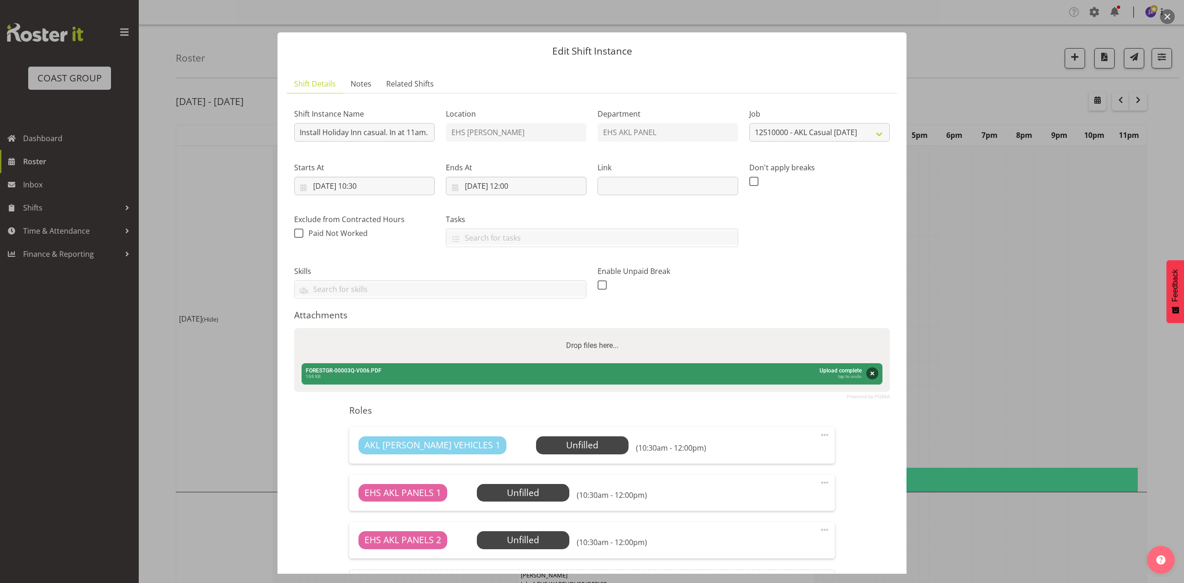
click at [431, 338] on div "Drop files here..." at bounding box center [591, 345] width 595 height 35
click at [294, 328] on input "Drop files here..." at bounding box center [591, 329] width 595 height 3
type input "C:\fakepath\FORESTGR-00003Q-V008.PDF"
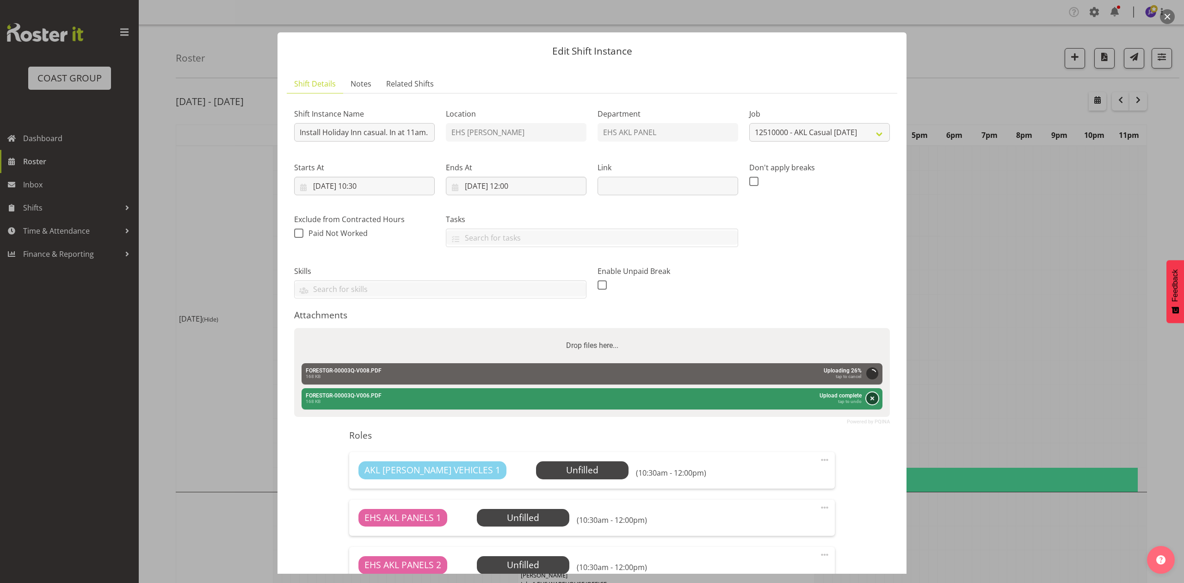
click at [866, 399] on button "Remove" at bounding box center [872, 398] width 12 height 12
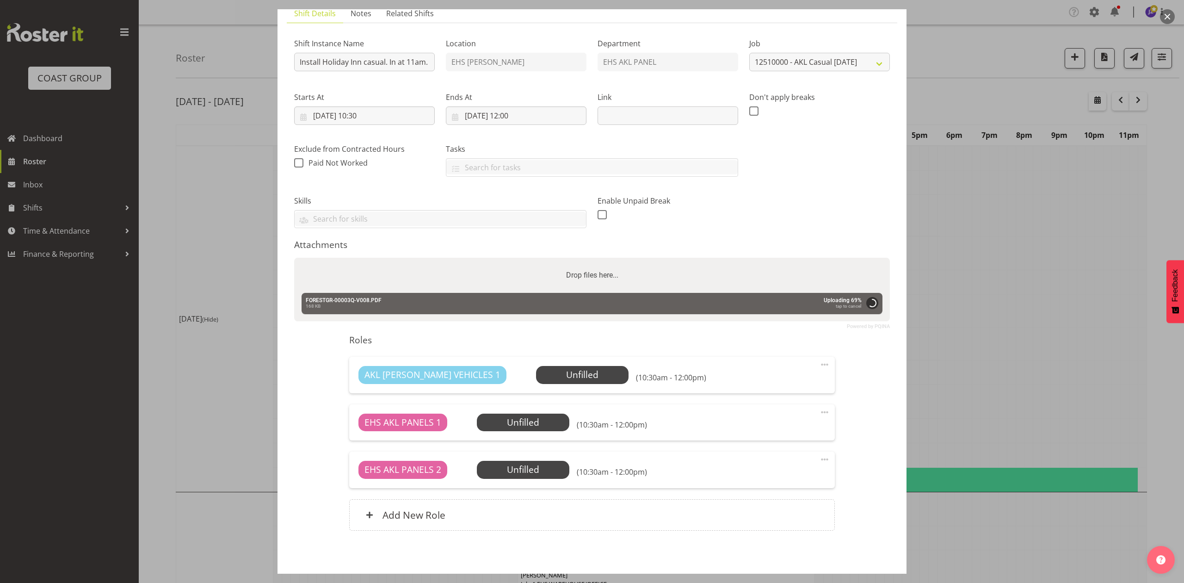
scroll to position [110, 0]
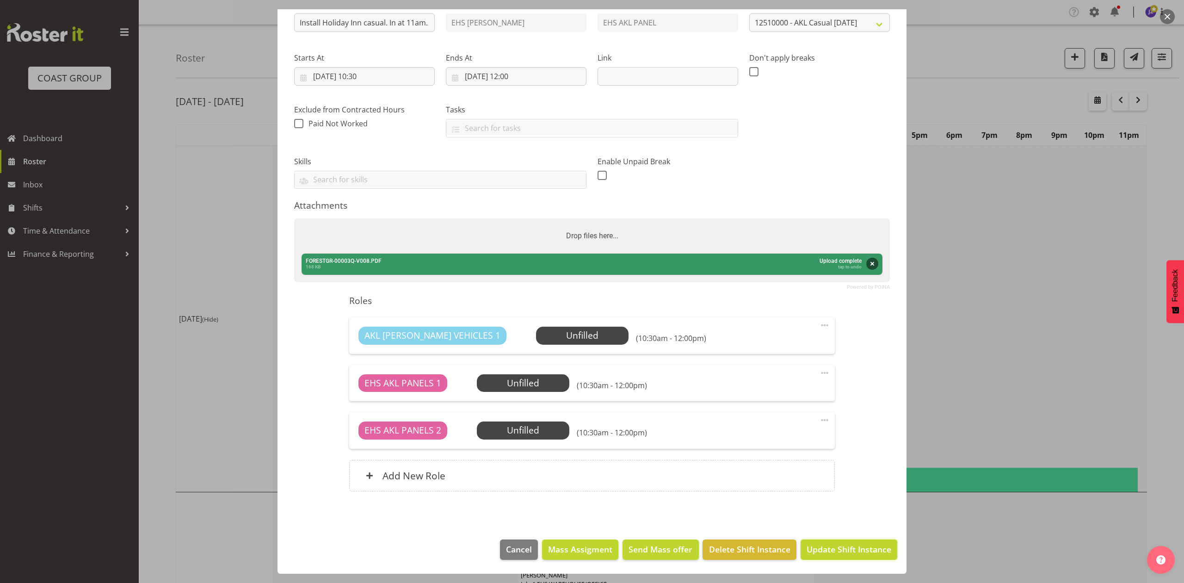
drag, startPoint x: 828, startPoint y: 542, endPoint x: 840, endPoint y: 542, distance: 12.0
click at [828, 542] on button "Update Shift Instance" at bounding box center [848, 549] width 97 height 20
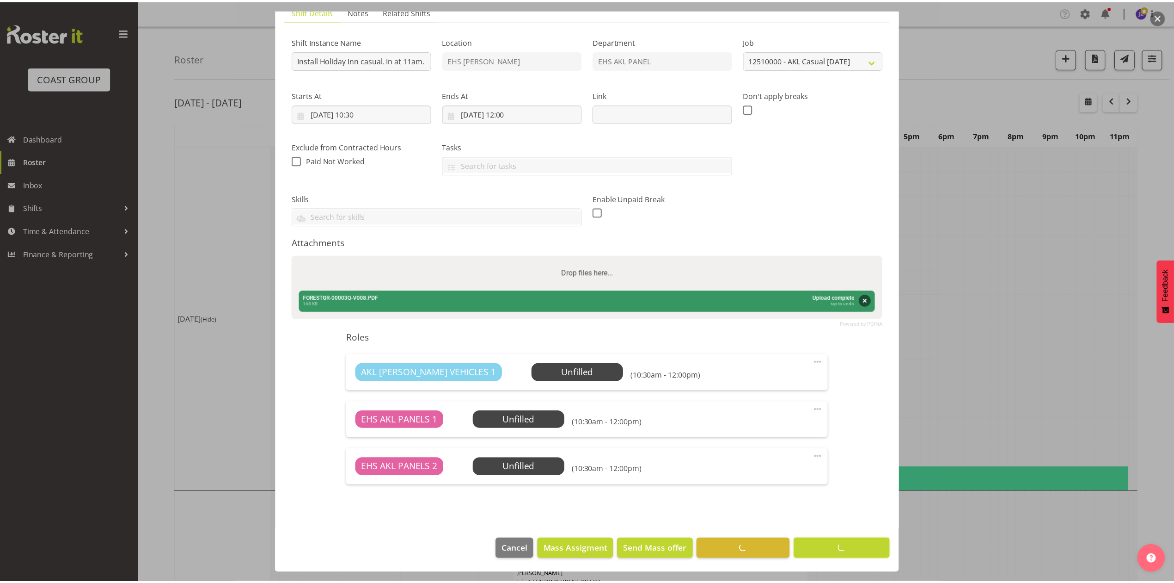
scroll to position [73, 0]
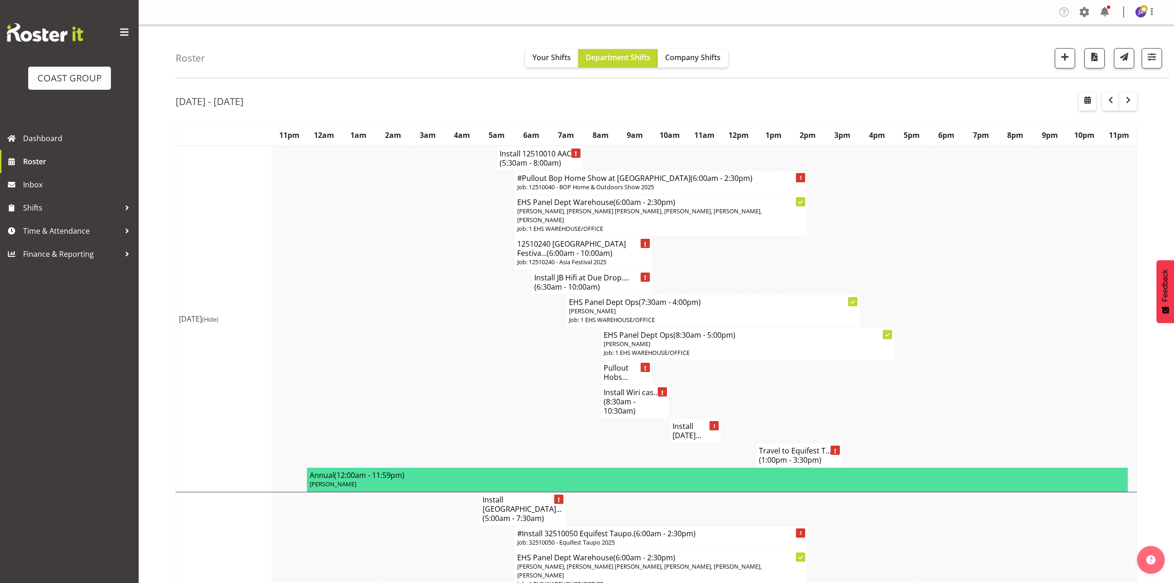
click at [699, 431] on h4 "Install [DATE]..." at bounding box center [696, 430] width 46 height 18
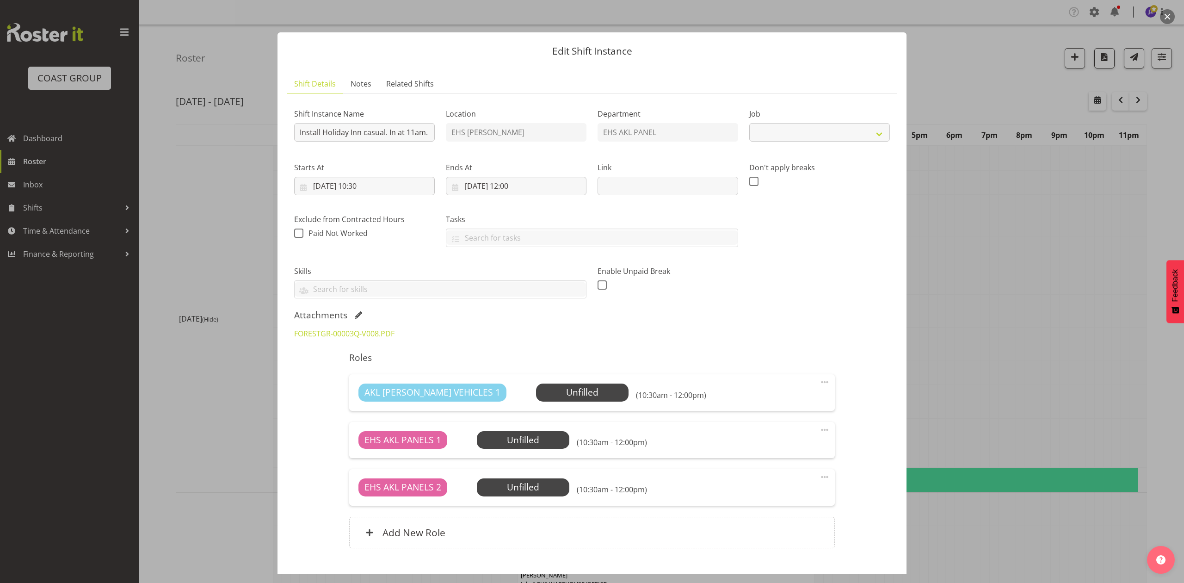
select select "8654"
click at [929, 347] on div at bounding box center [592, 291] width 1184 height 583
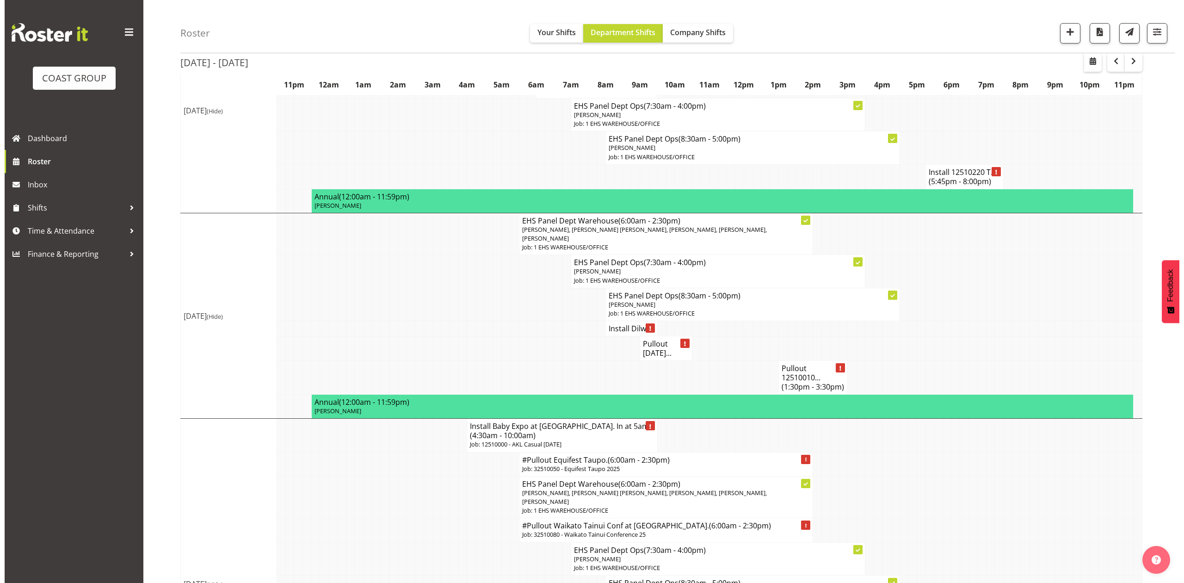
scroll to position [740, 0]
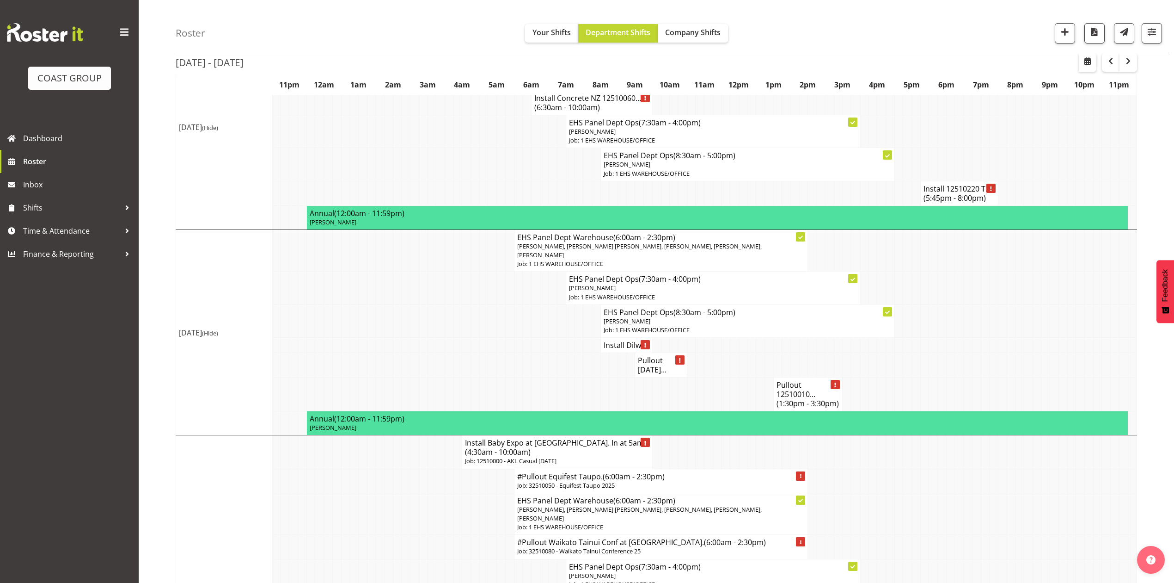
click at [648, 356] on h4 "Pullout [DATE]..." at bounding box center [661, 365] width 46 height 18
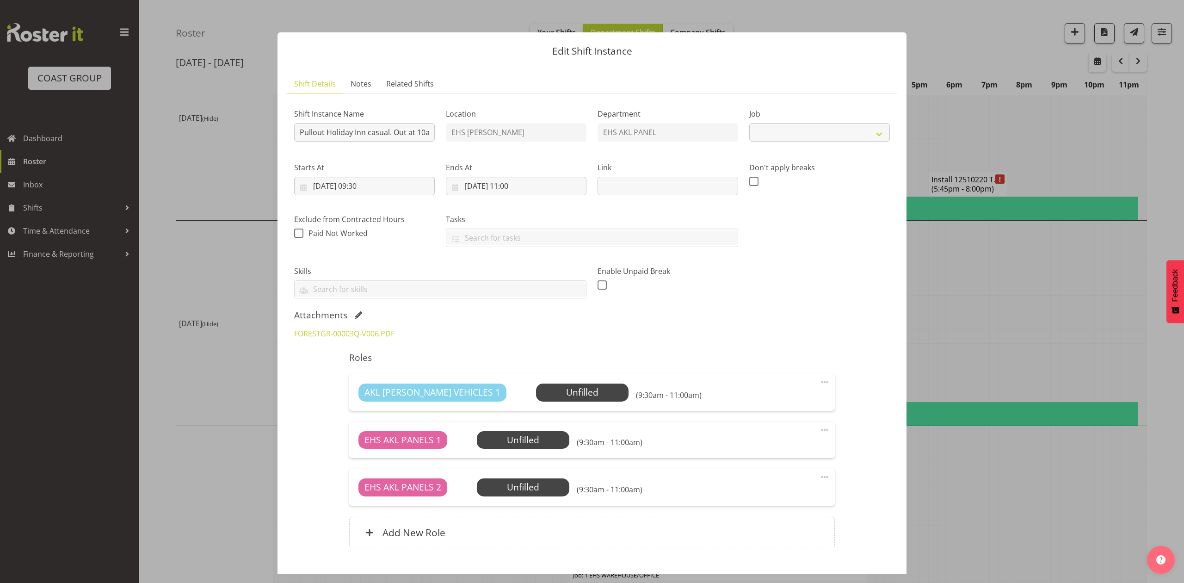
select select "8654"
drag, startPoint x: 358, startPoint y: 314, endPoint x: 362, endPoint y: 318, distance: 5.9
click at [358, 314] on span at bounding box center [358, 314] width 7 height 7
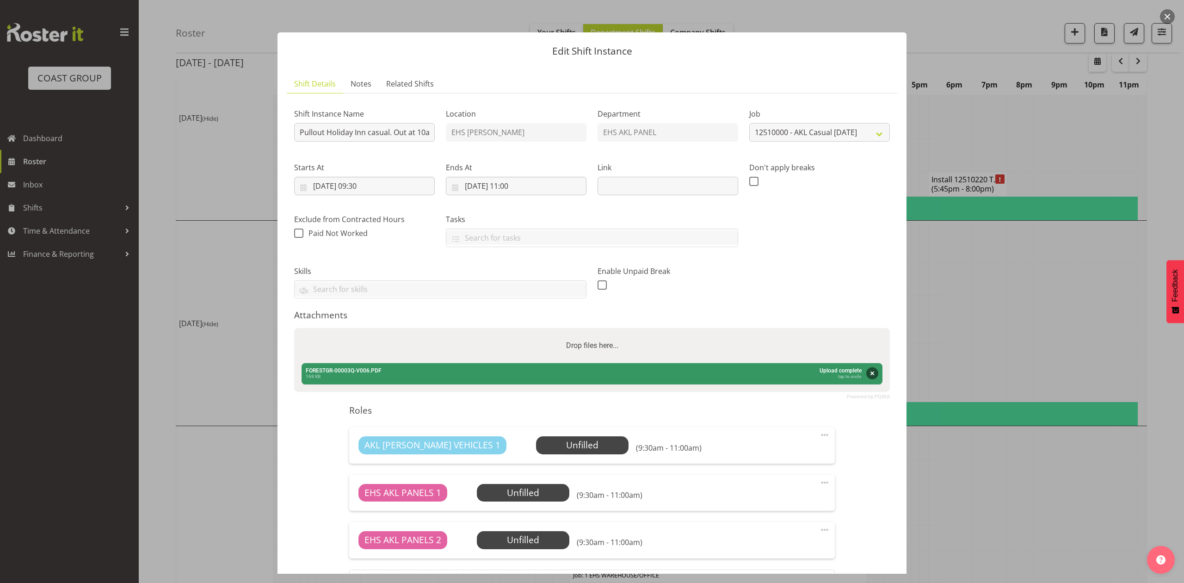
click at [400, 329] on div "Drop files here..." at bounding box center [591, 345] width 595 height 35
click at [294, 328] on input "Drop files here..." at bounding box center [591, 329] width 595 height 3
type input "C:\fakepath\FORESTGR-00003Q-V008.PDF"
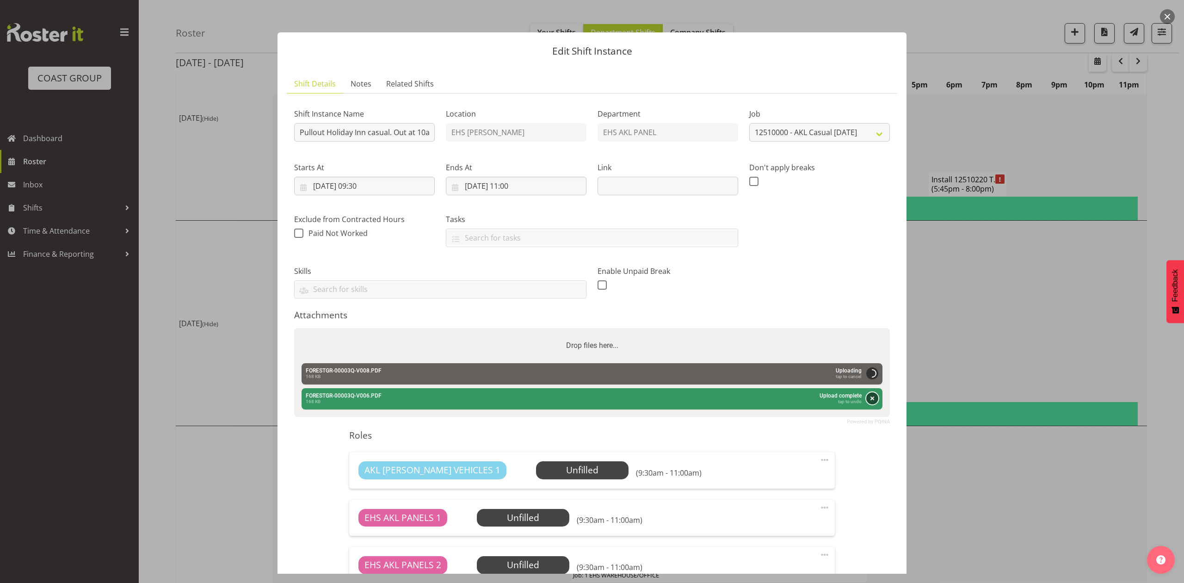
click at [866, 396] on button "Remove" at bounding box center [872, 398] width 12 height 12
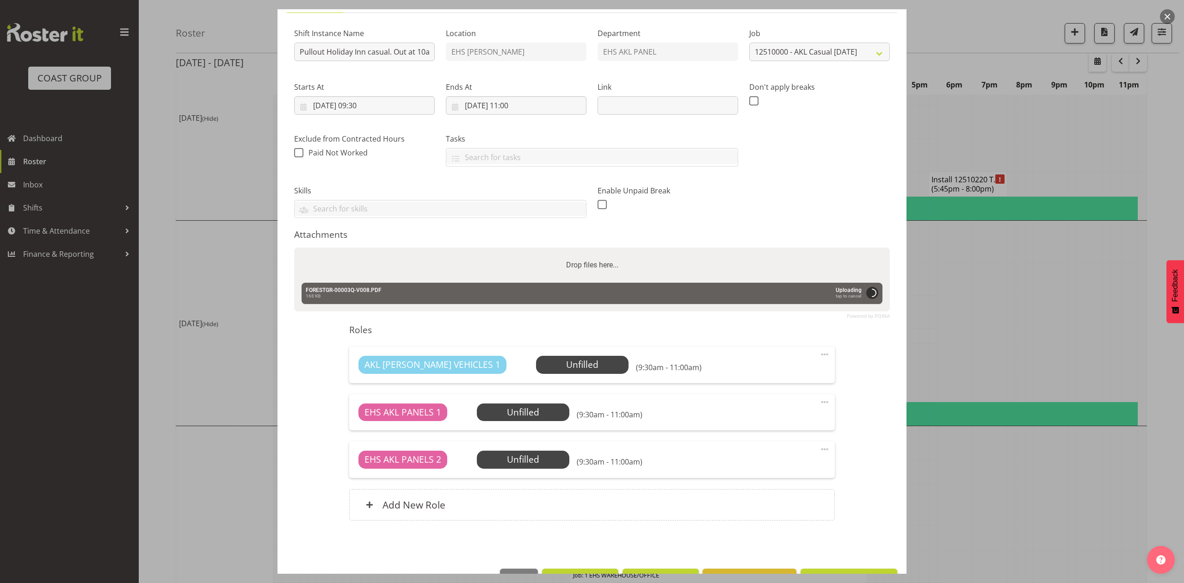
scroll to position [110, 0]
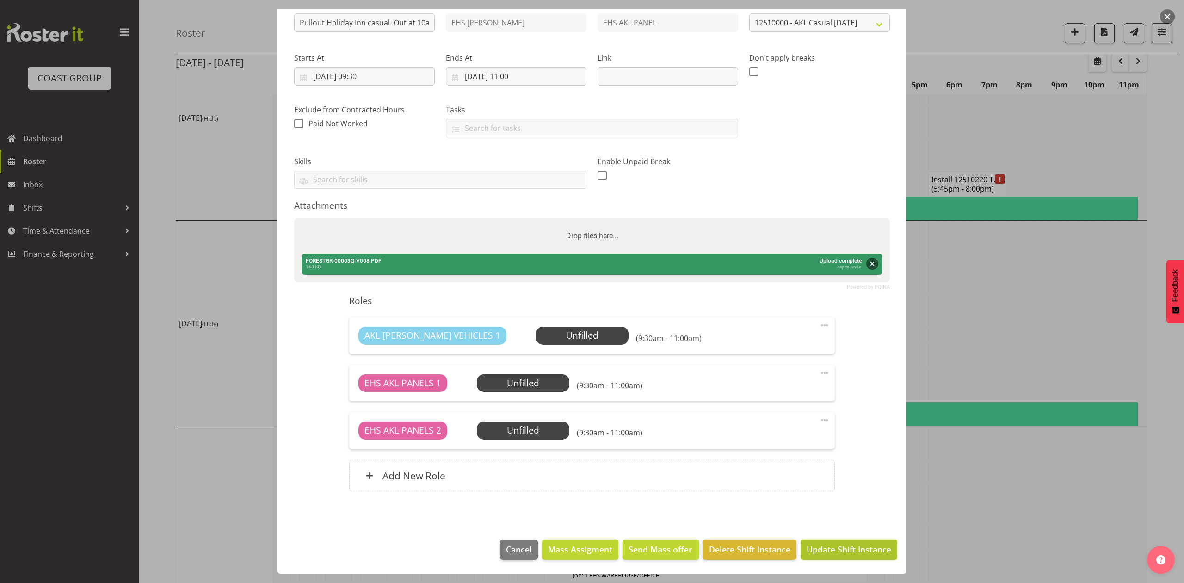
click at [843, 550] on span "Update Shift Instance" at bounding box center [848, 549] width 85 height 12
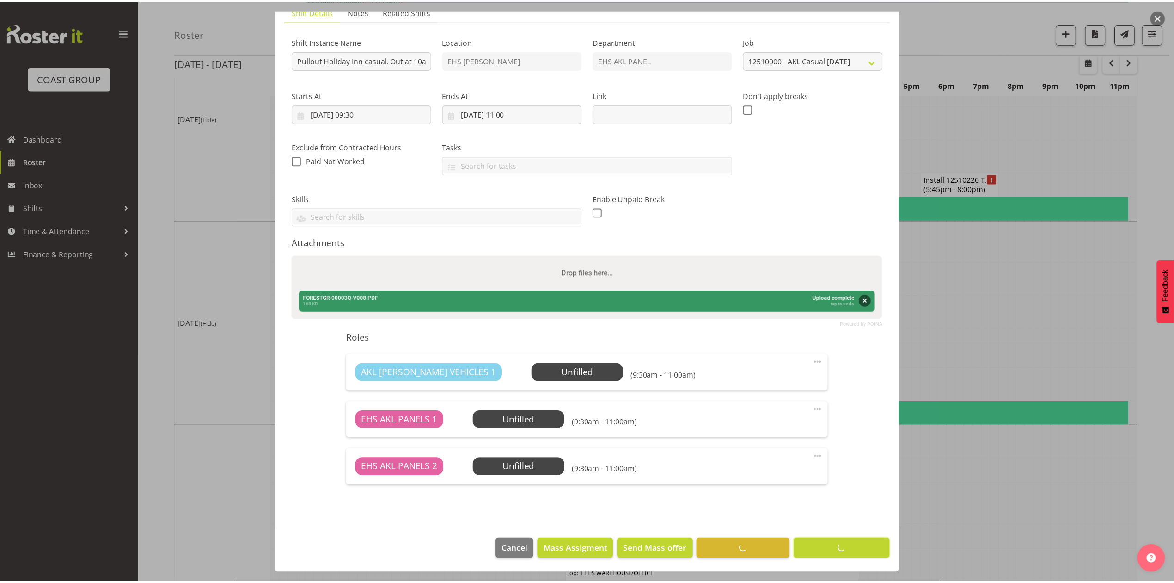
scroll to position [0, 0]
